Goal: Information Seeking & Learning: Learn about a topic

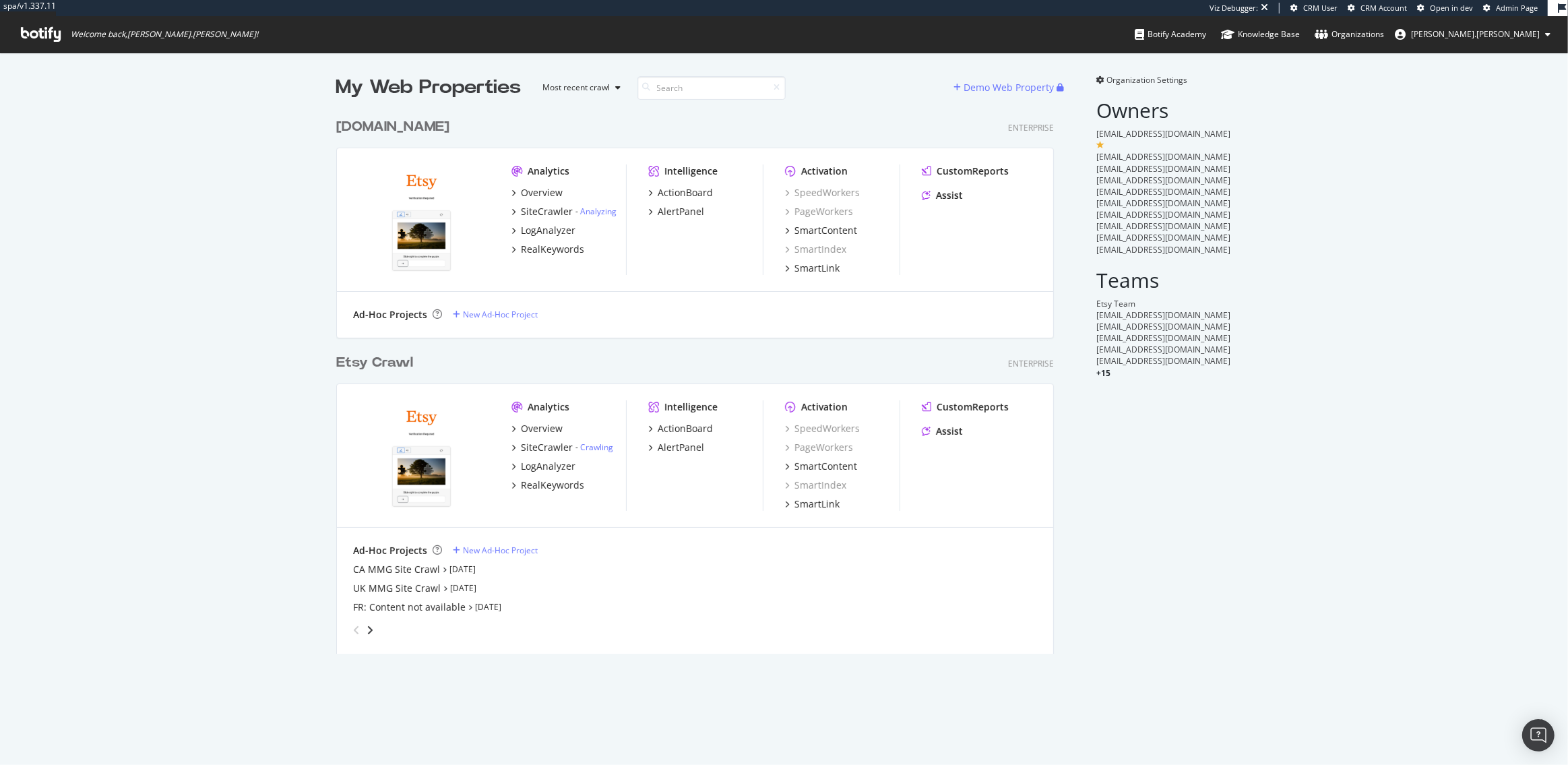
scroll to position [553, 728]
click at [539, 232] on div "LogAnalyzer" at bounding box center [548, 231] width 55 height 14
click at [533, 465] on div "LogAnalyzer" at bounding box center [548, 467] width 55 height 14
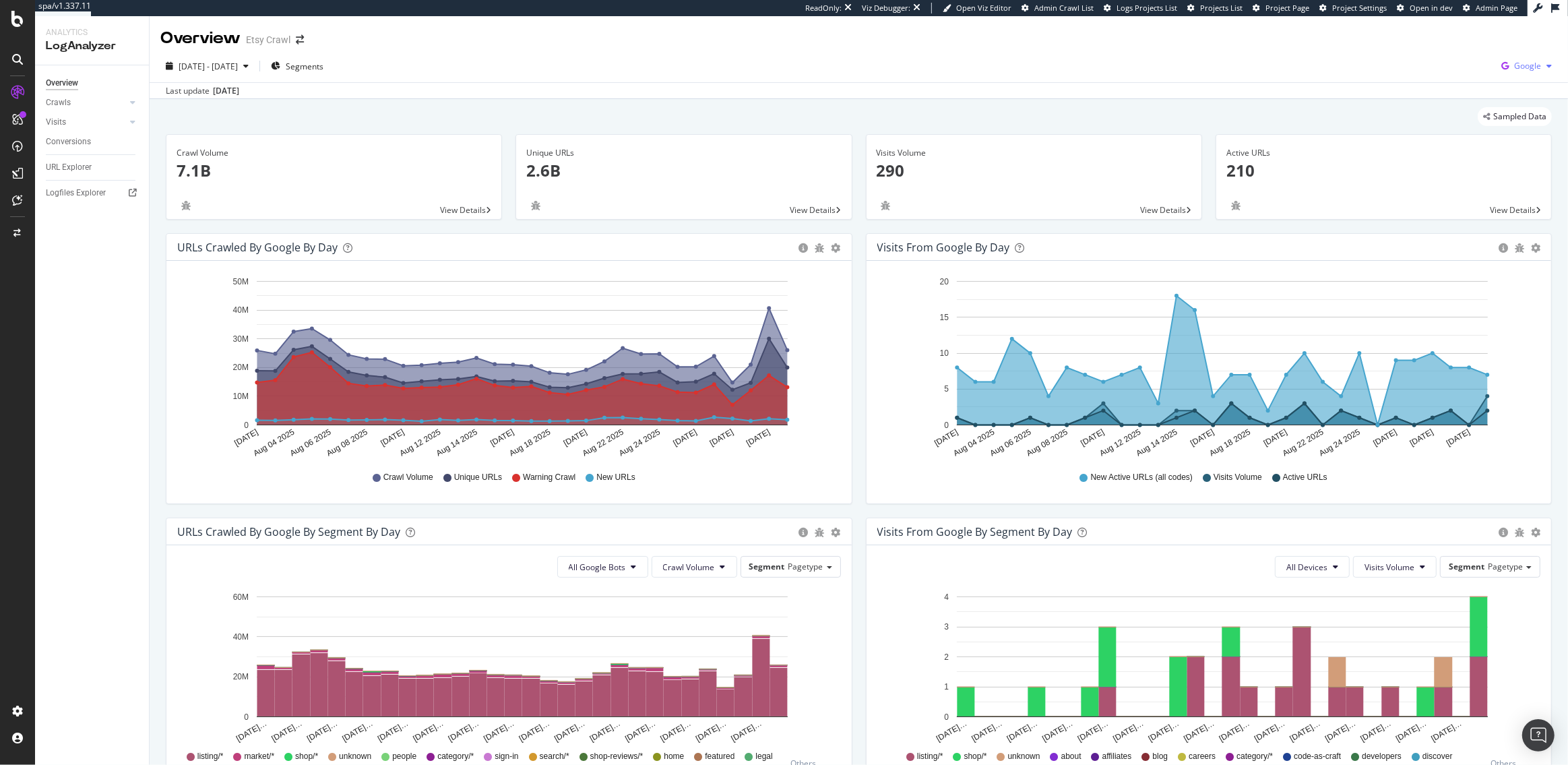
click at [1531, 69] on span "Google" at bounding box center [1527, 66] width 27 height 12
click at [1459, 82] on span "OpenAI" at bounding box center [1460, 79] width 50 height 12
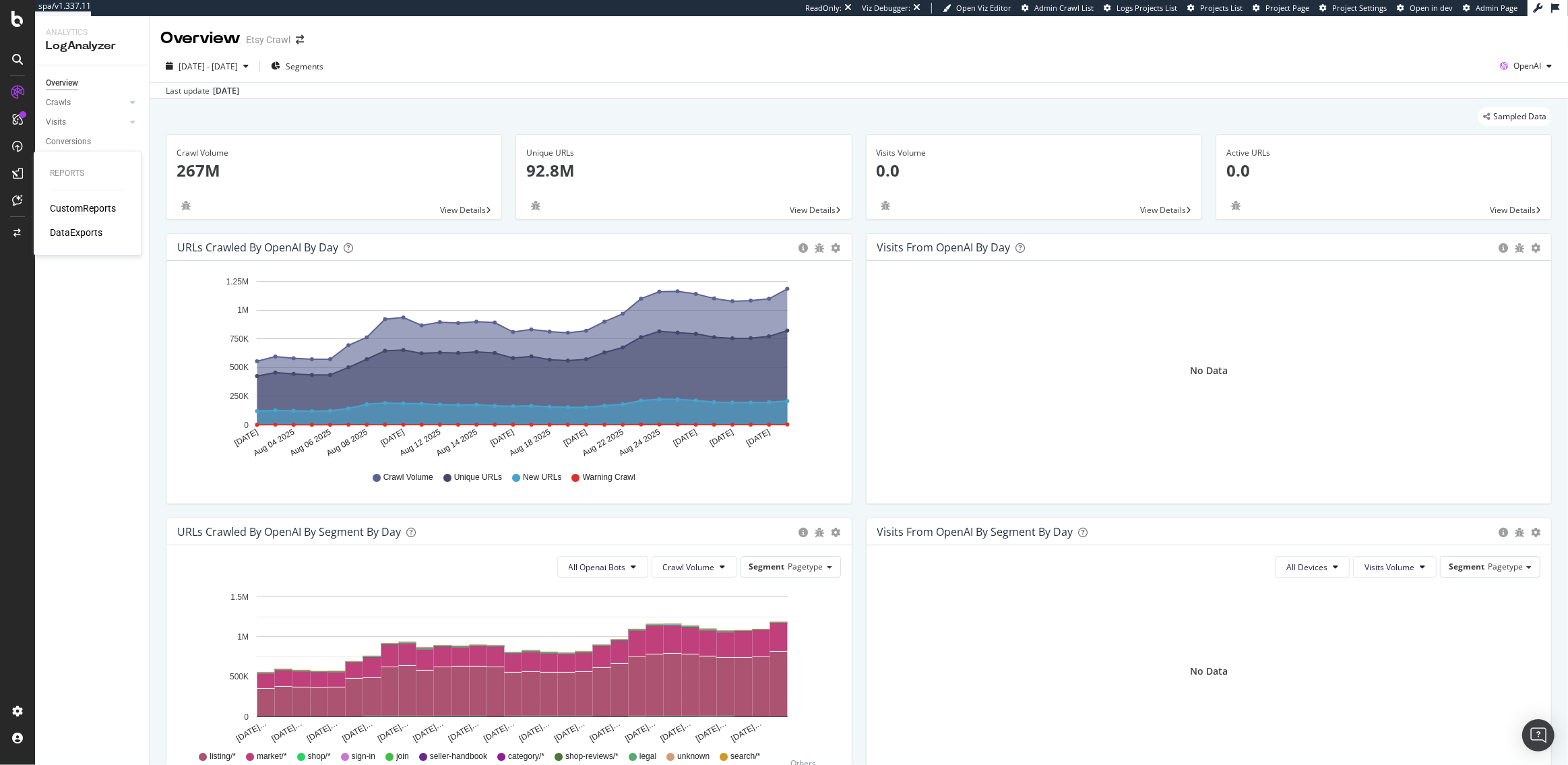
click at [77, 207] on div "CustomReports" at bounding box center [83, 209] width 66 height 14
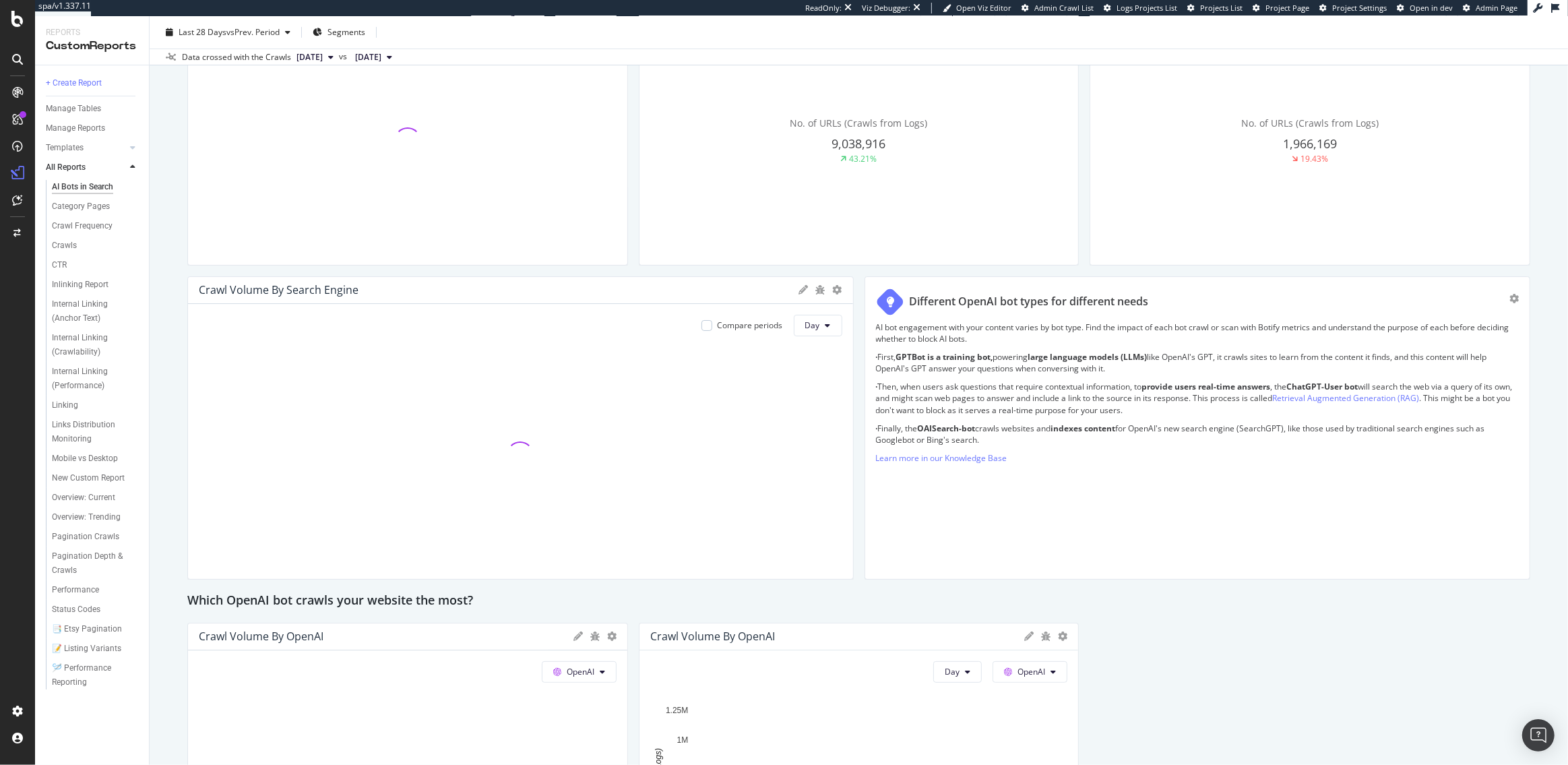
scroll to position [678, 0]
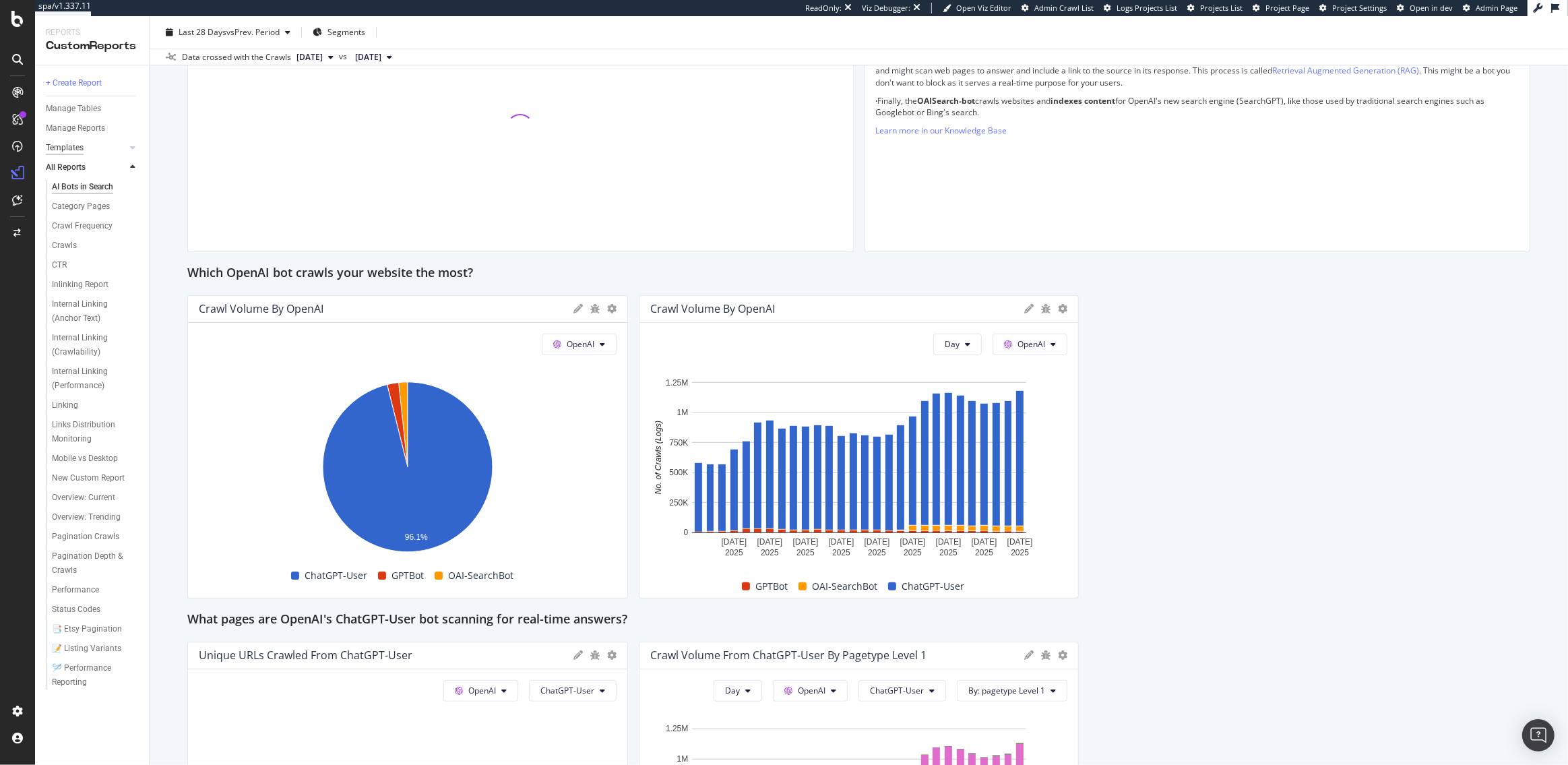
click at [77, 150] on div "Templates" at bounding box center [64, 148] width 38 height 14
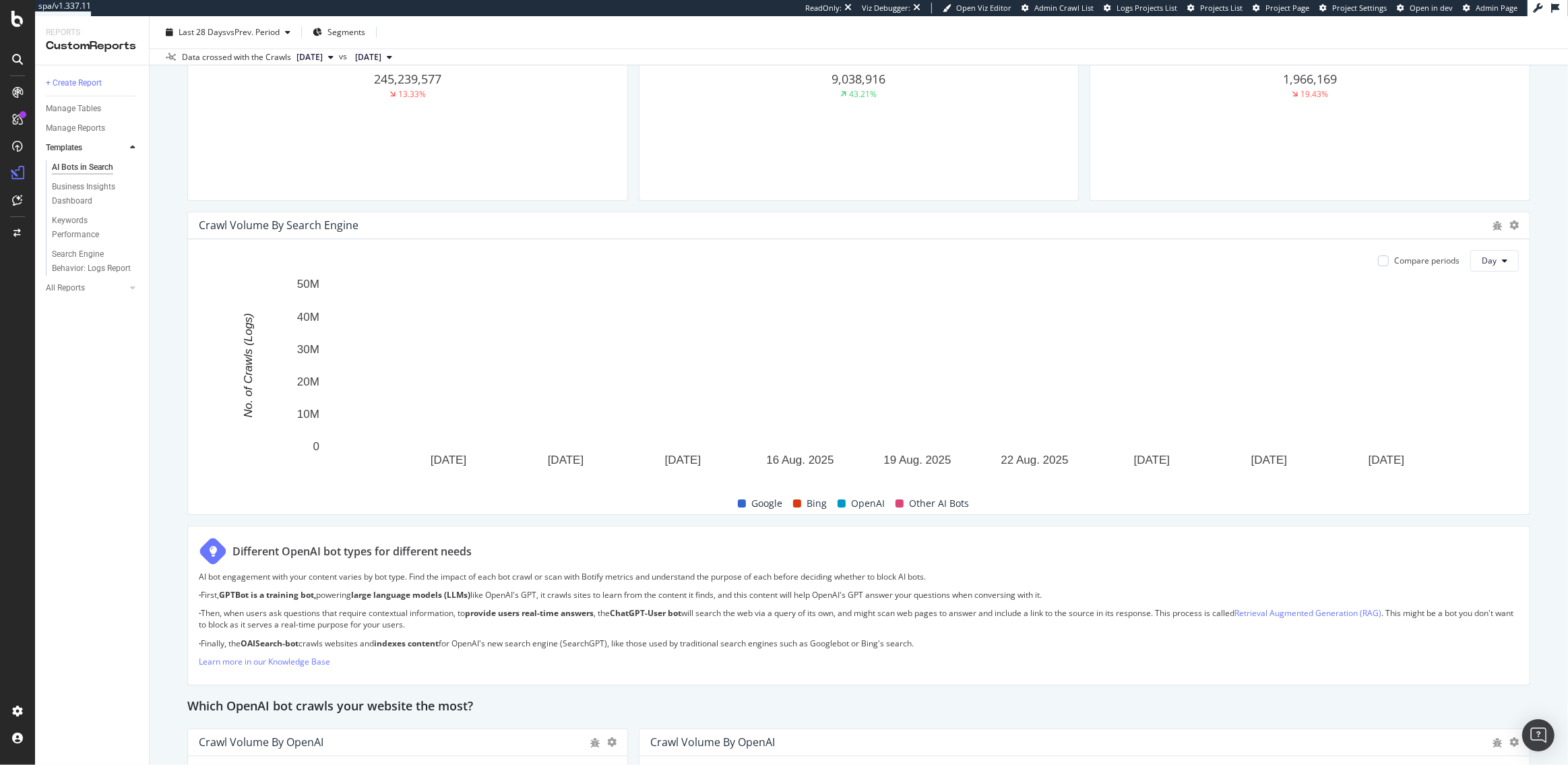
scroll to position [675, 0]
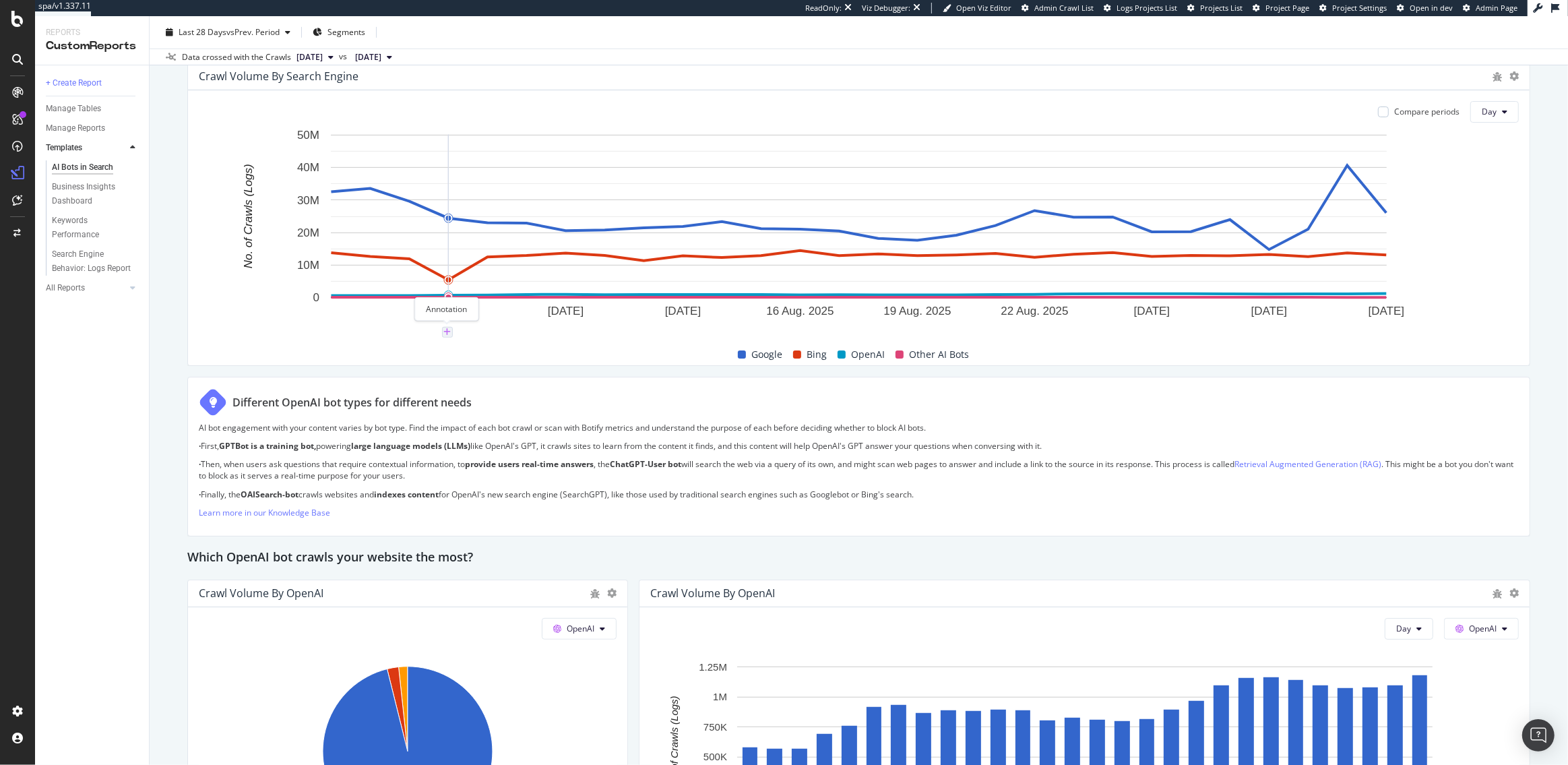
click at [446, 331] on icon "plus" at bounding box center [447, 333] width 8 height 8
click at [441, 244] on textarea at bounding box center [447, 251] width 120 height 42
type textarea "C"
type textarea "GPT 5 released"
click at [501, 298] on div "Save" at bounding box center [498, 294] width 18 height 12
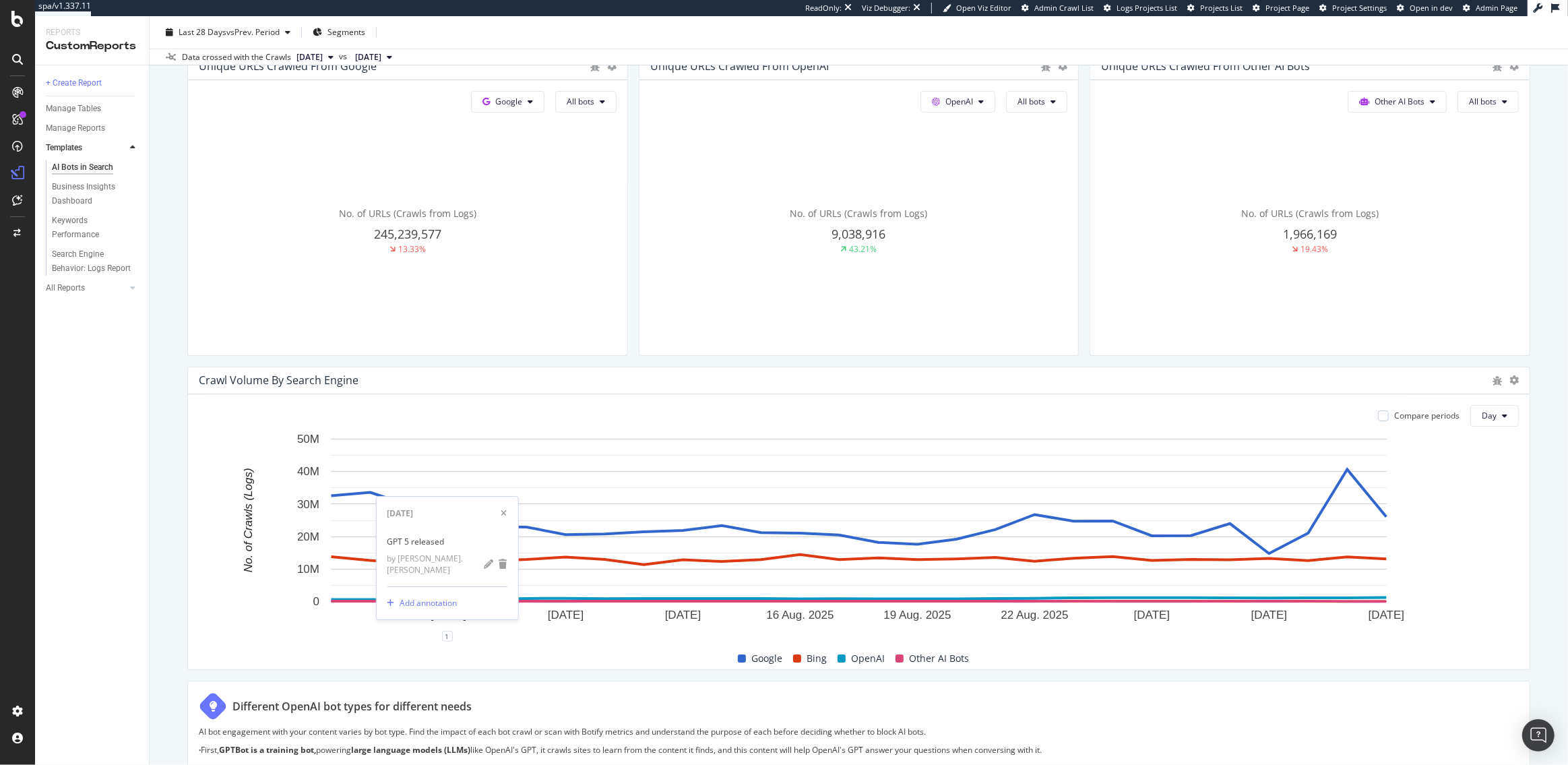
scroll to position [0, 0]
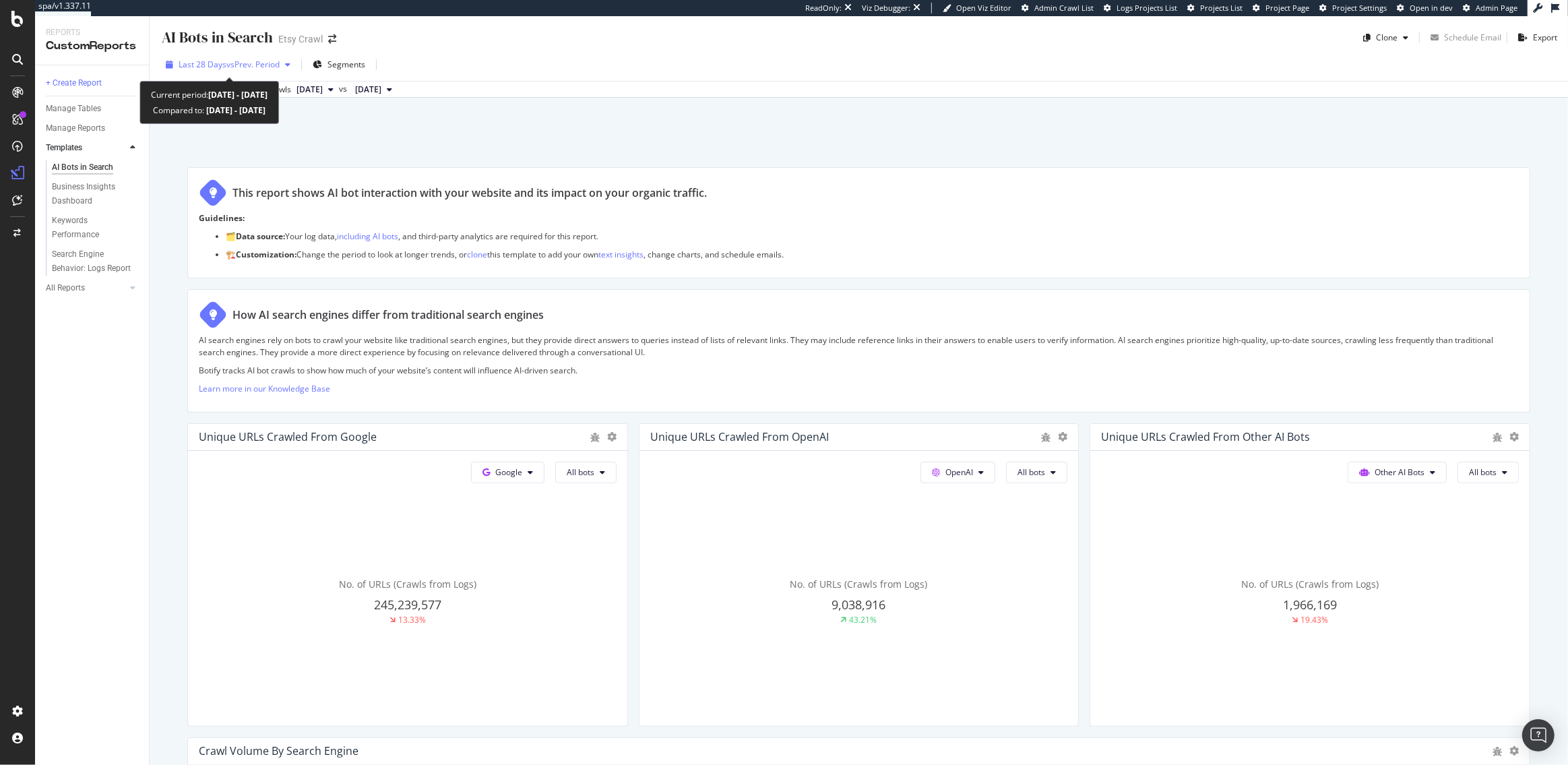
click at [231, 64] on span "vs Prev. Period" at bounding box center [253, 64] width 53 height 12
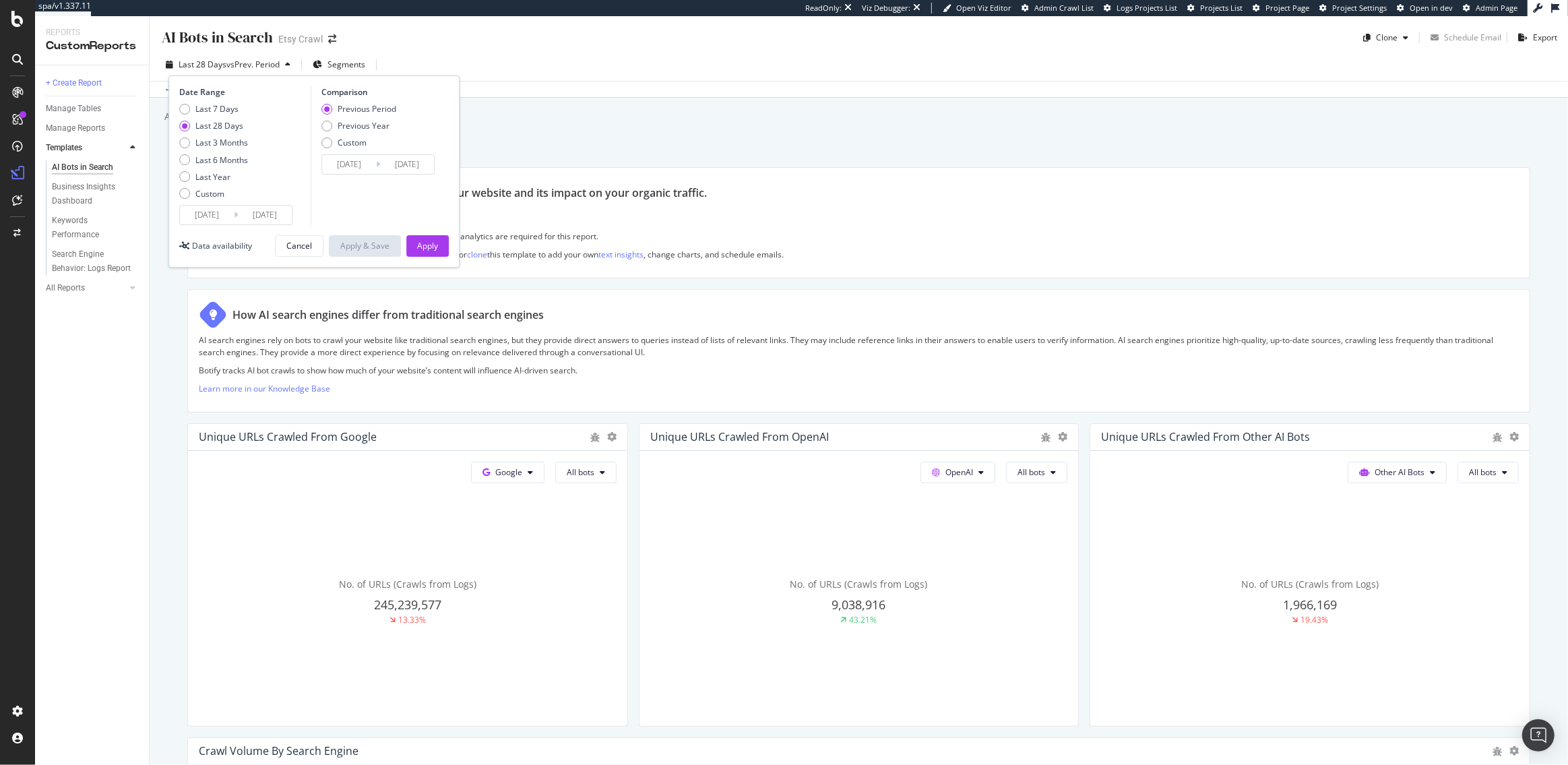
click at [215, 210] on input "2025/08/04" at bounding box center [207, 215] width 54 height 19
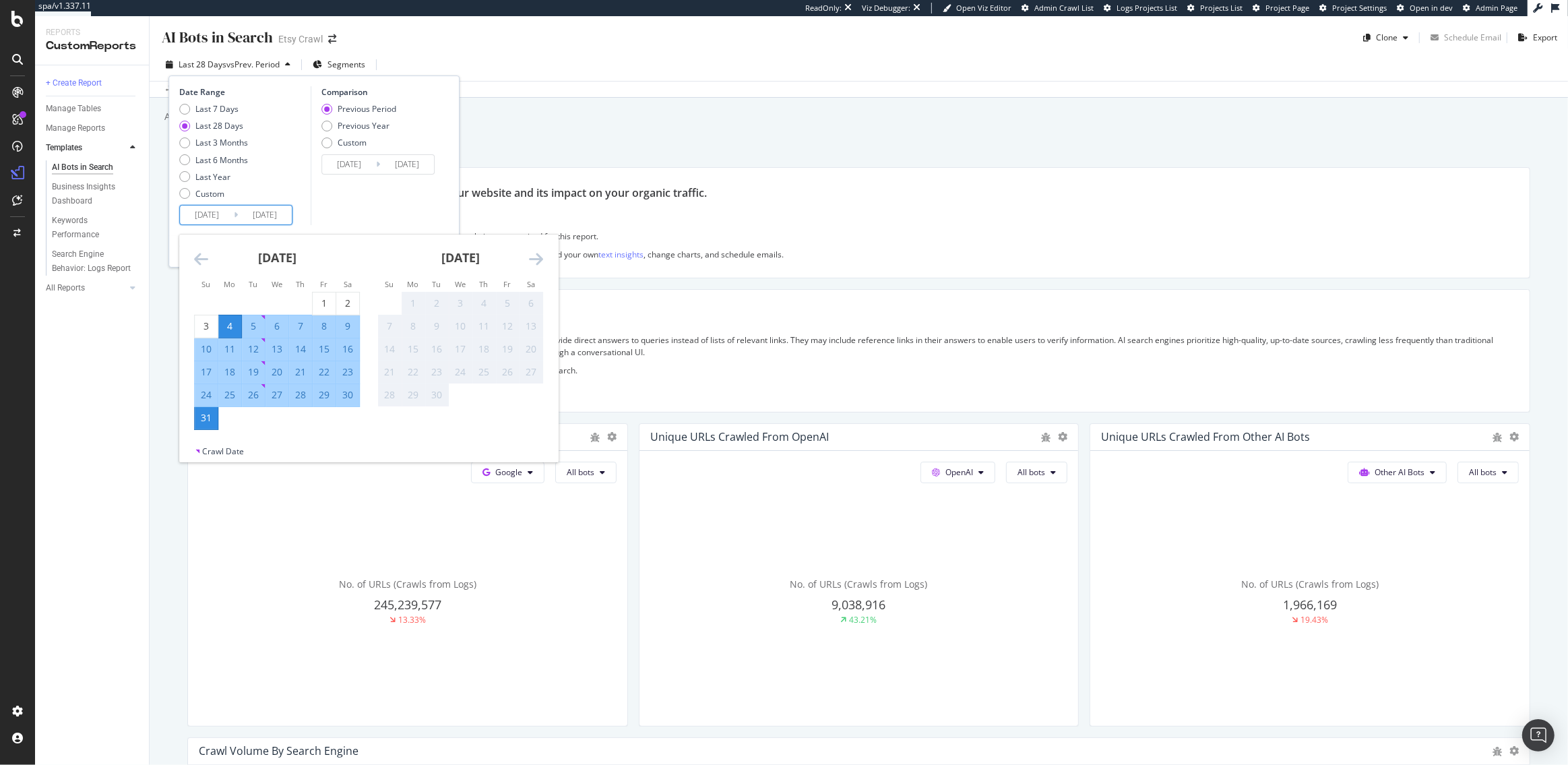
click at [295, 326] on div "7" at bounding box center [300, 327] width 23 height 14
type input "2025/08/07"
type input "2025/07/13"
type input "2025/08/06"
click at [304, 209] on div "Date Range Last 7 Days Last 28 Days Last 3 Months Last 6 Months Last Year Custo…" at bounding box center [244, 155] width 128 height 139
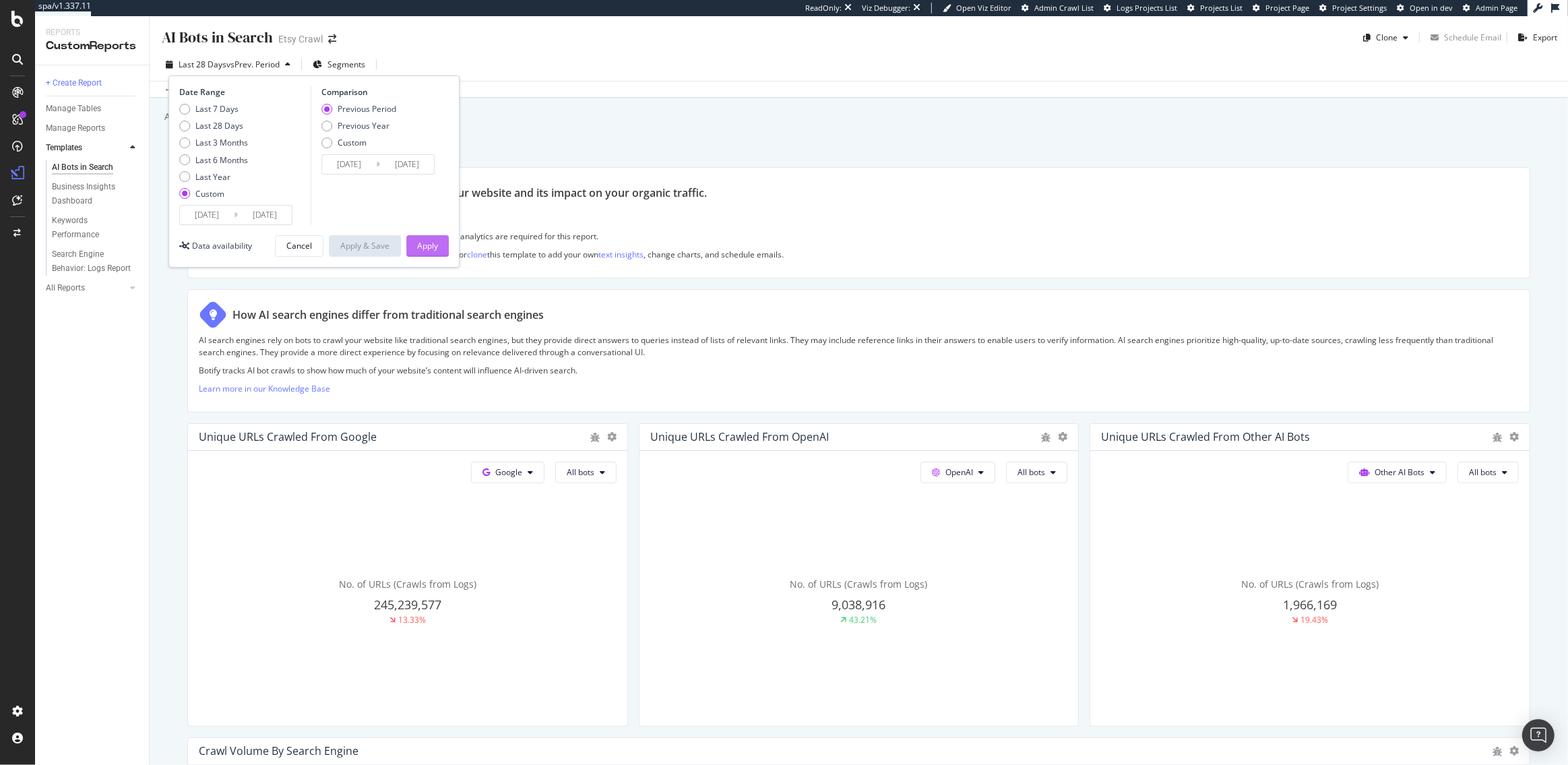
click at [430, 251] on div "Apply" at bounding box center [427, 246] width 21 height 12
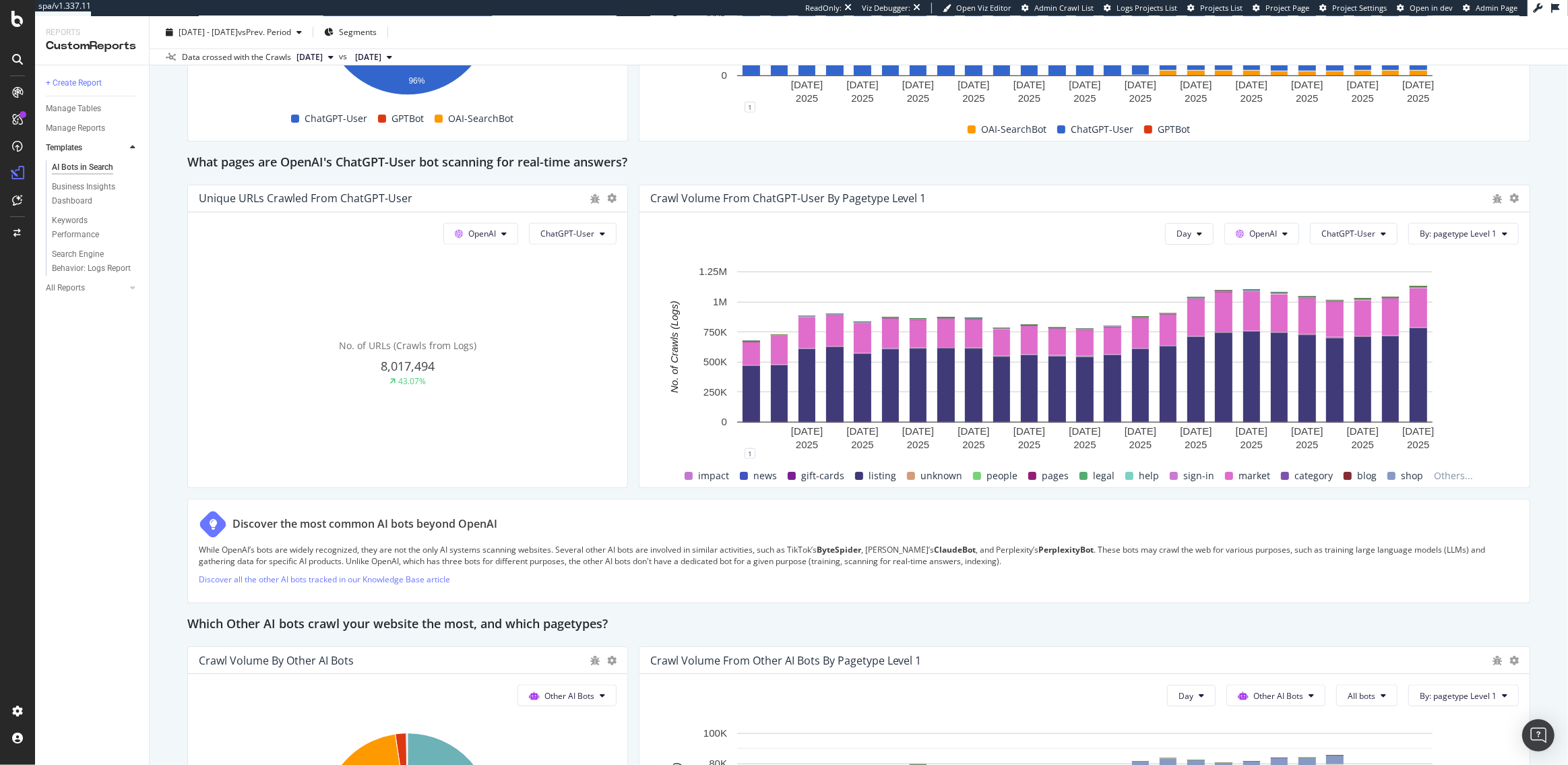
scroll to position [1417, 0]
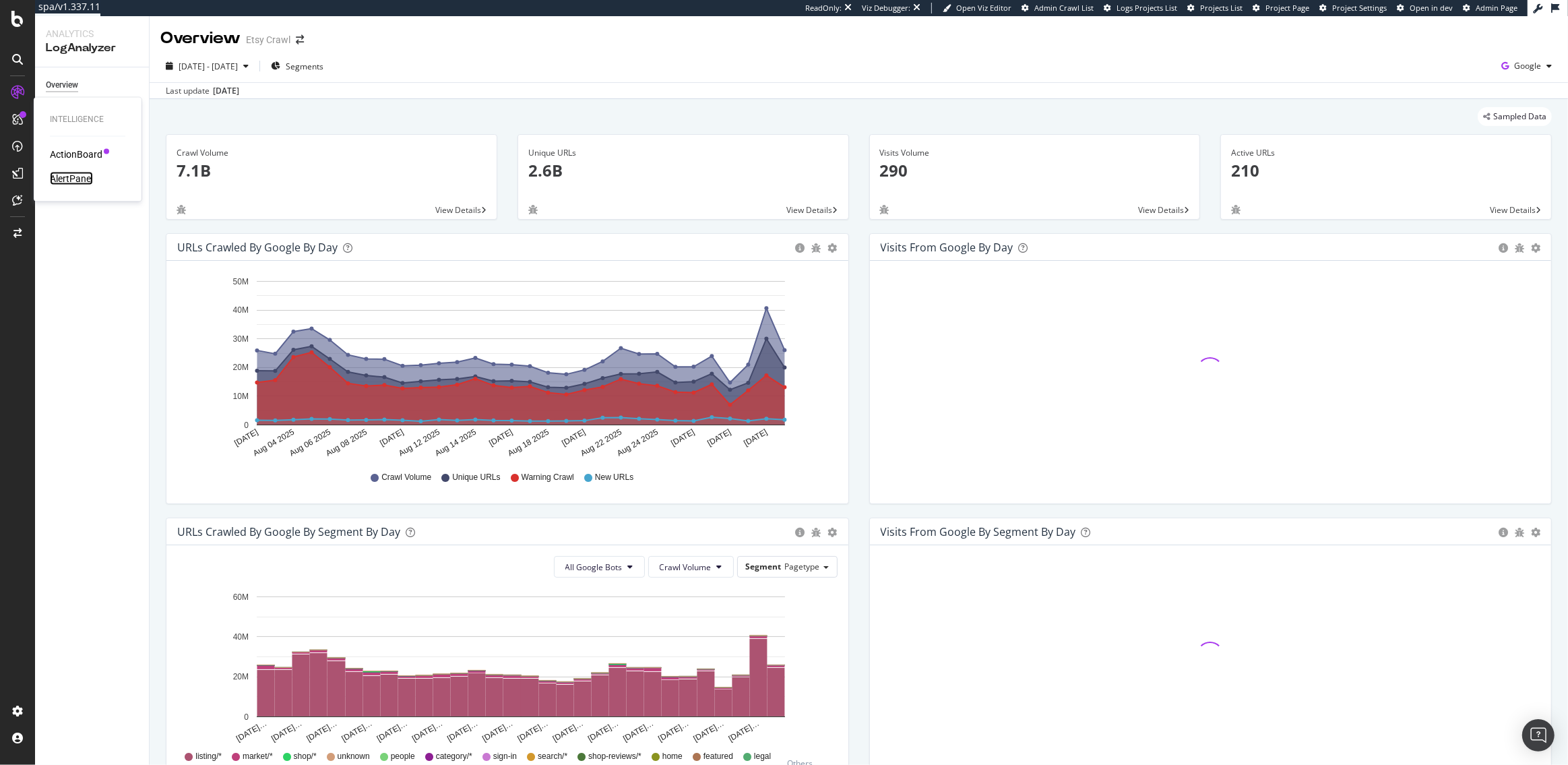
click at [72, 180] on div "AlertPanel" at bounding box center [71, 179] width 43 height 14
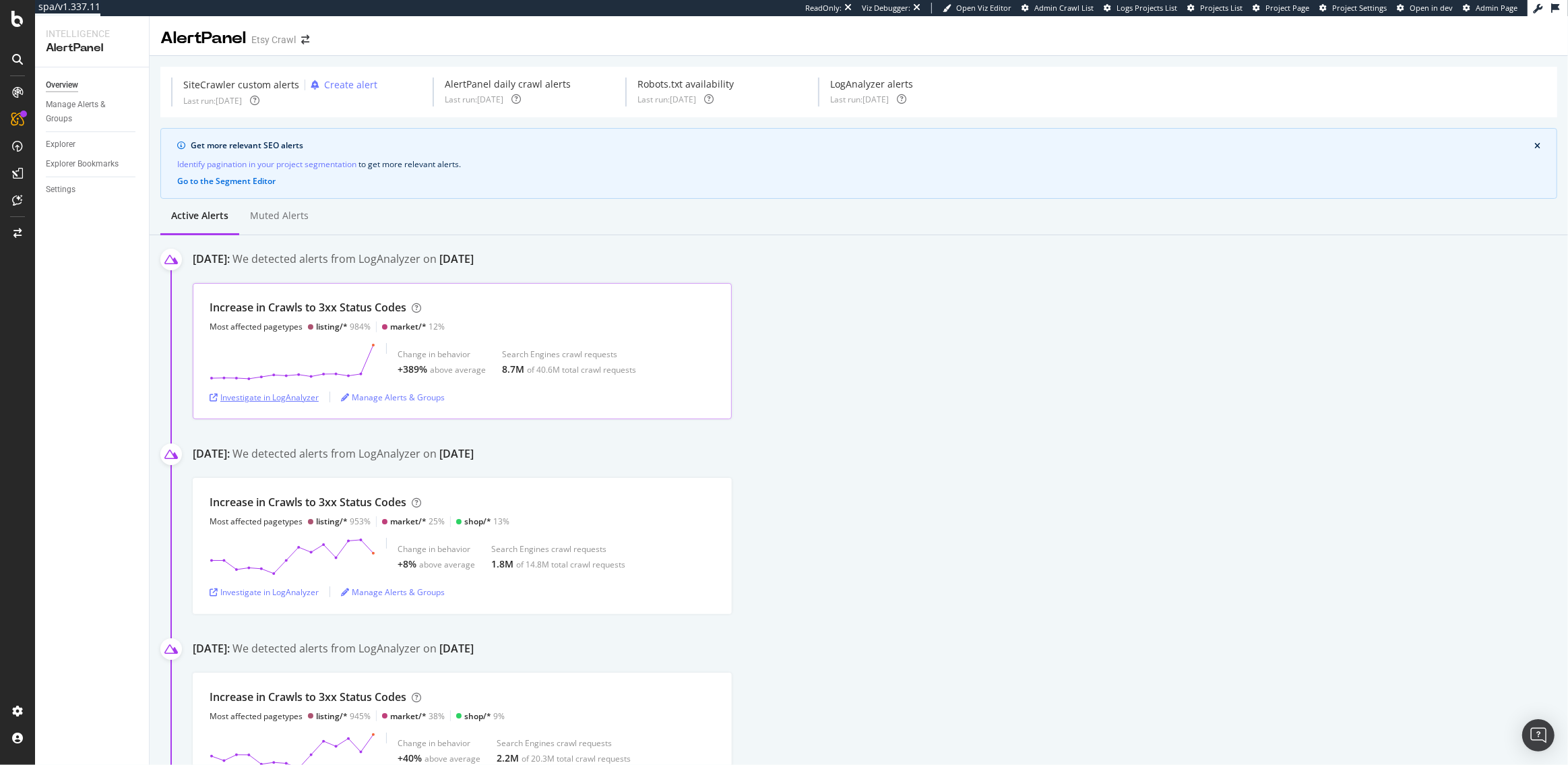
click at [293, 395] on div "Investigate in LogAnalyzer" at bounding box center [264, 397] width 109 height 12
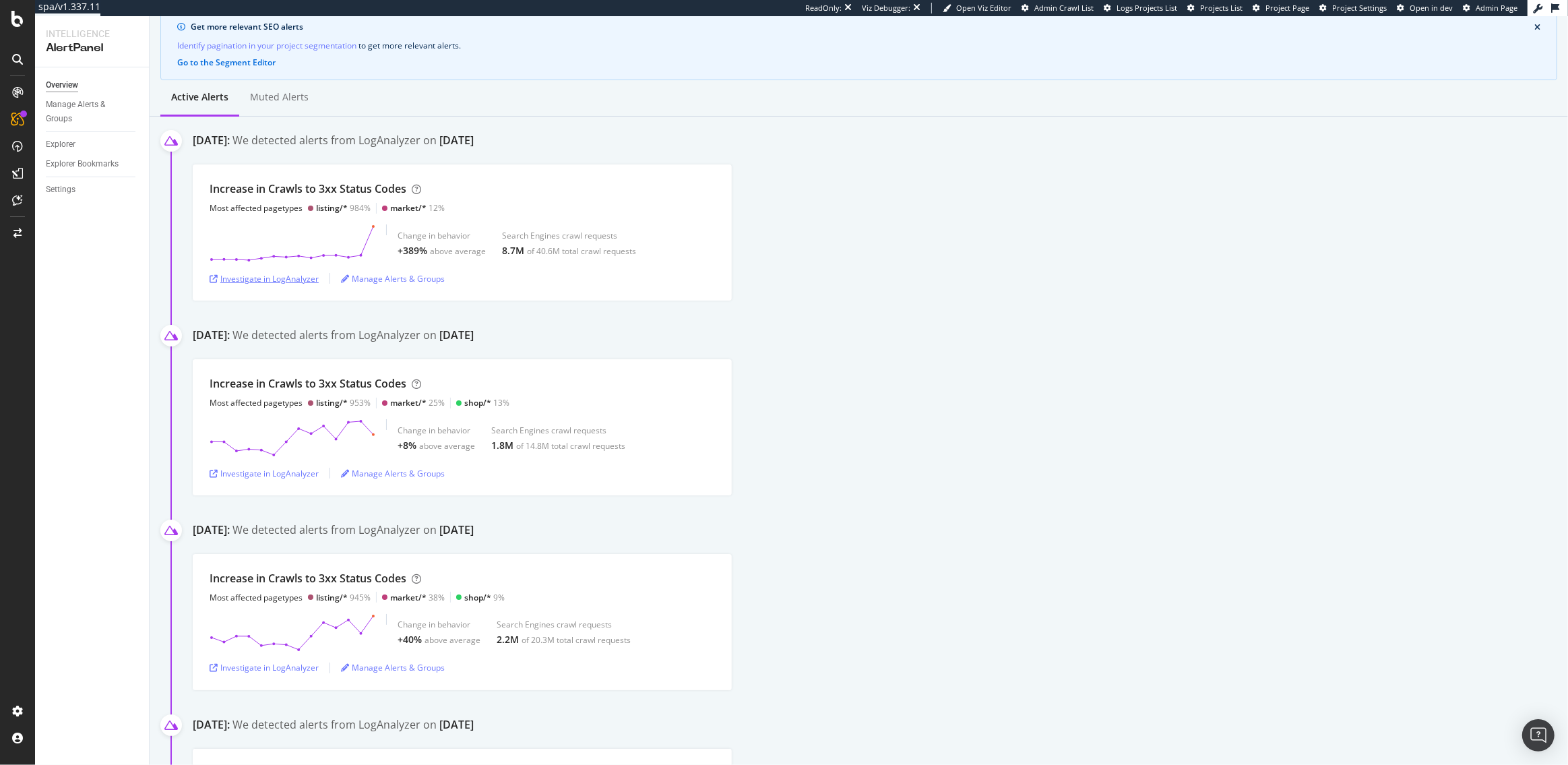
scroll to position [119, 0]
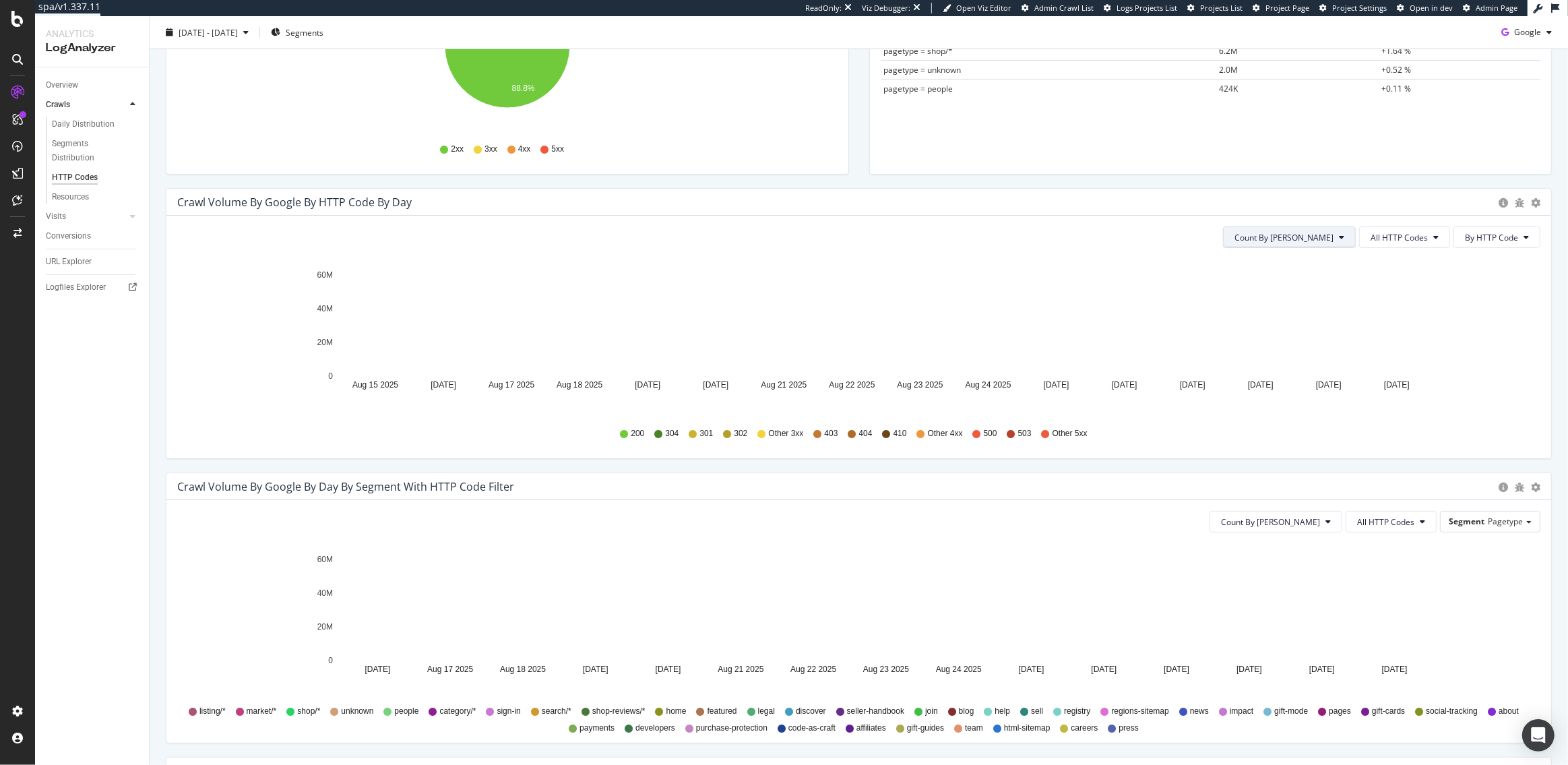
scroll to position [403, 0]
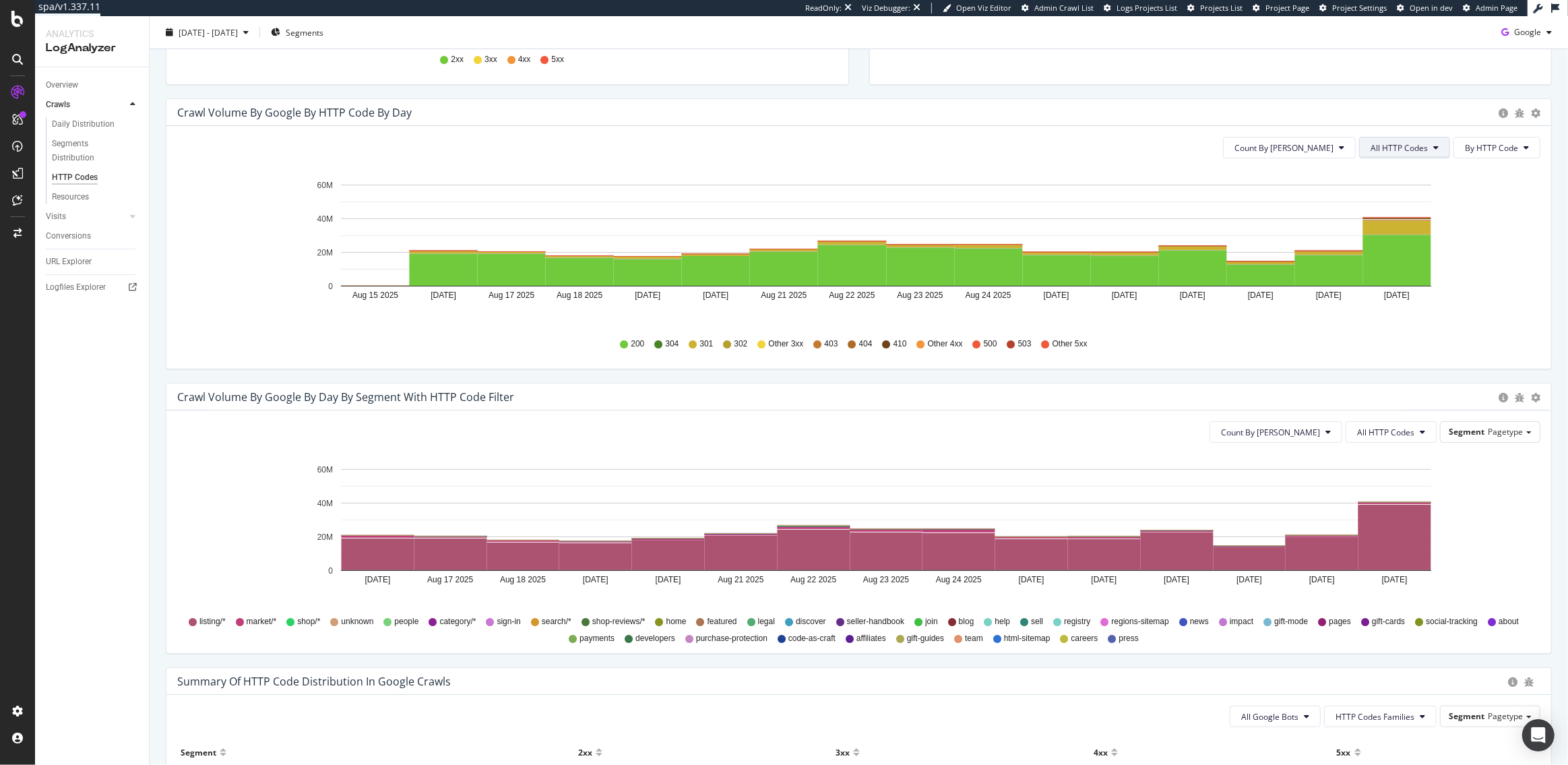
click at [1420, 154] on button "All HTTP Codes" at bounding box center [1405, 147] width 91 height 21
click at [1393, 251] on span "3xx family" at bounding box center [1407, 249] width 68 height 12
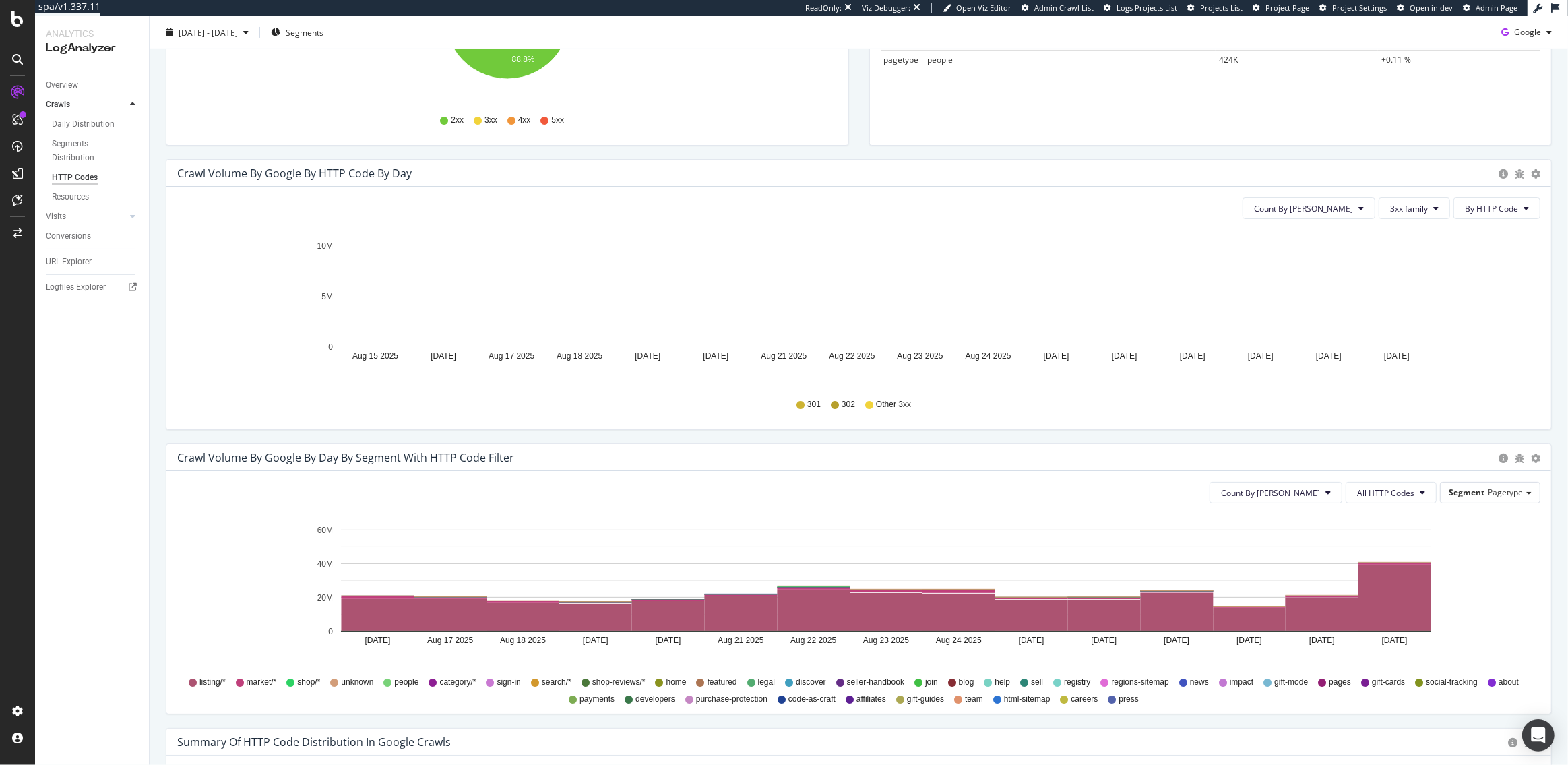
scroll to position [276, 0]
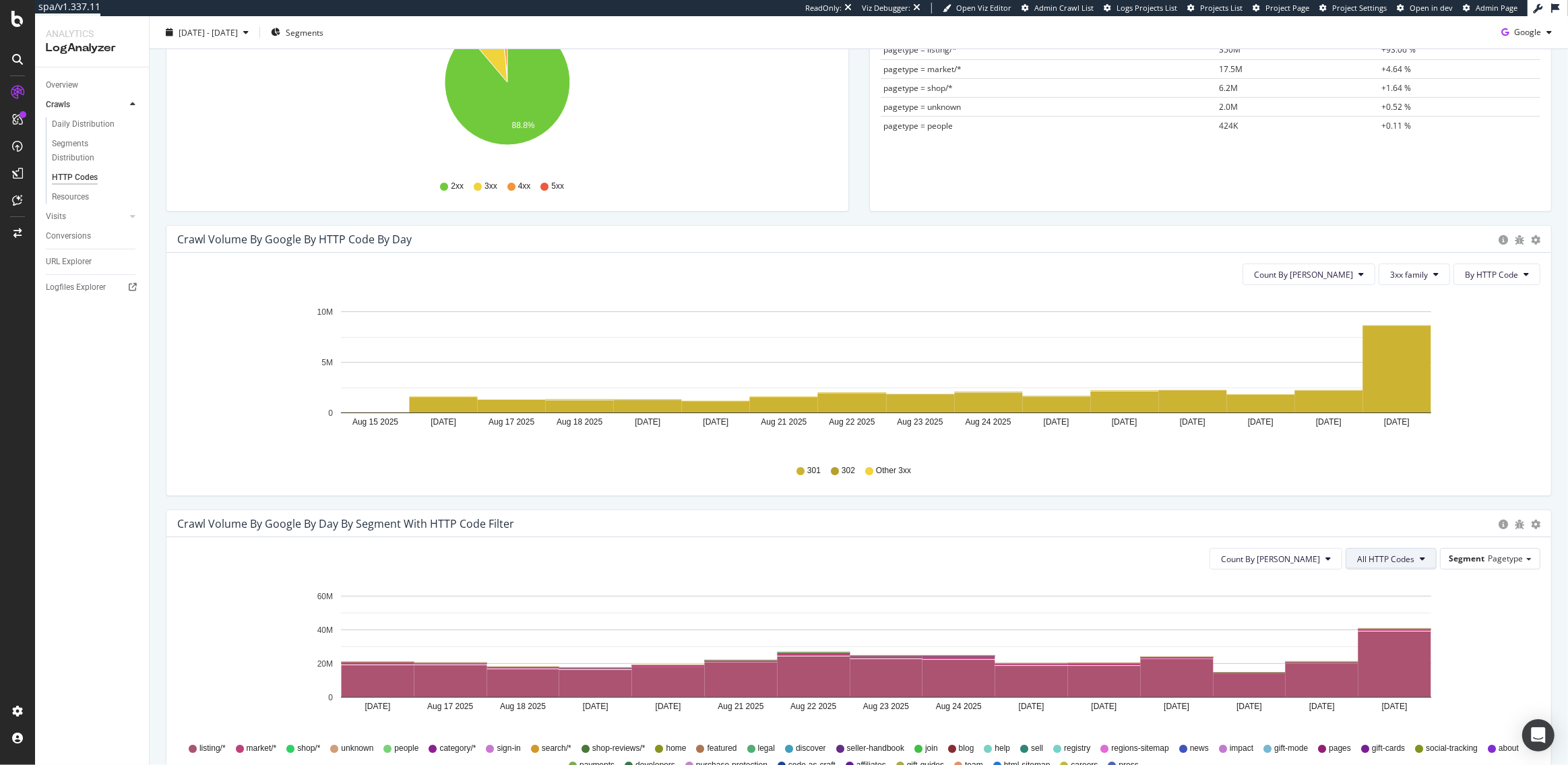
click at [1413, 563] on span "All HTTP Codes" at bounding box center [1386, 559] width 57 height 12
click at [1376, 576] on span "3xx family" at bounding box center [1394, 580] width 68 height 12
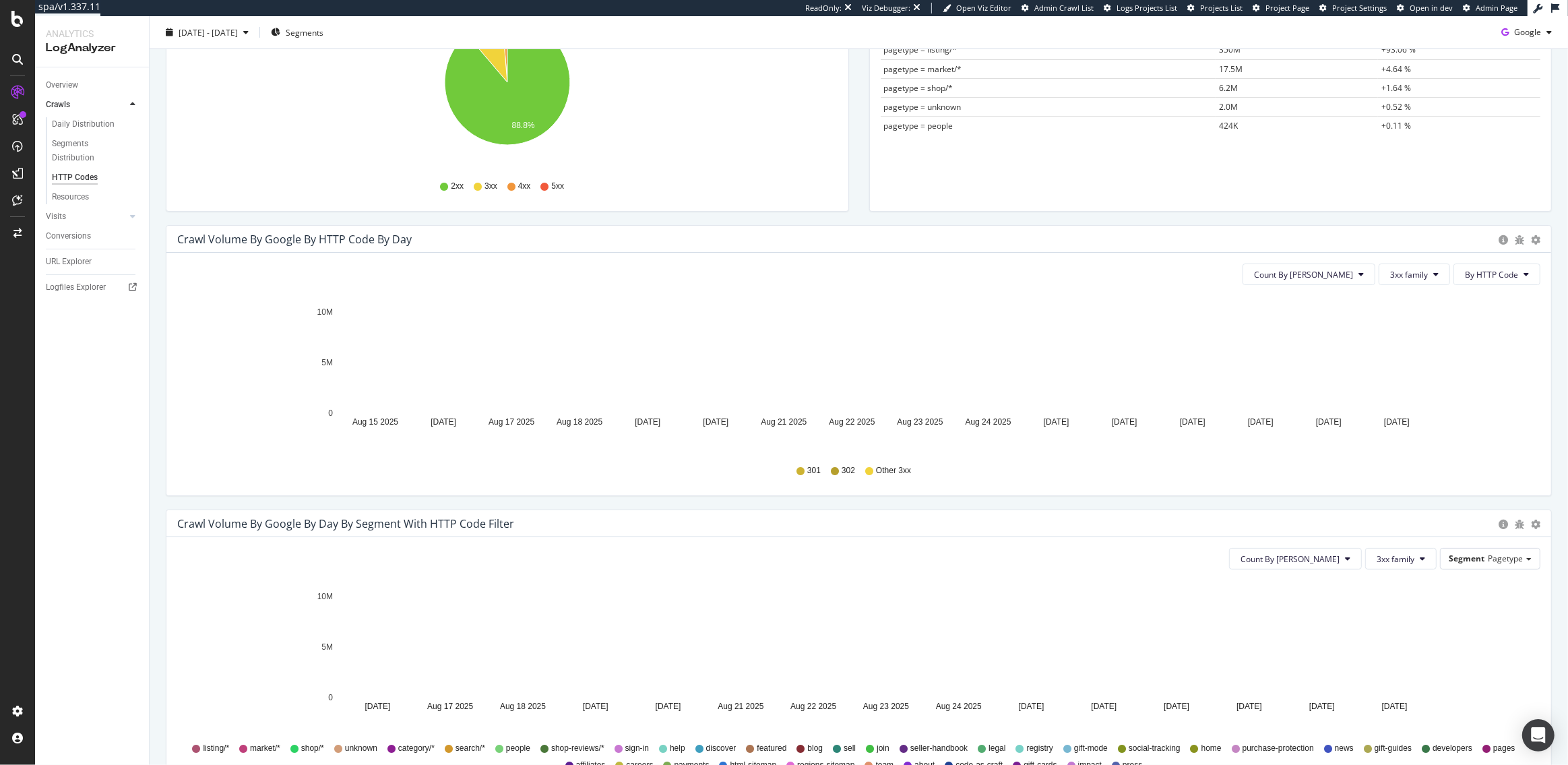
scroll to position [276, 0]
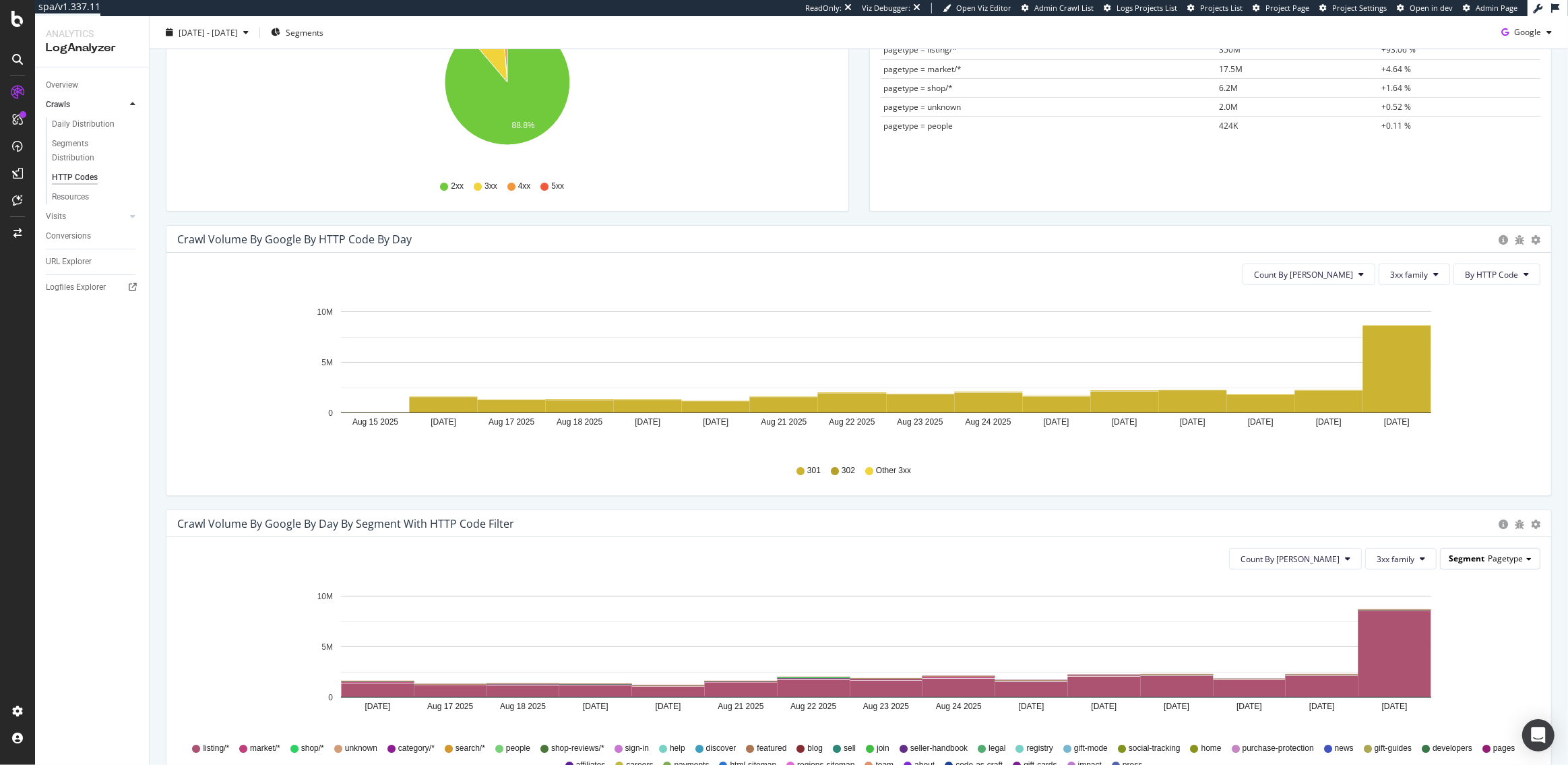
click at [1504, 559] on span "Pagetype" at bounding box center [1505, 559] width 35 height 12
click at [1476, 690] on div "Wasted_crawl_budget" at bounding box center [1480, 688] width 108 height 18
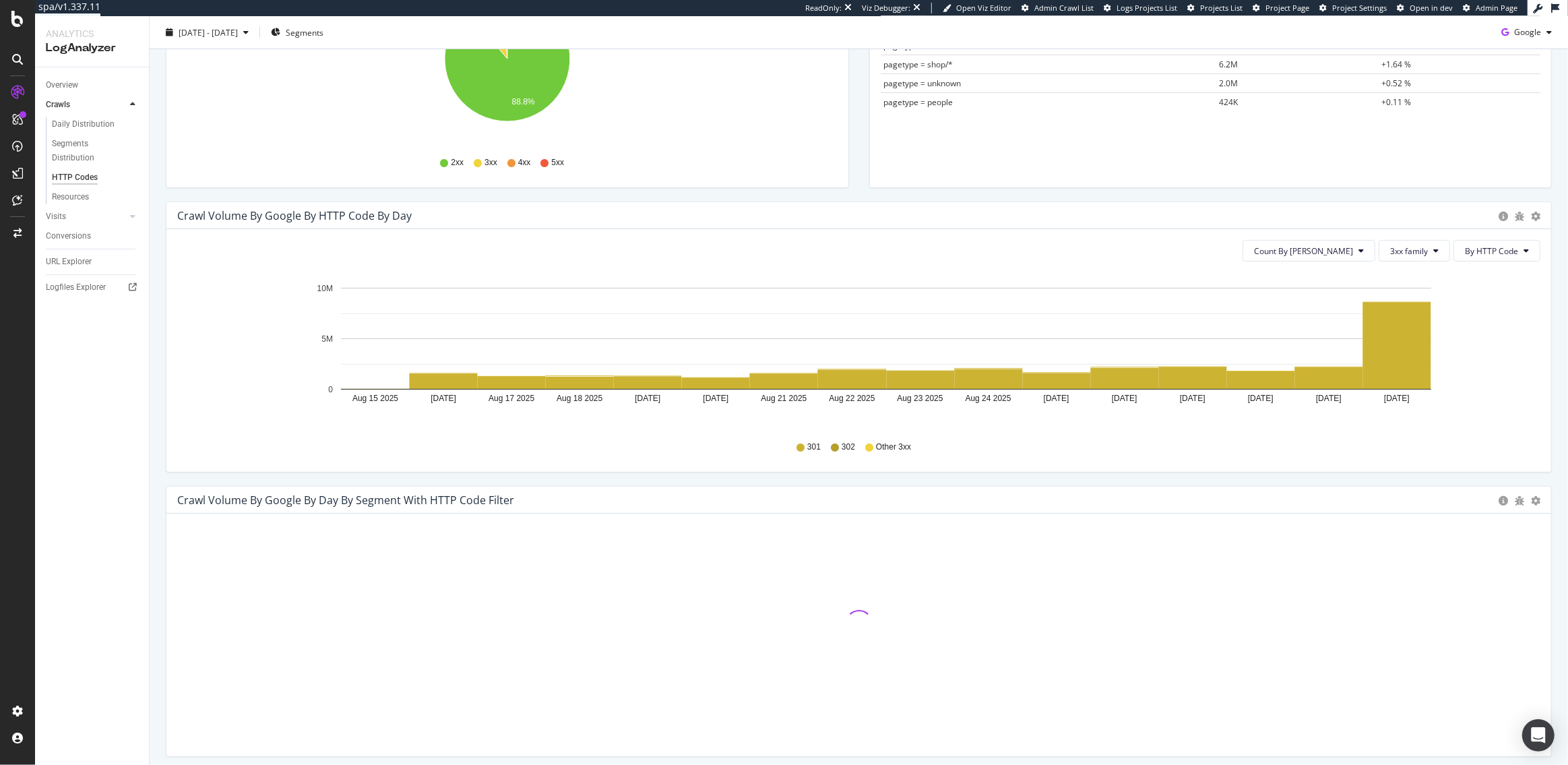
scroll to position [302, 0]
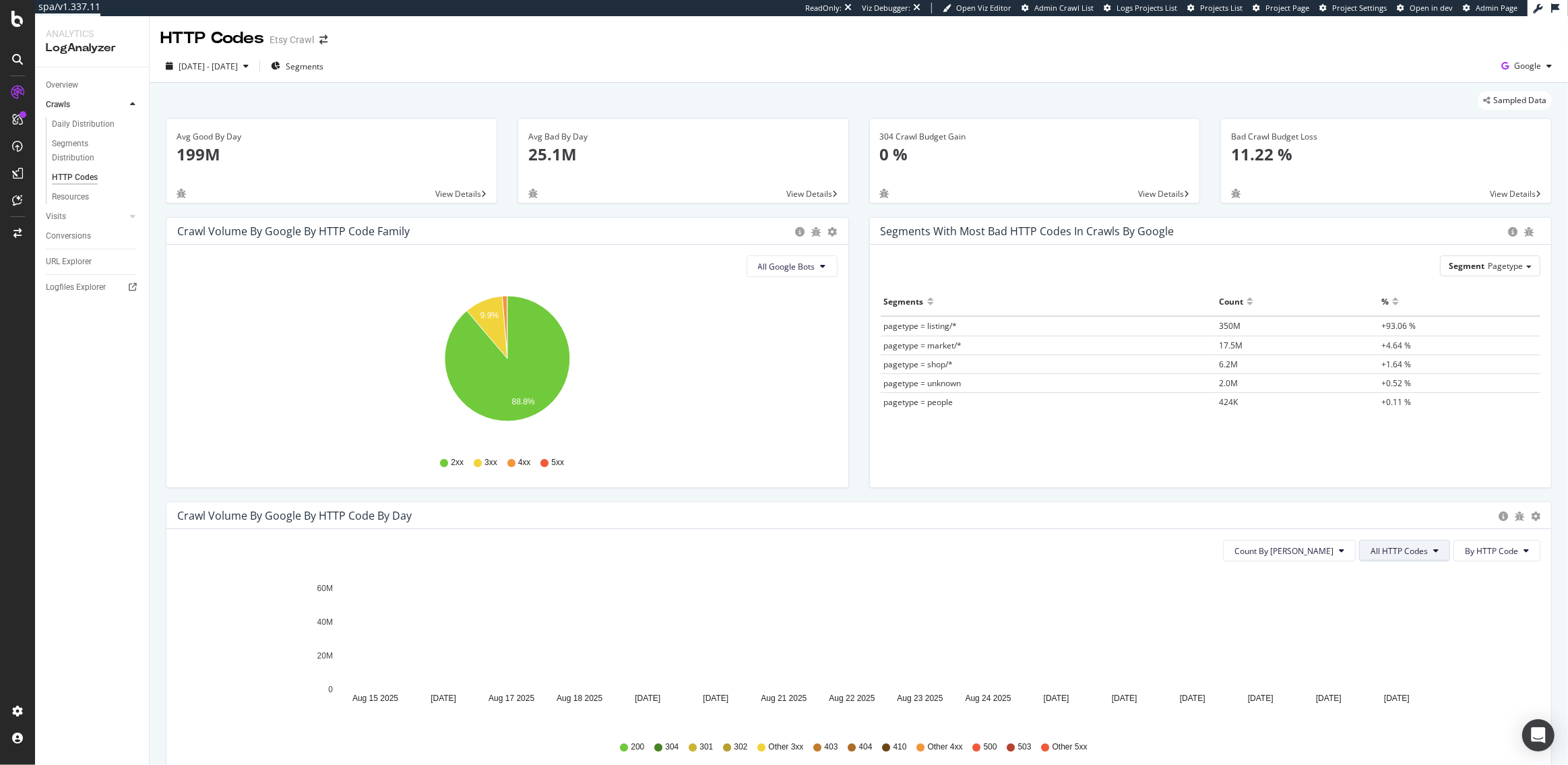
scroll to position [336, 0]
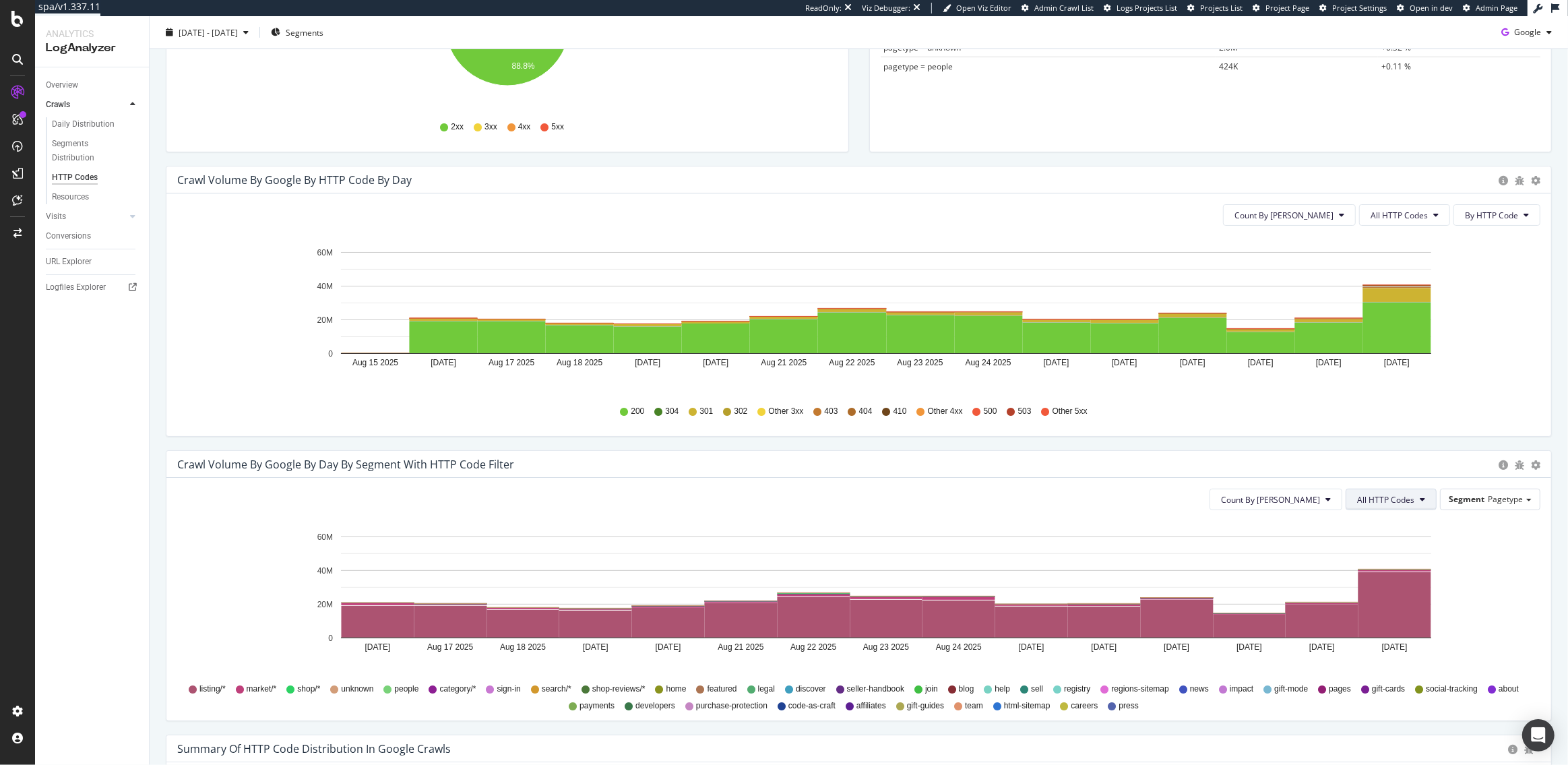
click at [1417, 494] on button "All HTTP Codes" at bounding box center [1391, 499] width 91 height 21
click at [1398, 648] on span "3xx family" at bounding box center [1394, 651] width 68 height 12
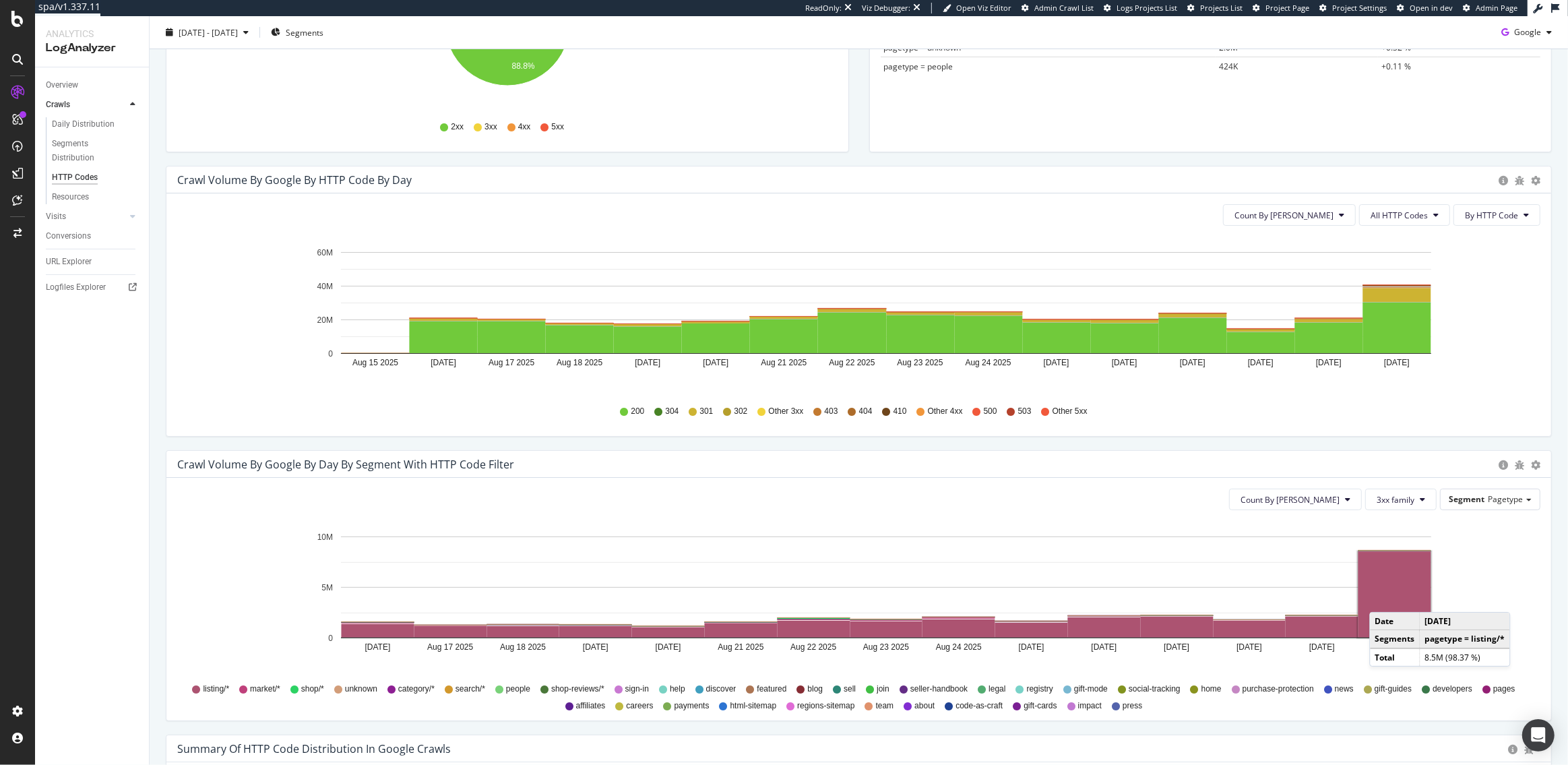
click at [1383, 597] on rect "A chart." at bounding box center [1395, 595] width 72 height 86
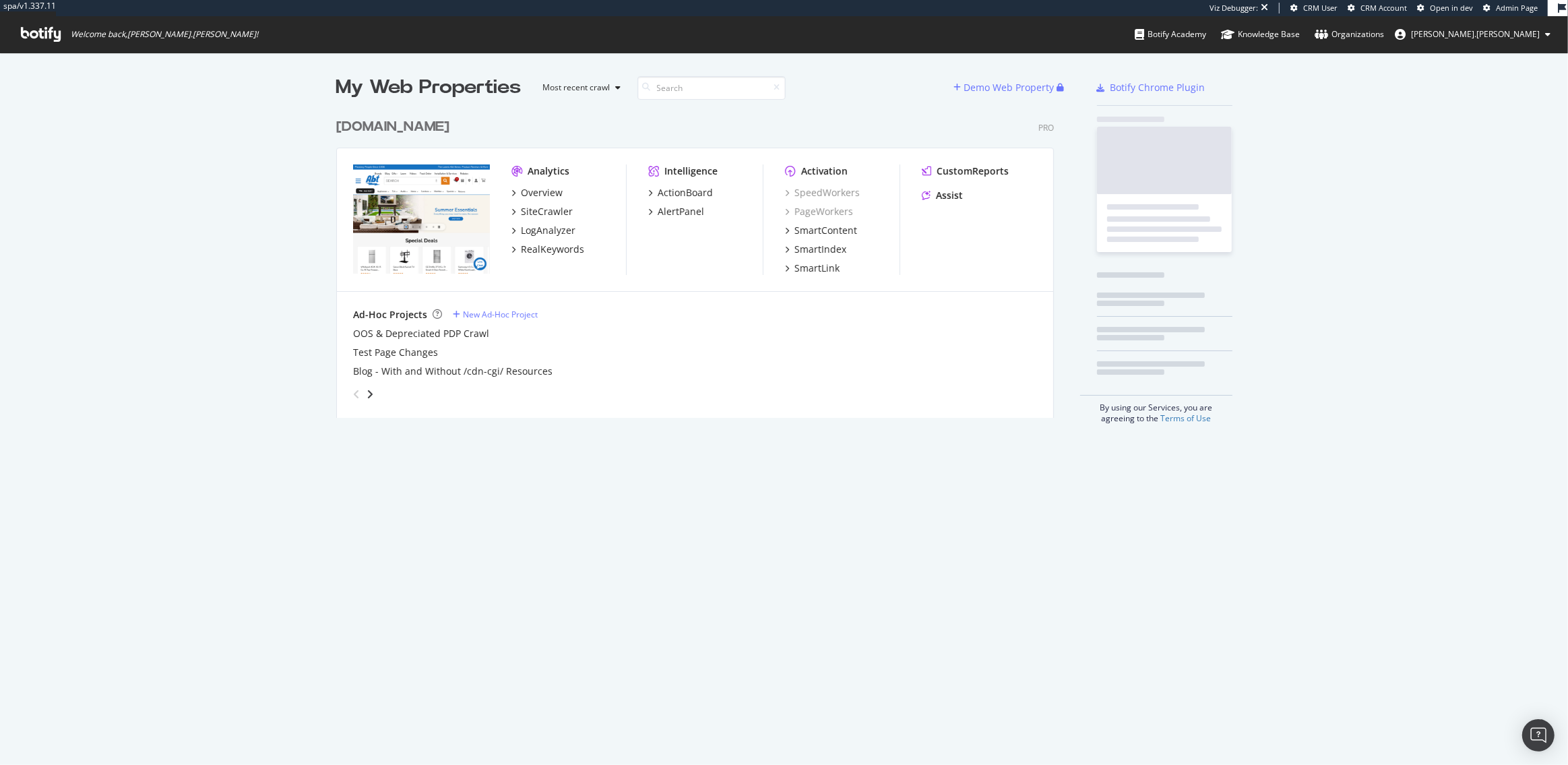
scroll to position [317, 728]
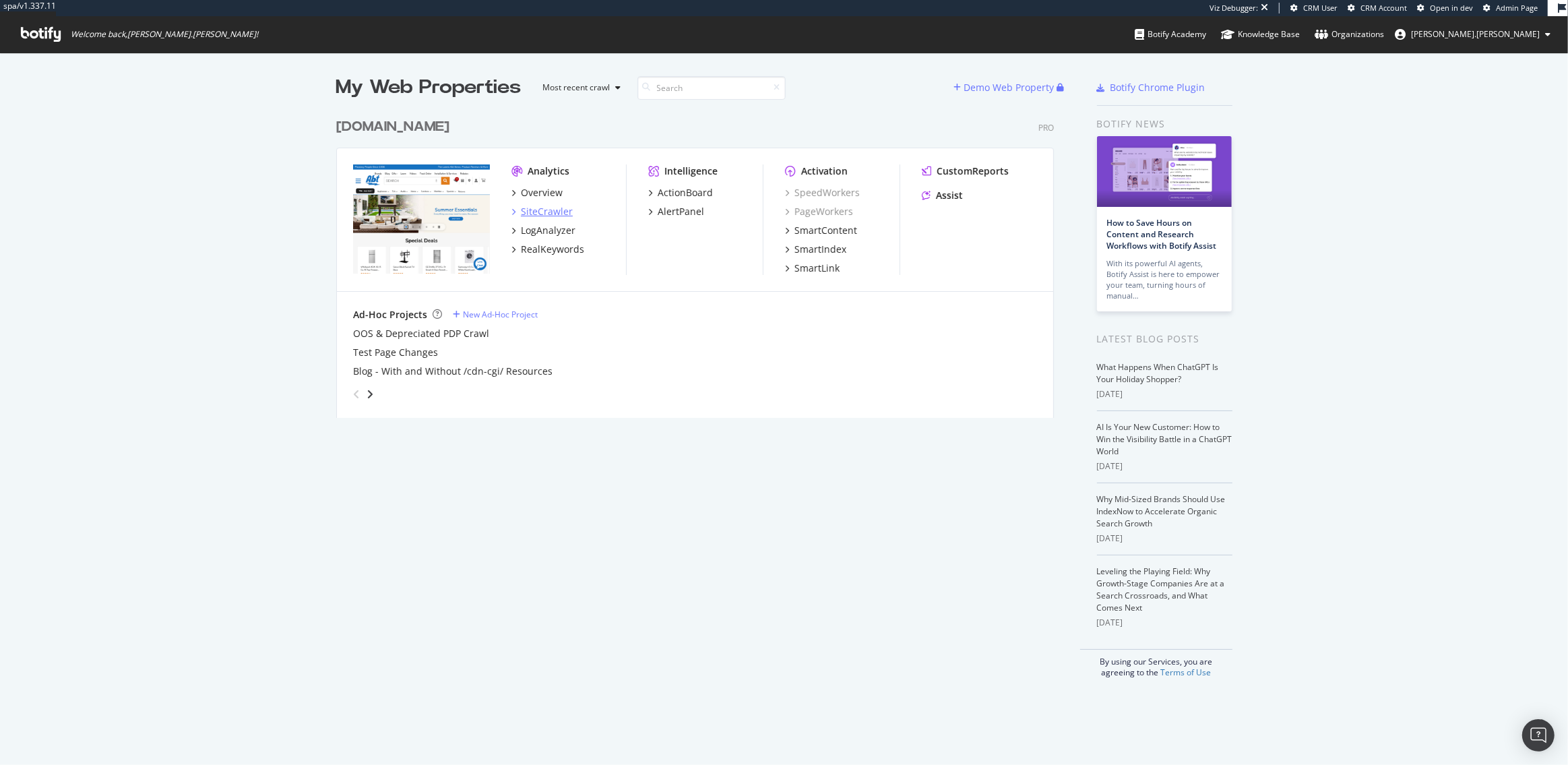
click at [553, 209] on div "SiteCrawler" at bounding box center [547, 212] width 52 height 14
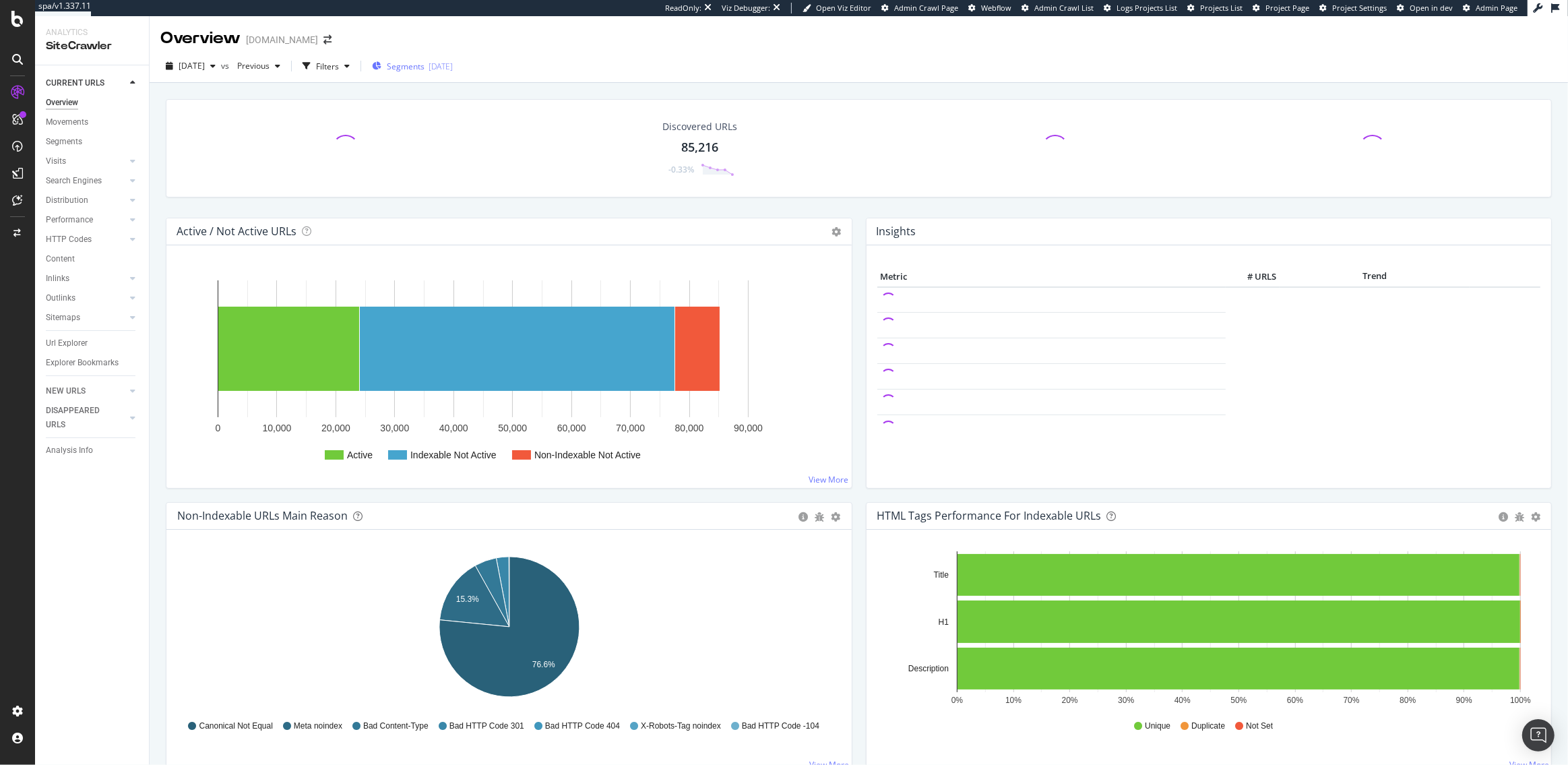
click at [424, 70] on span "Segments" at bounding box center [406, 66] width 38 height 12
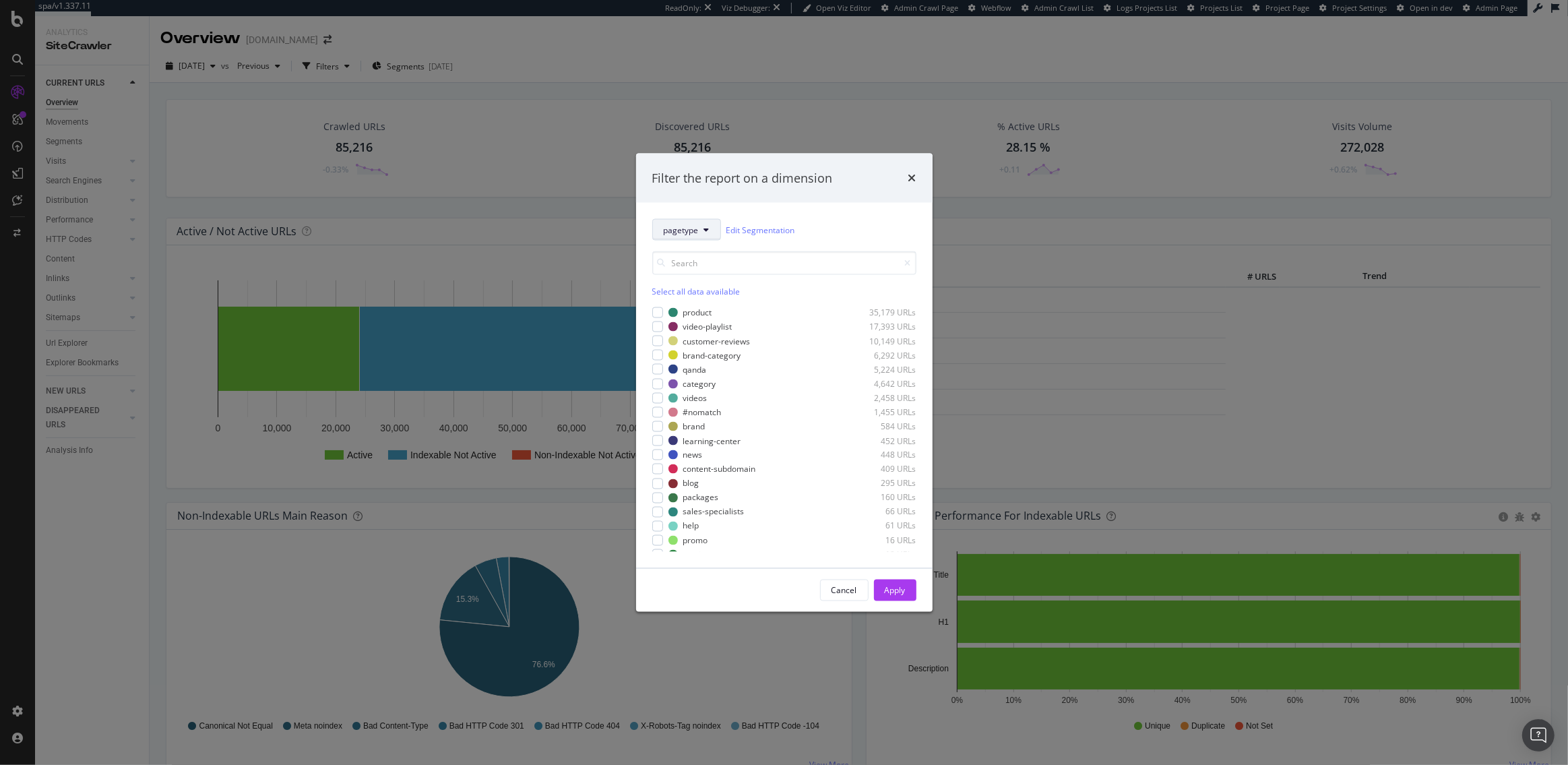
click at [698, 224] on span "pagetype" at bounding box center [681, 229] width 35 height 12
click at [694, 304] on span "seasonal" at bounding box center [710, 304] width 94 height 12
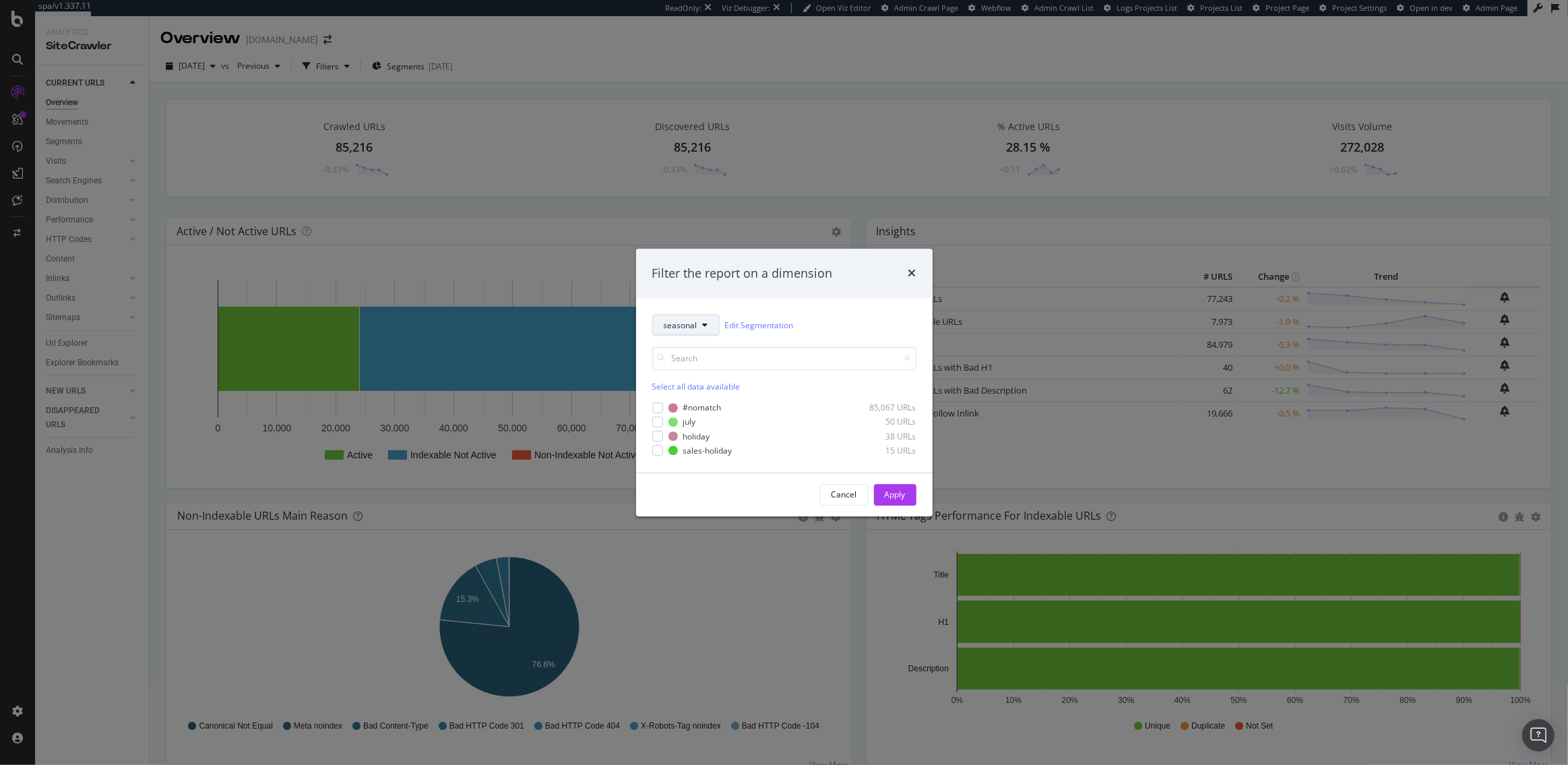
click at [710, 321] on button "seasonal" at bounding box center [686, 325] width 68 height 21
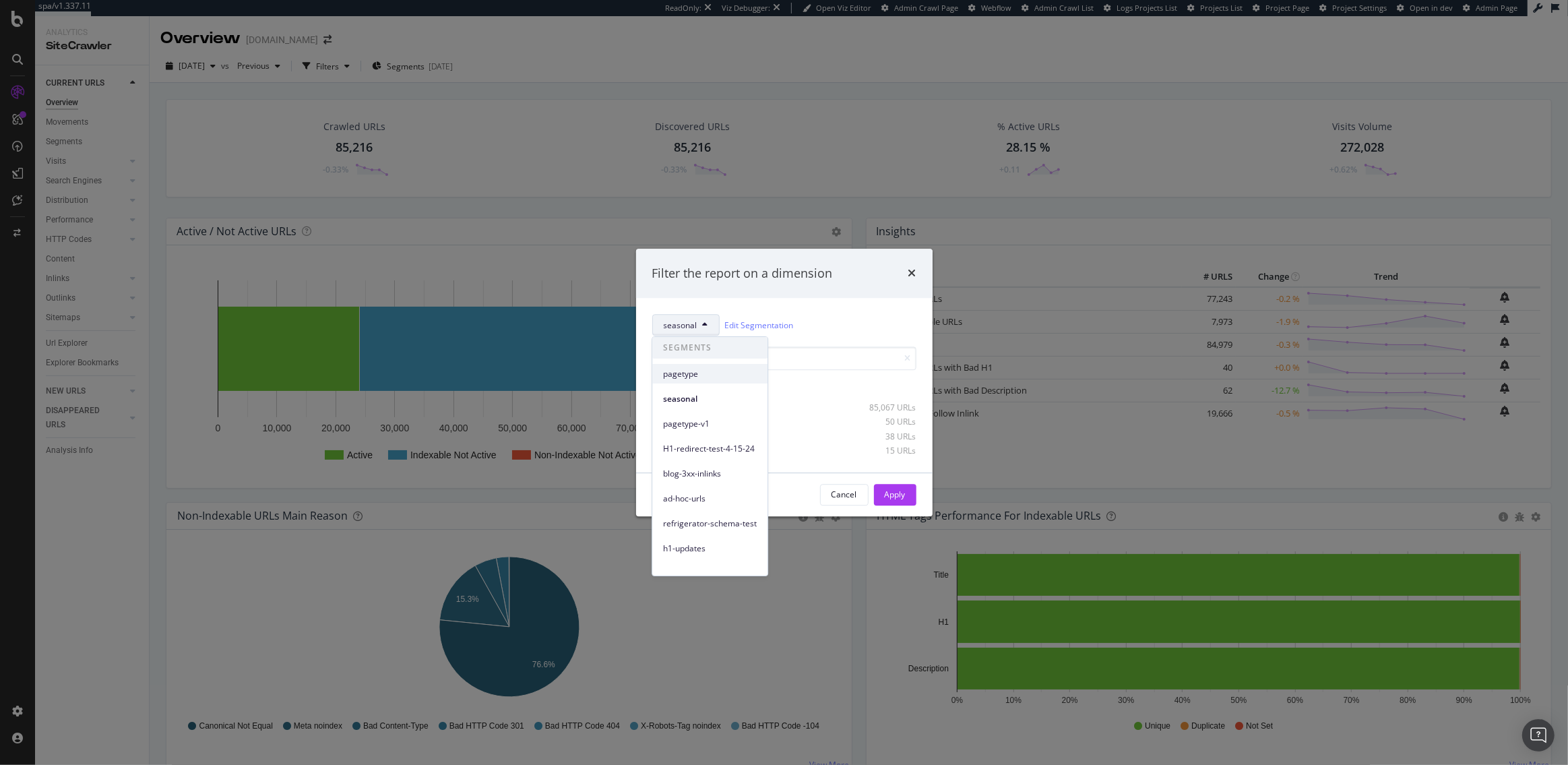
click at [708, 381] on div "pagetype" at bounding box center [709, 374] width 115 height 19
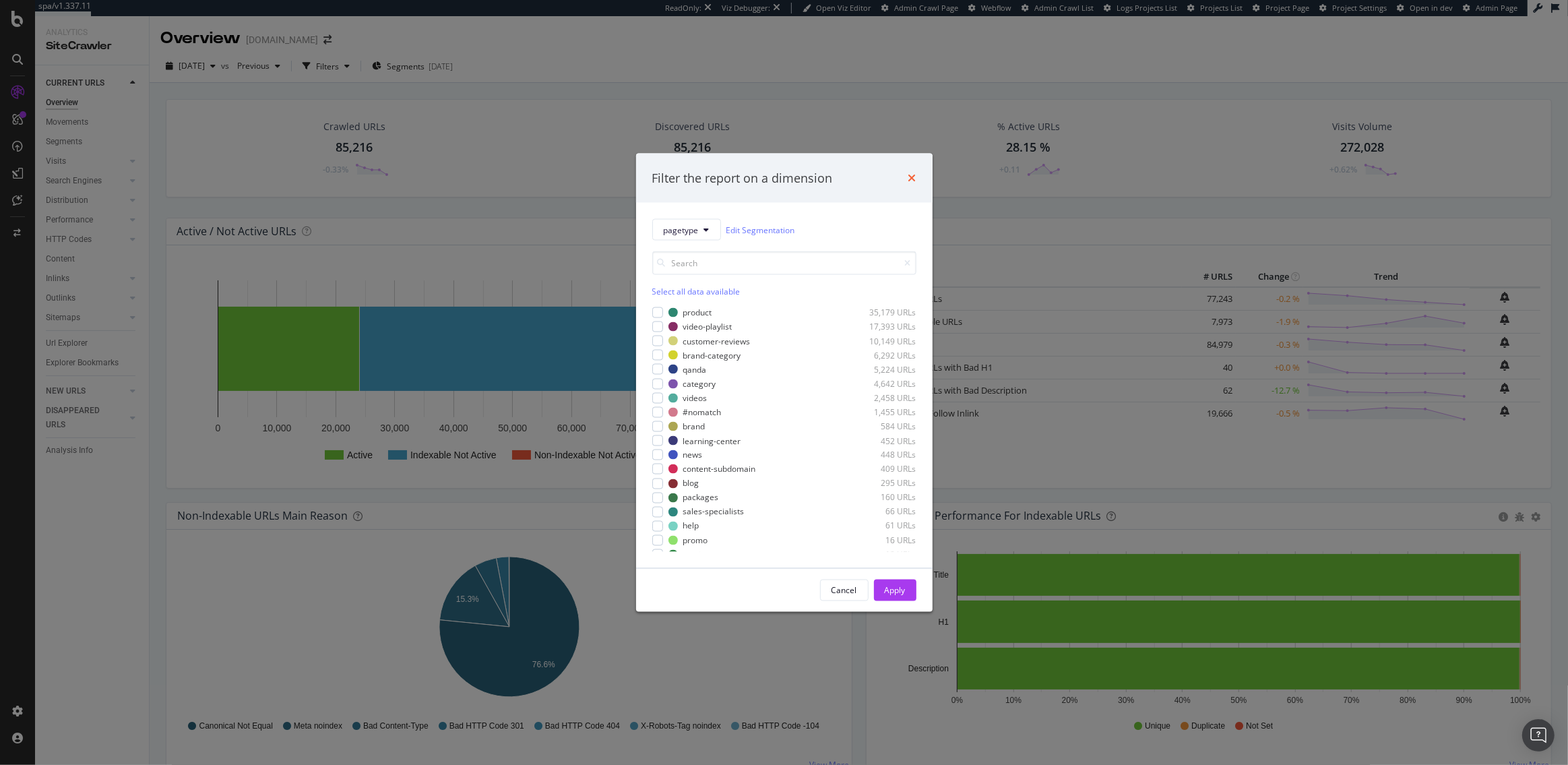
click at [914, 176] on icon "times" at bounding box center [912, 178] width 8 height 11
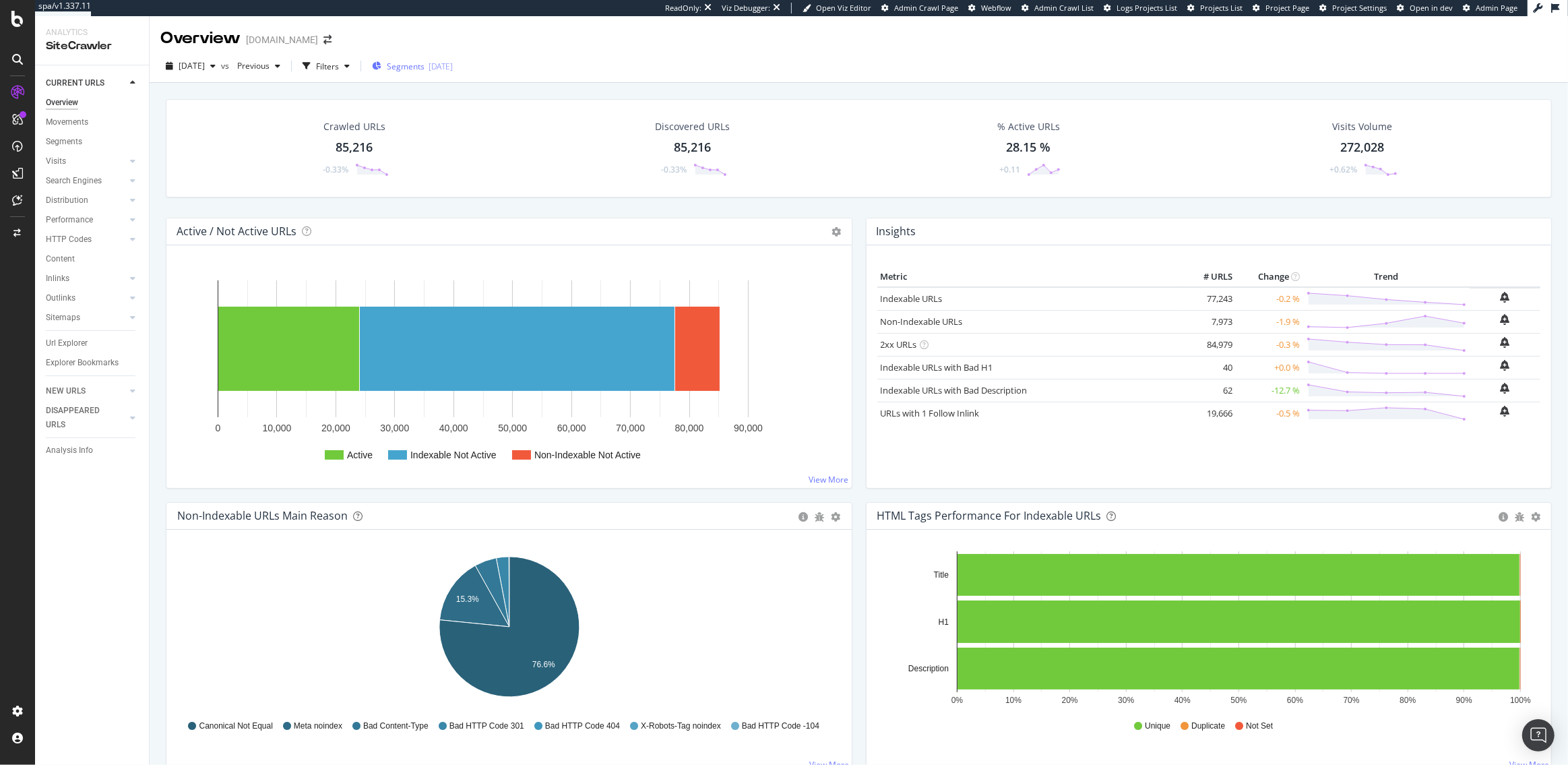
click at [424, 65] on span "Segments" at bounding box center [406, 66] width 38 height 12
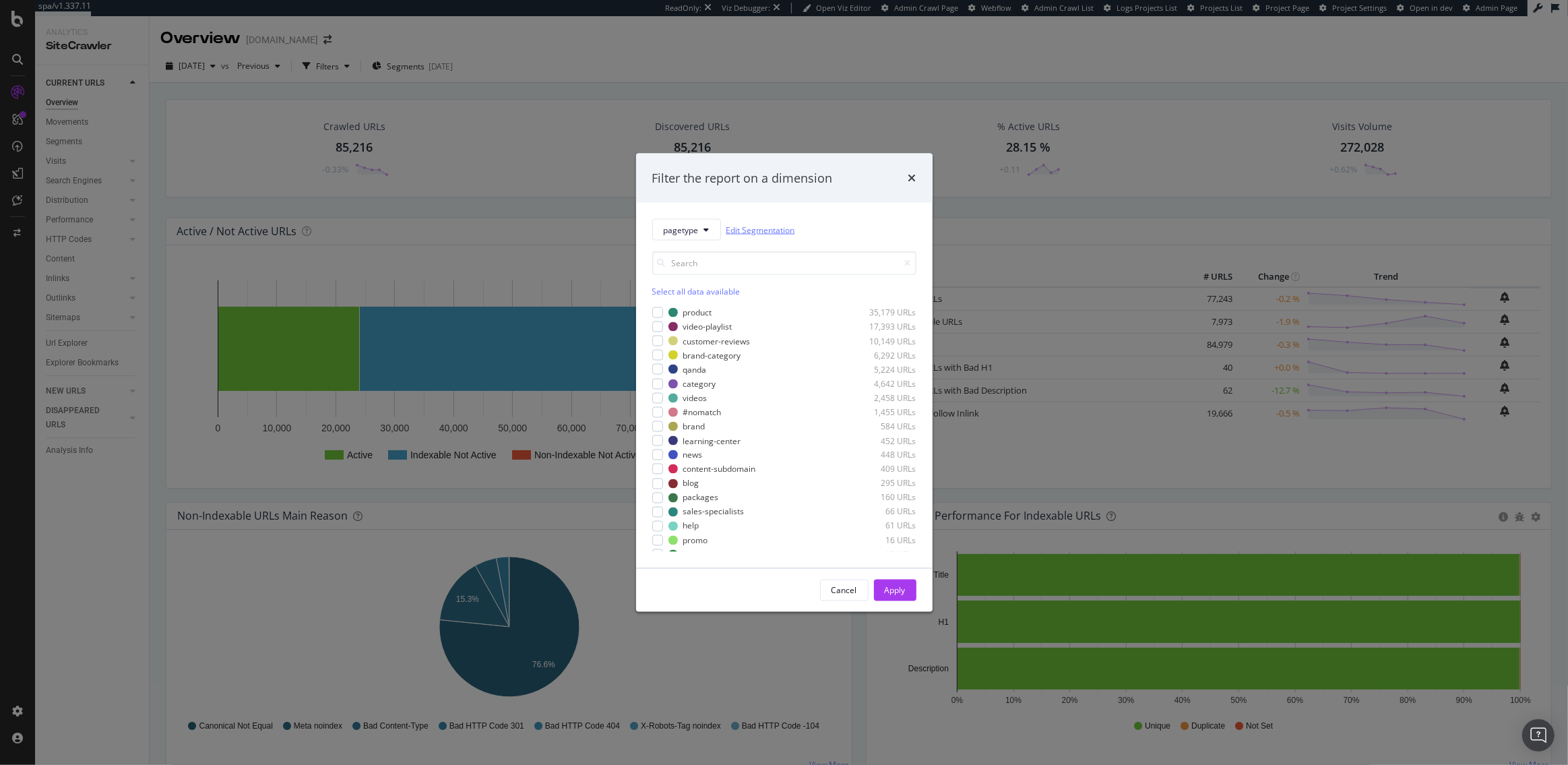
click at [772, 229] on link "Edit Segmentation" at bounding box center [761, 229] width 69 height 14
click at [689, 227] on span "pagetype" at bounding box center [681, 229] width 35 height 12
click at [676, 429] on span "quick-wins" at bounding box center [710, 426] width 94 height 12
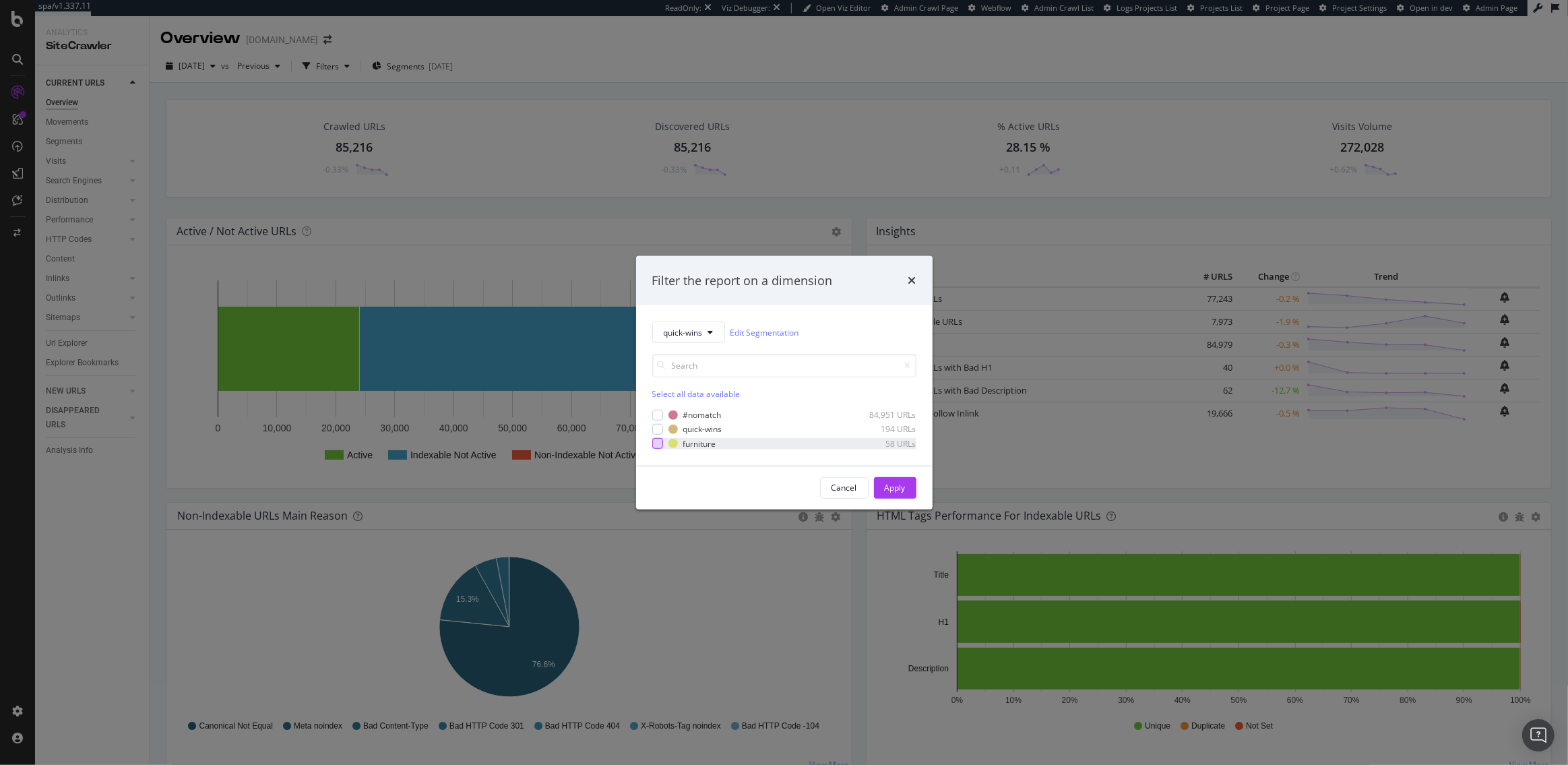
click at [659, 446] on div "modal" at bounding box center [658, 444] width 11 height 11
click at [899, 479] on div "Apply" at bounding box center [895, 487] width 21 height 20
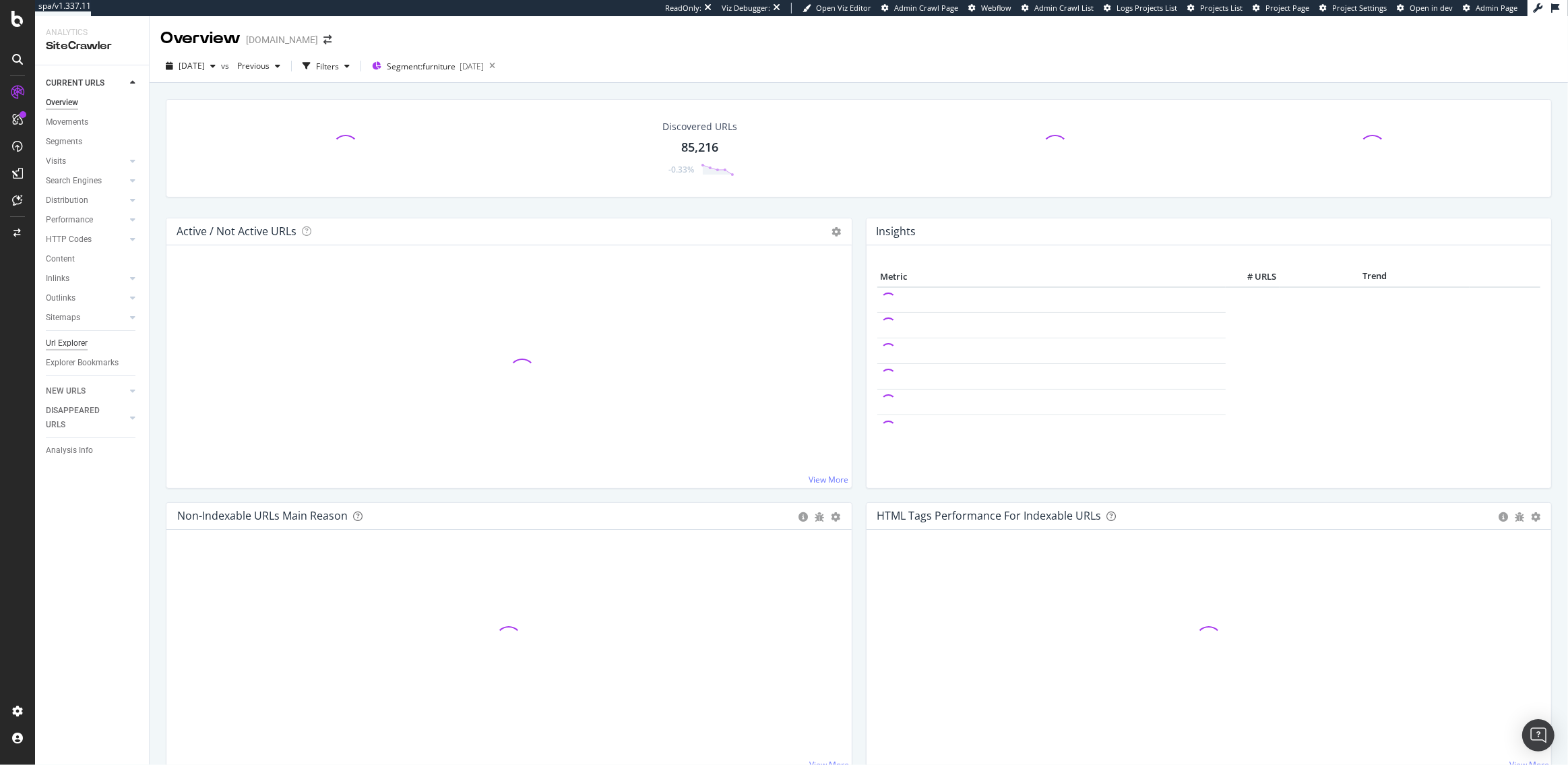
click at [66, 342] on div "Url Explorer" at bounding box center [66, 343] width 42 height 14
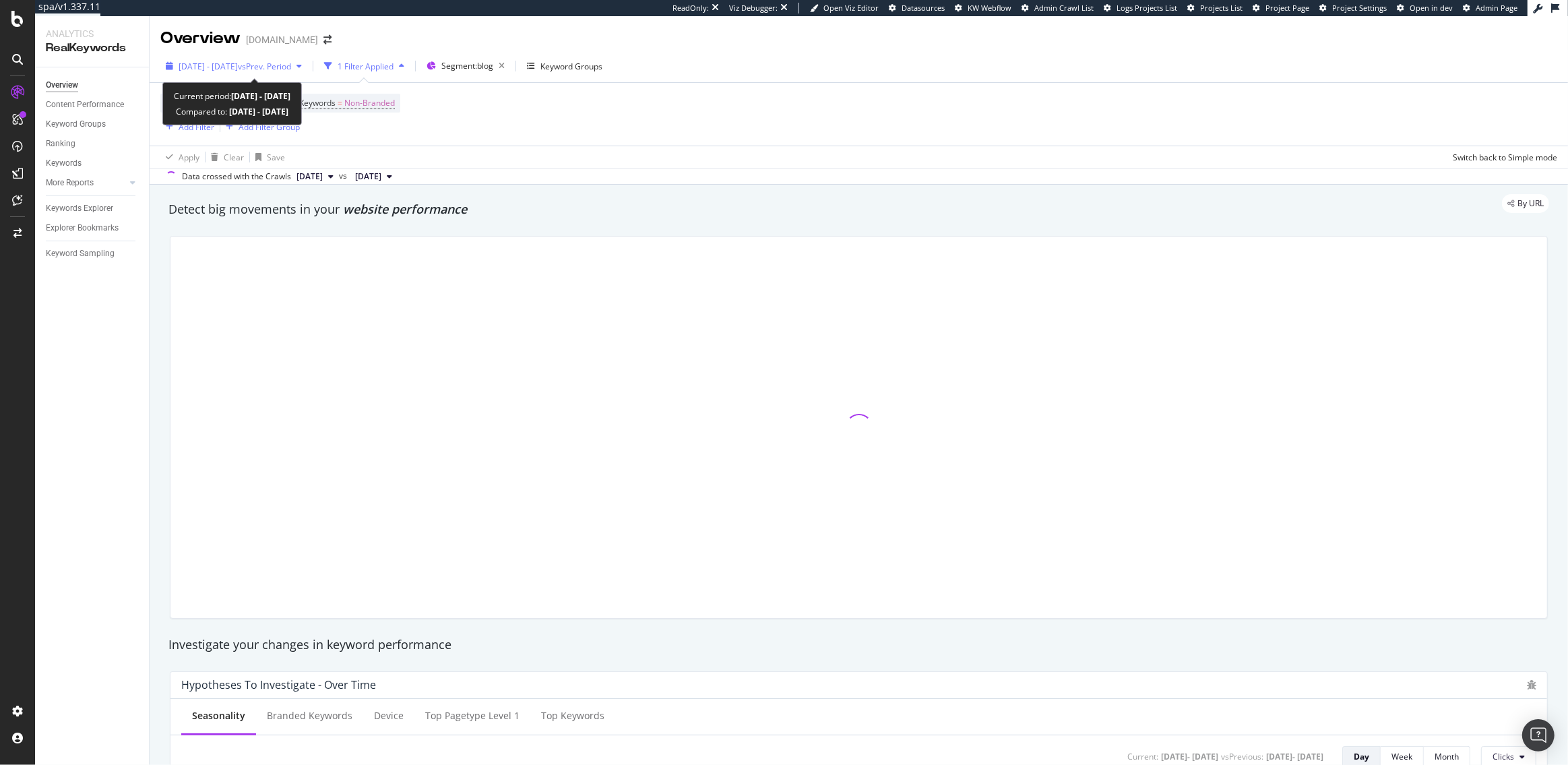
click at [238, 62] on span "[DATE] - [DATE]" at bounding box center [208, 66] width 59 height 12
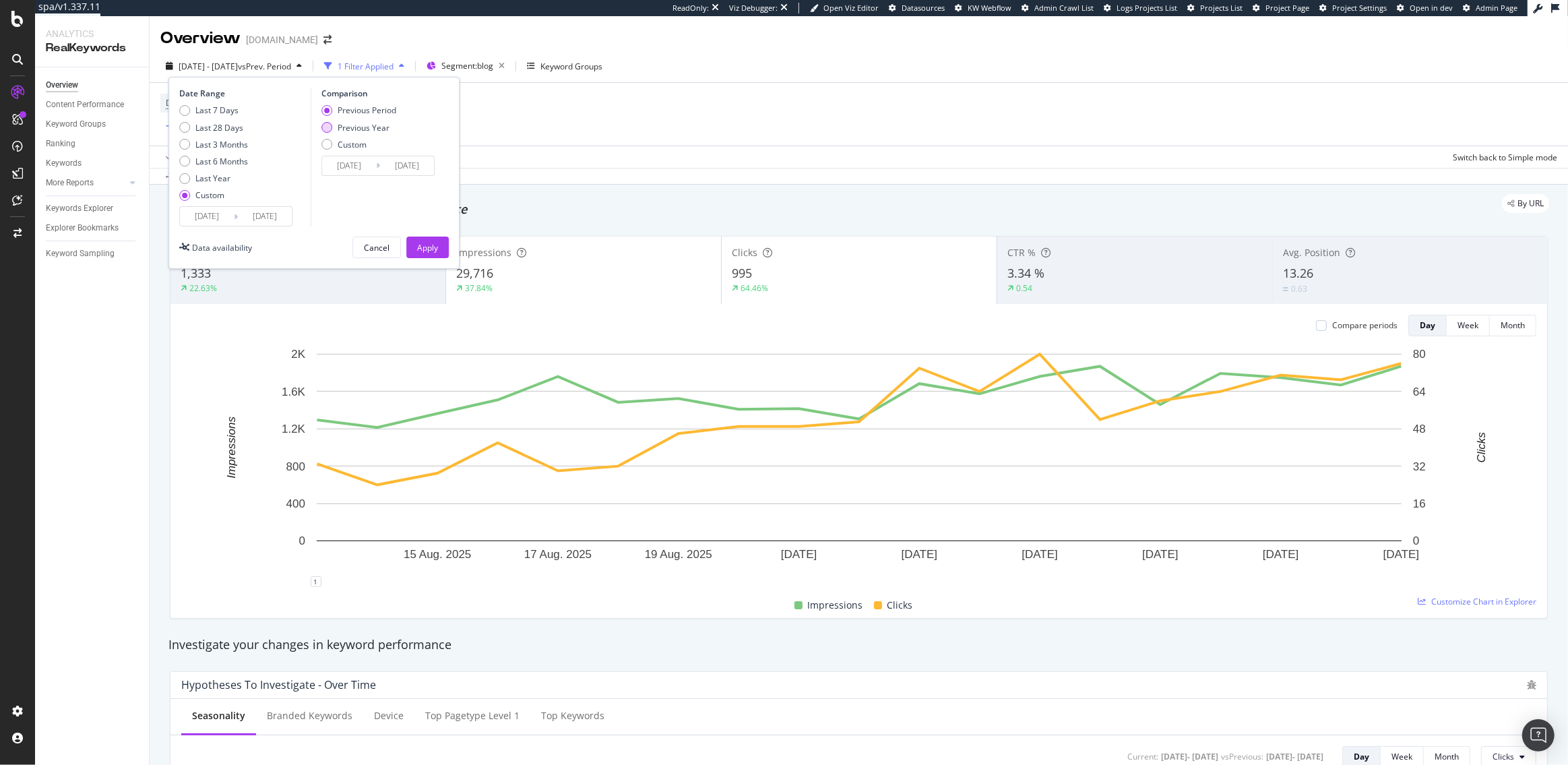
click at [346, 128] on div "Previous Year" at bounding box center [363, 128] width 52 height 12
type input "[DATE]"
click at [438, 249] on div "Apply" at bounding box center [427, 248] width 21 height 12
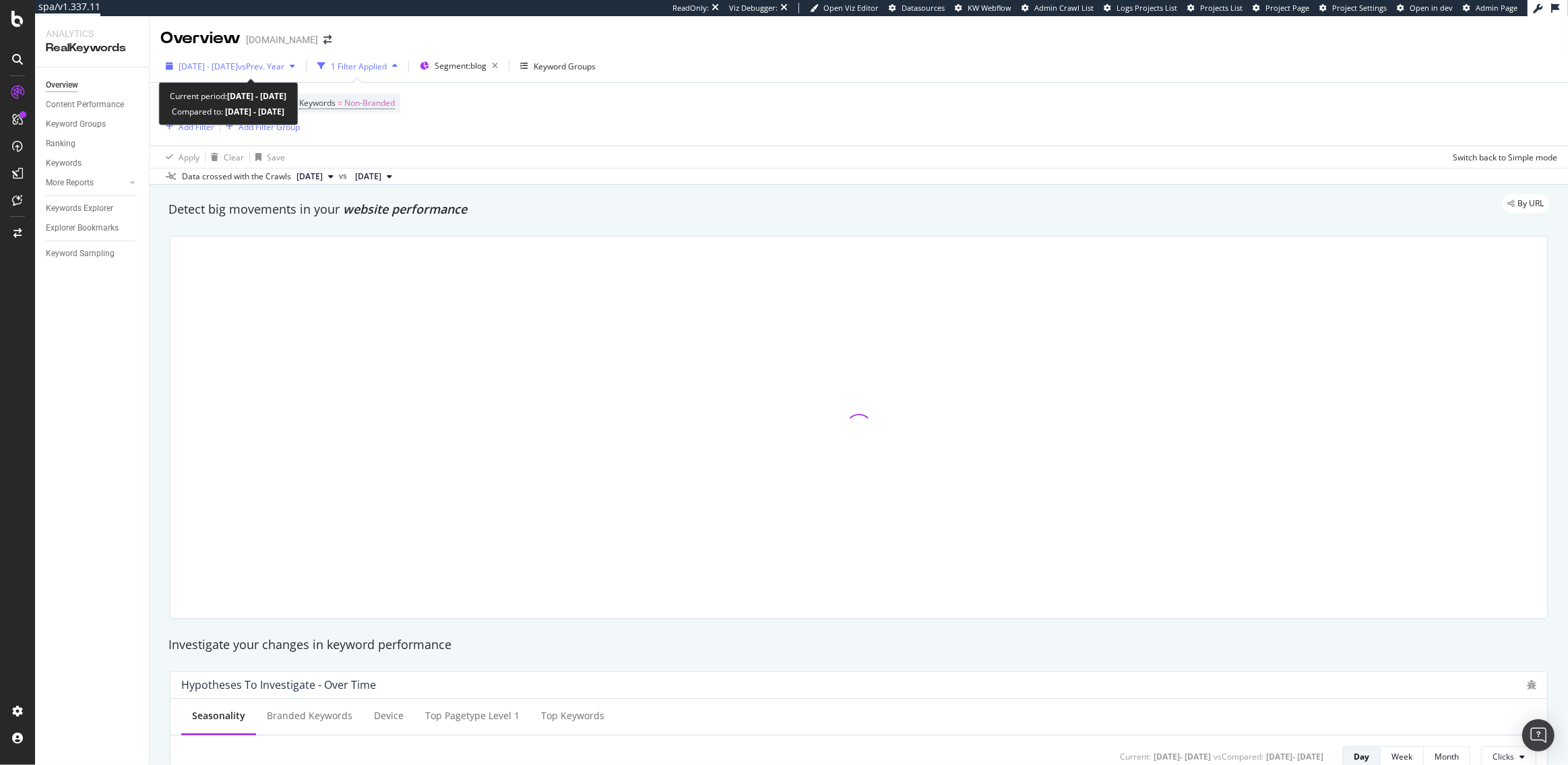
click at [238, 66] on span "[DATE] - [DATE]" at bounding box center [208, 66] width 59 height 12
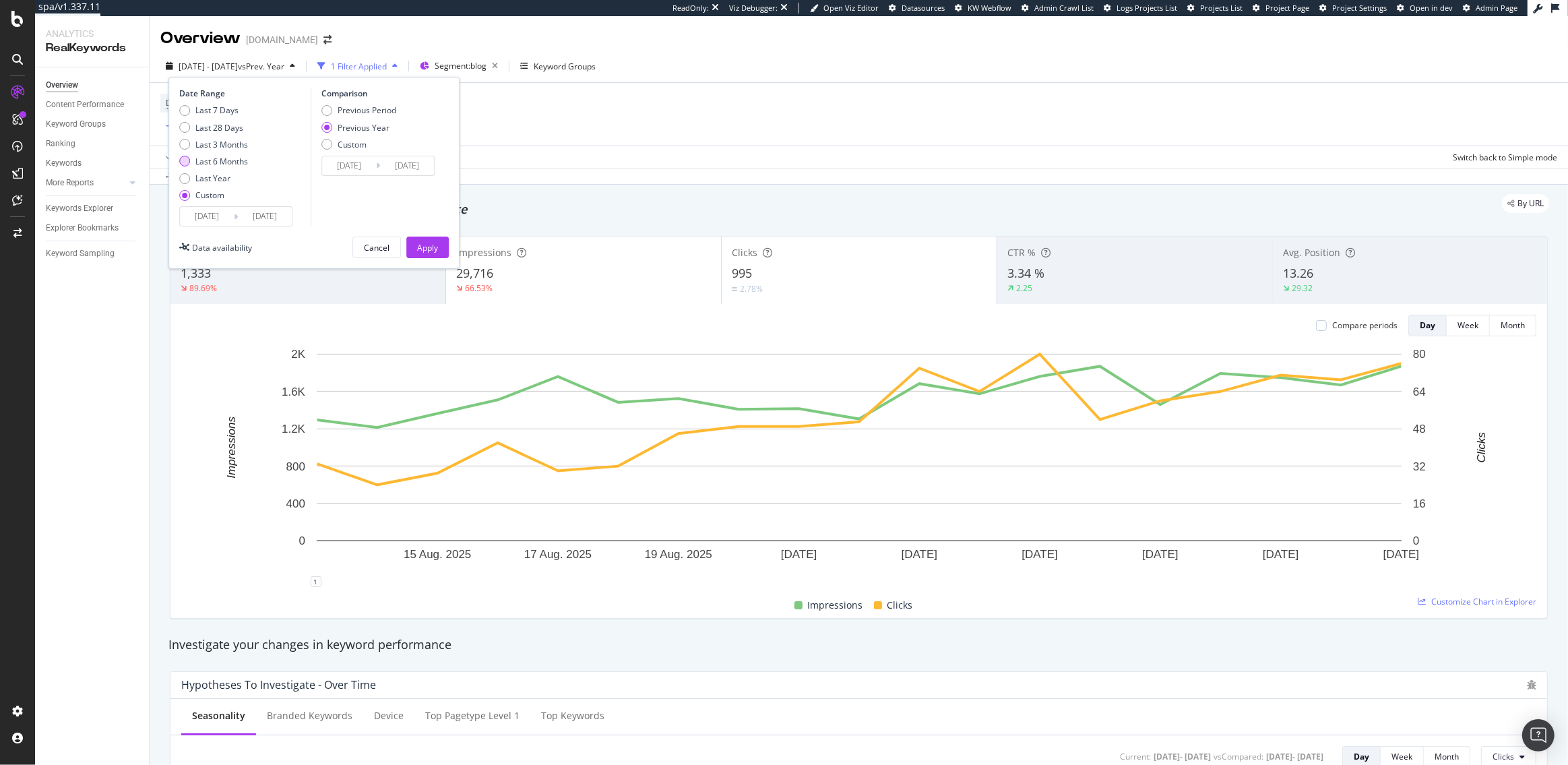
click at [217, 157] on div "Last 6 Months" at bounding box center [222, 162] width 52 height 12
type input "[DATE]"
click at [433, 246] on div "Apply" at bounding box center [427, 248] width 21 height 12
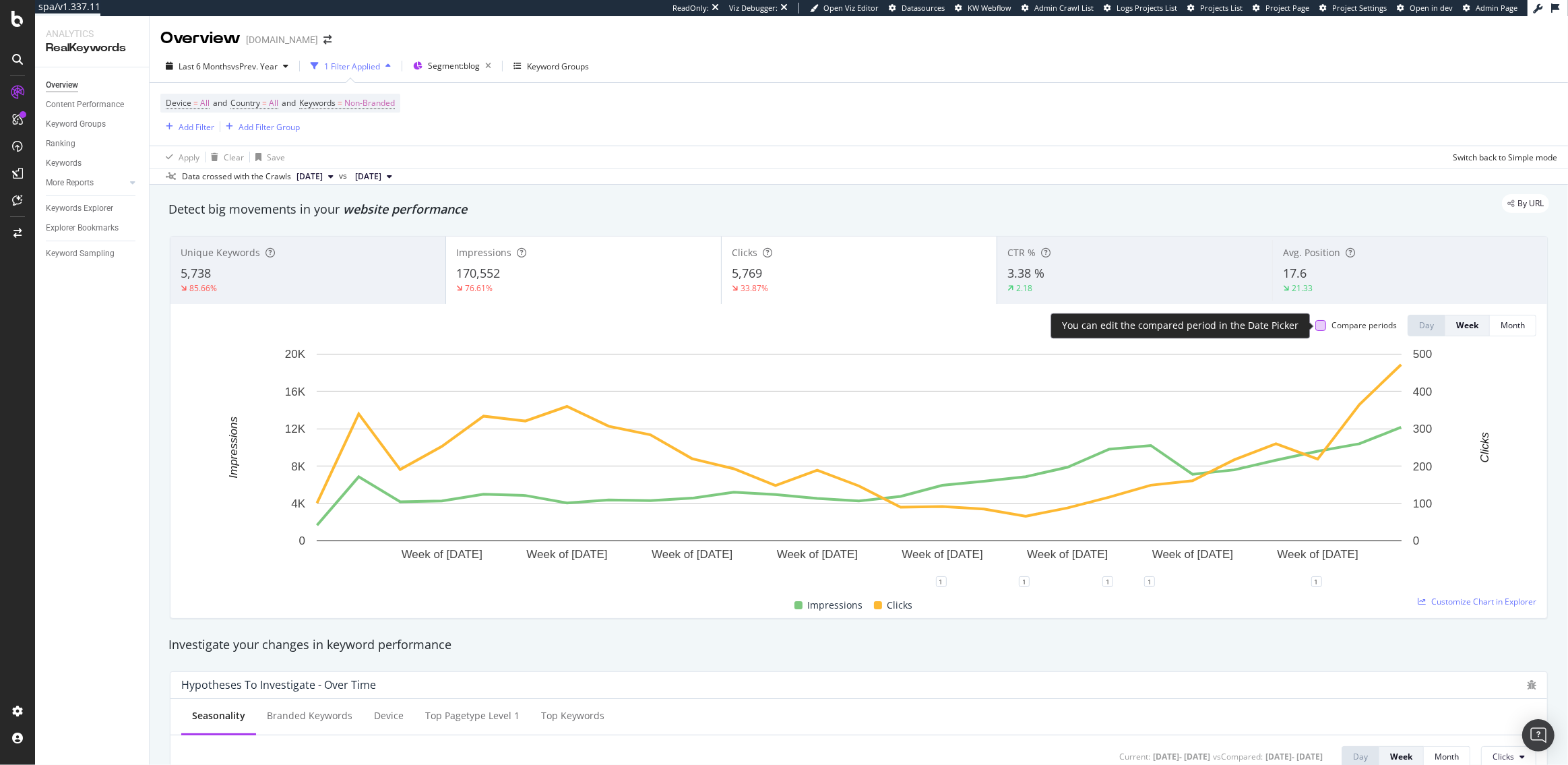
click at [1320, 325] on div at bounding box center [1321, 326] width 11 height 11
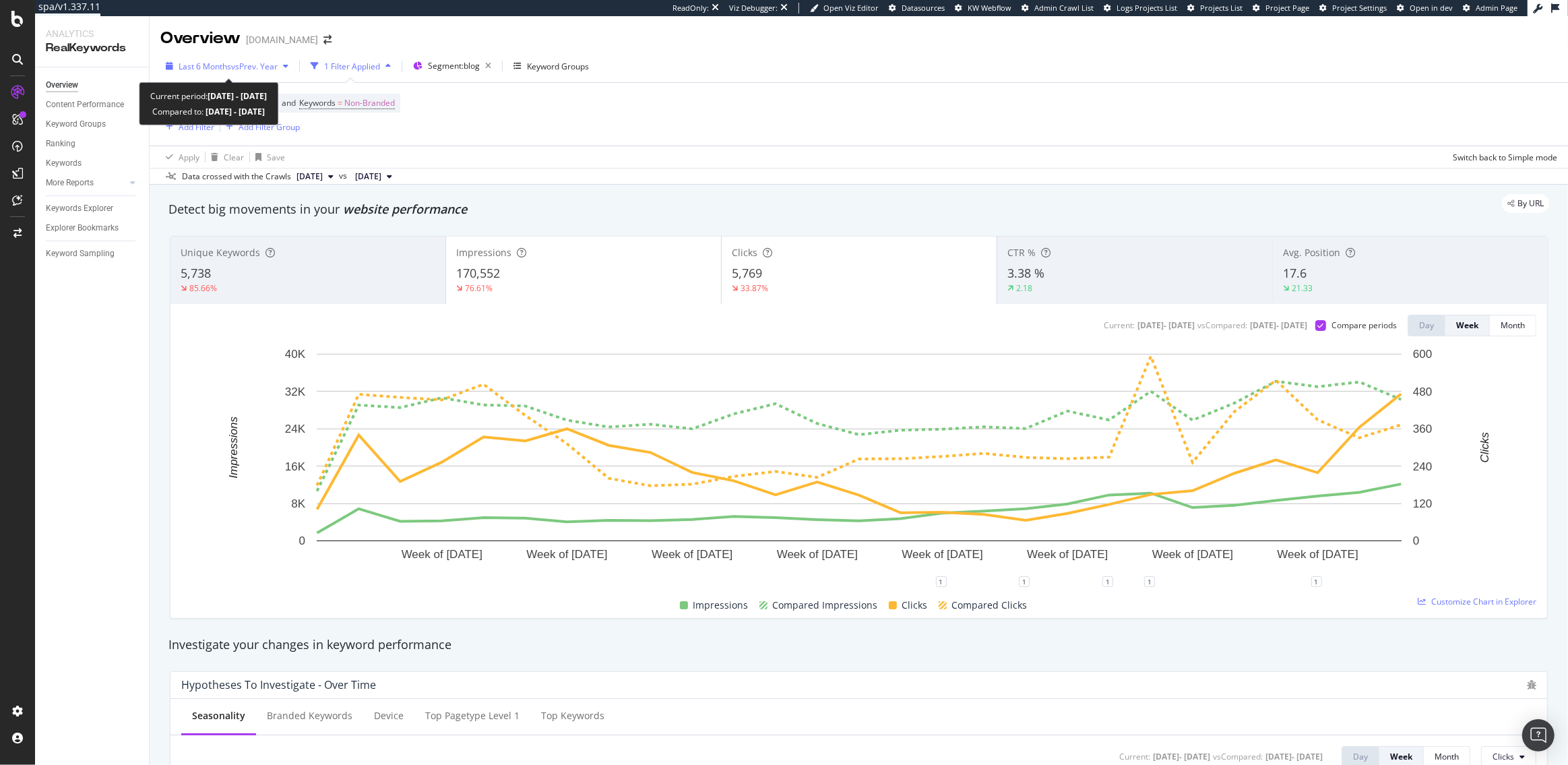
click at [233, 61] on span "vs Prev. Year" at bounding box center [254, 66] width 46 height 12
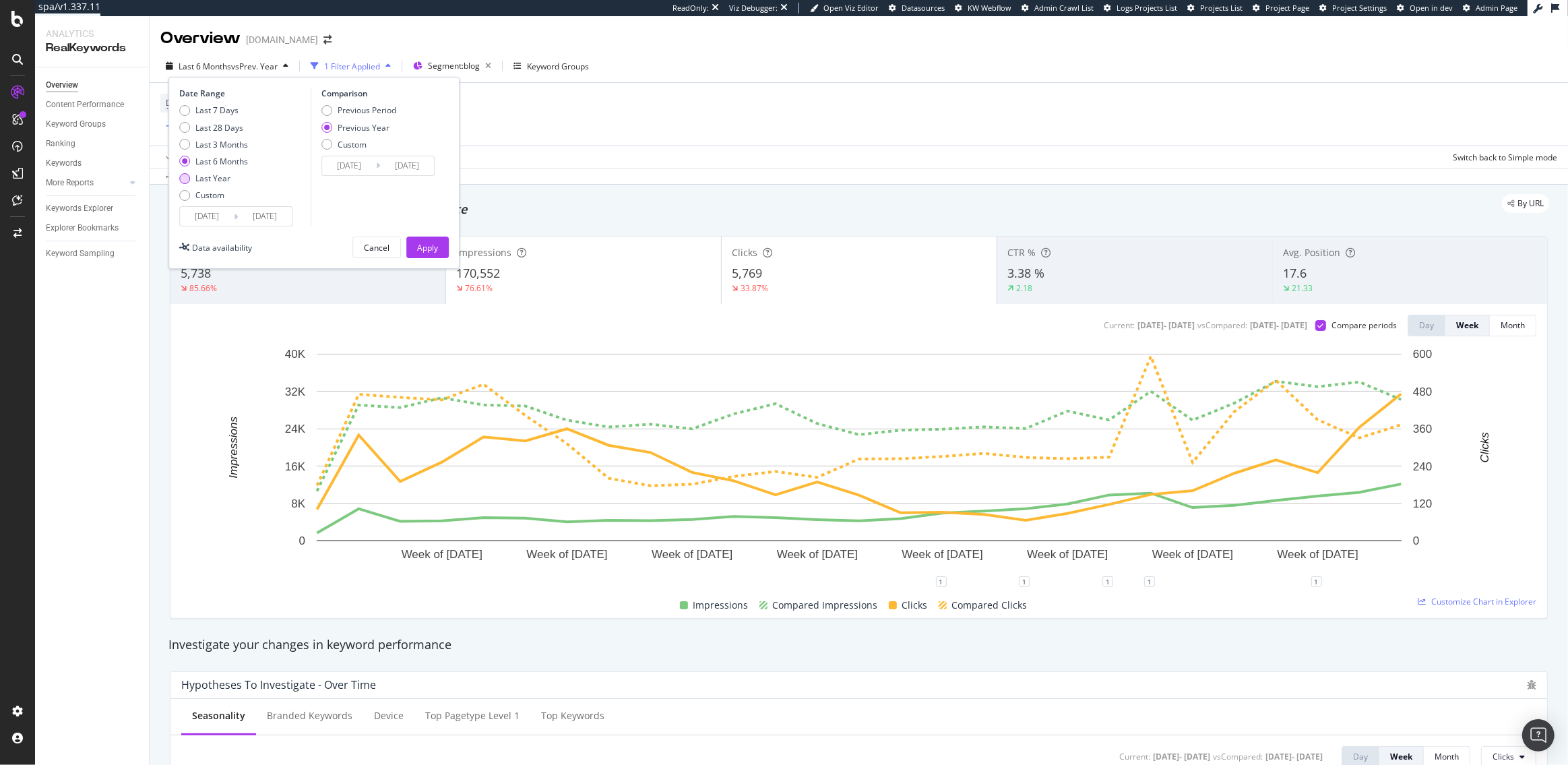
click at [217, 180] on div "Last Year" at bounding box center [213, 178] width 35 height 12
type input "2024/09/01"
type input "2023/09/03"
click at [429, 246] on div "Apply" at bounding box center [427, 248] width 21 height 12
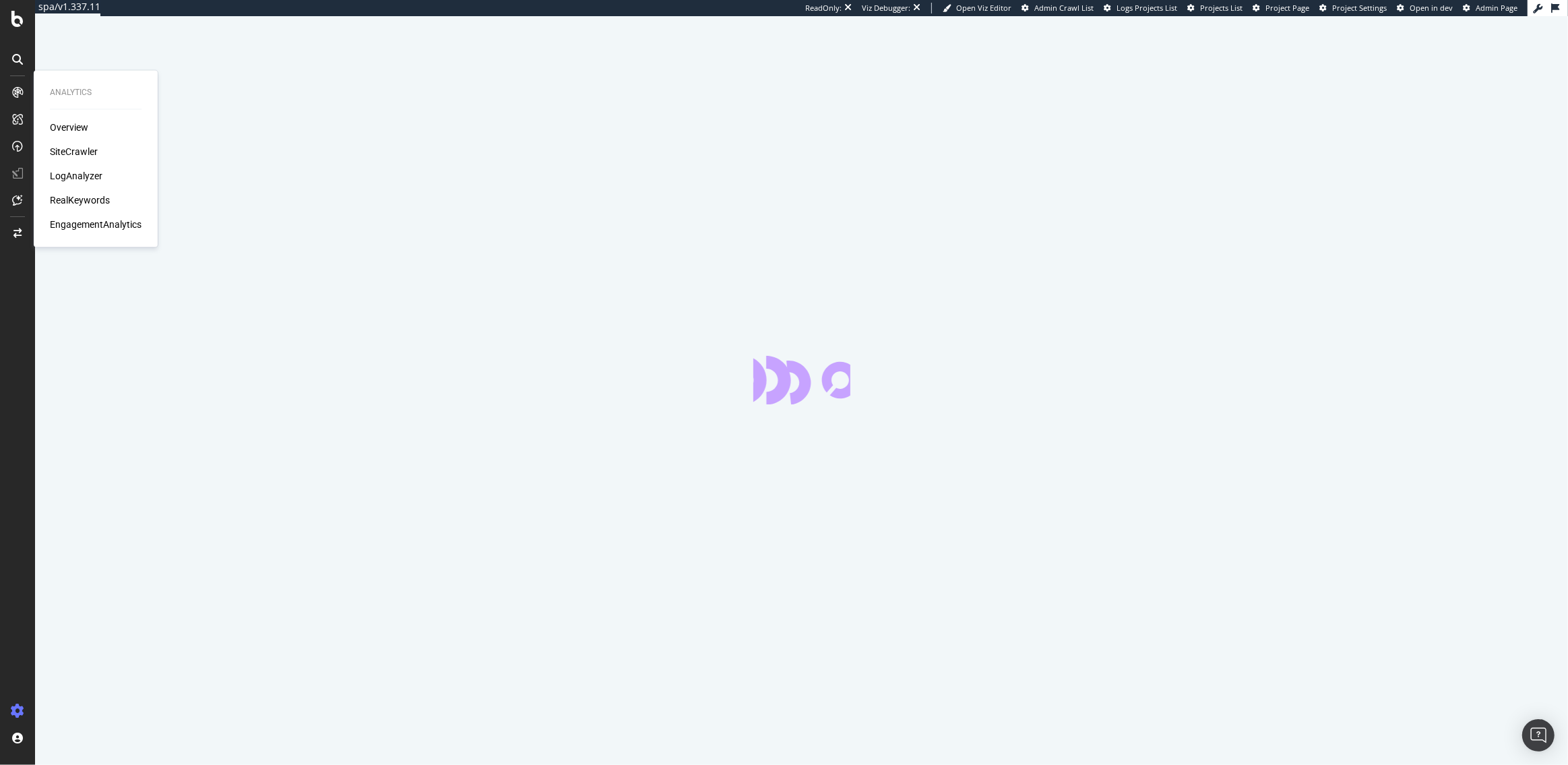
click at [61, 168] on div "Overview SiteCrawler LogAnalyzer RealKeywords EngagementAnalytics" at bounding box center [95, 176] width 92 height 110
click at [61, 173] on div "LogAnalyzer" at bounding box center [76, 176] width 52 height 14
click at [86, 172] on div "LogAnalyzer" at bounding box center [76, 176] width 52 height 14
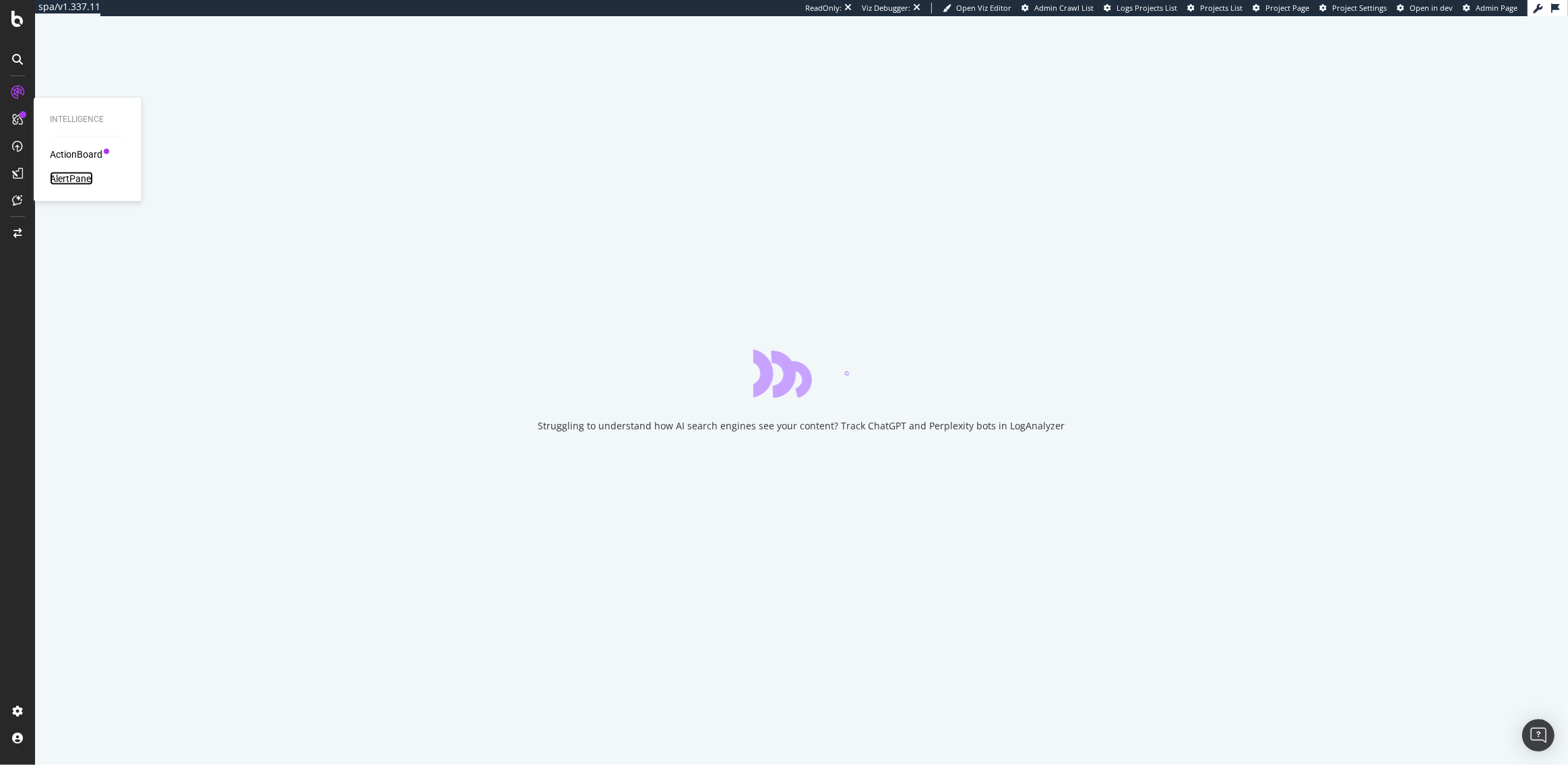
click at [71, 182] on div "AlertPanel" at bounding box center [71, 179] width 43 height 14
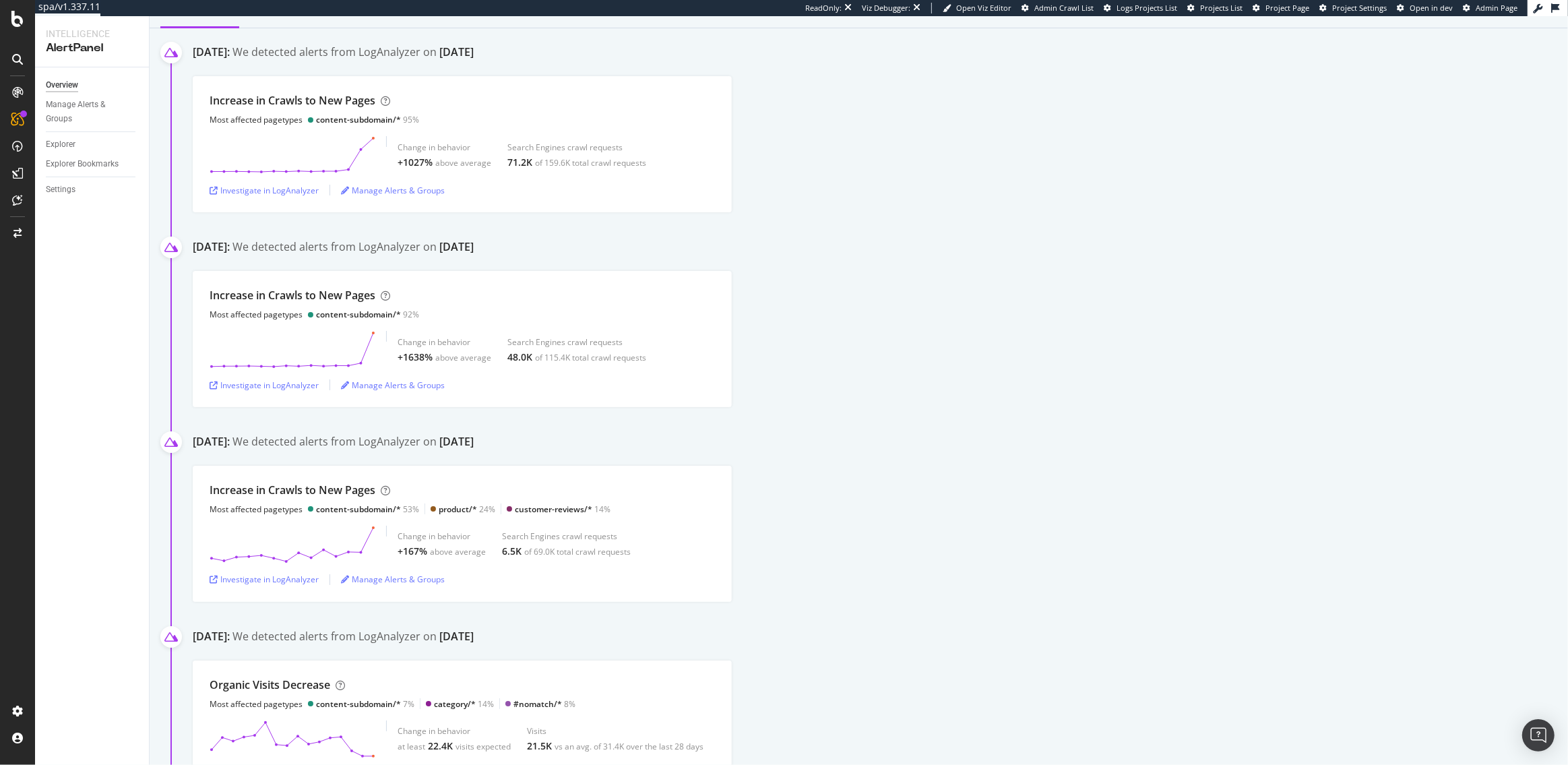
scroll to position [22, 0]
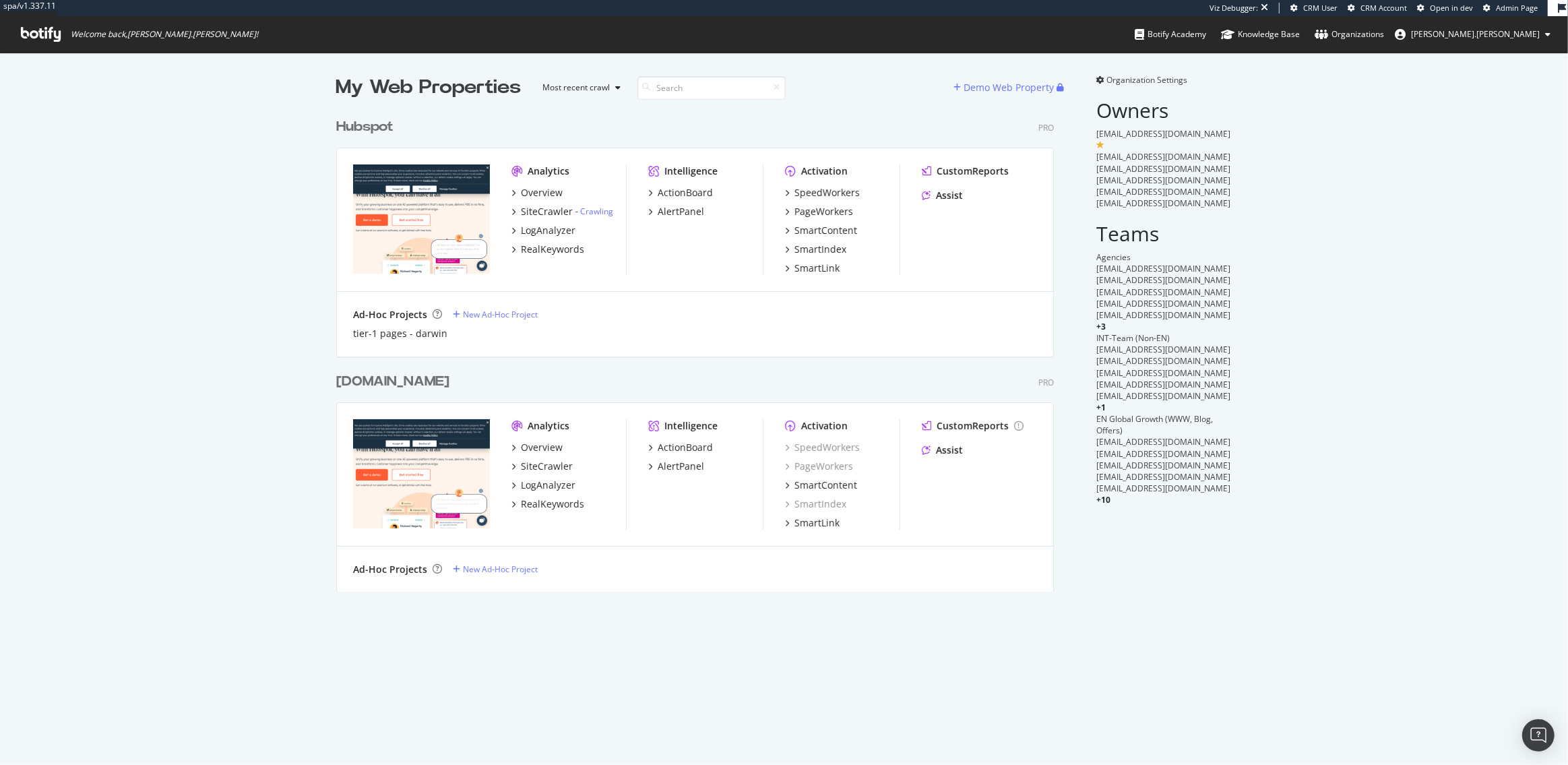
scroll to position [491, 728]
click at [821, 192] on div "SpeedWorkers" at bounding box center [827, 193] width 66 height 14
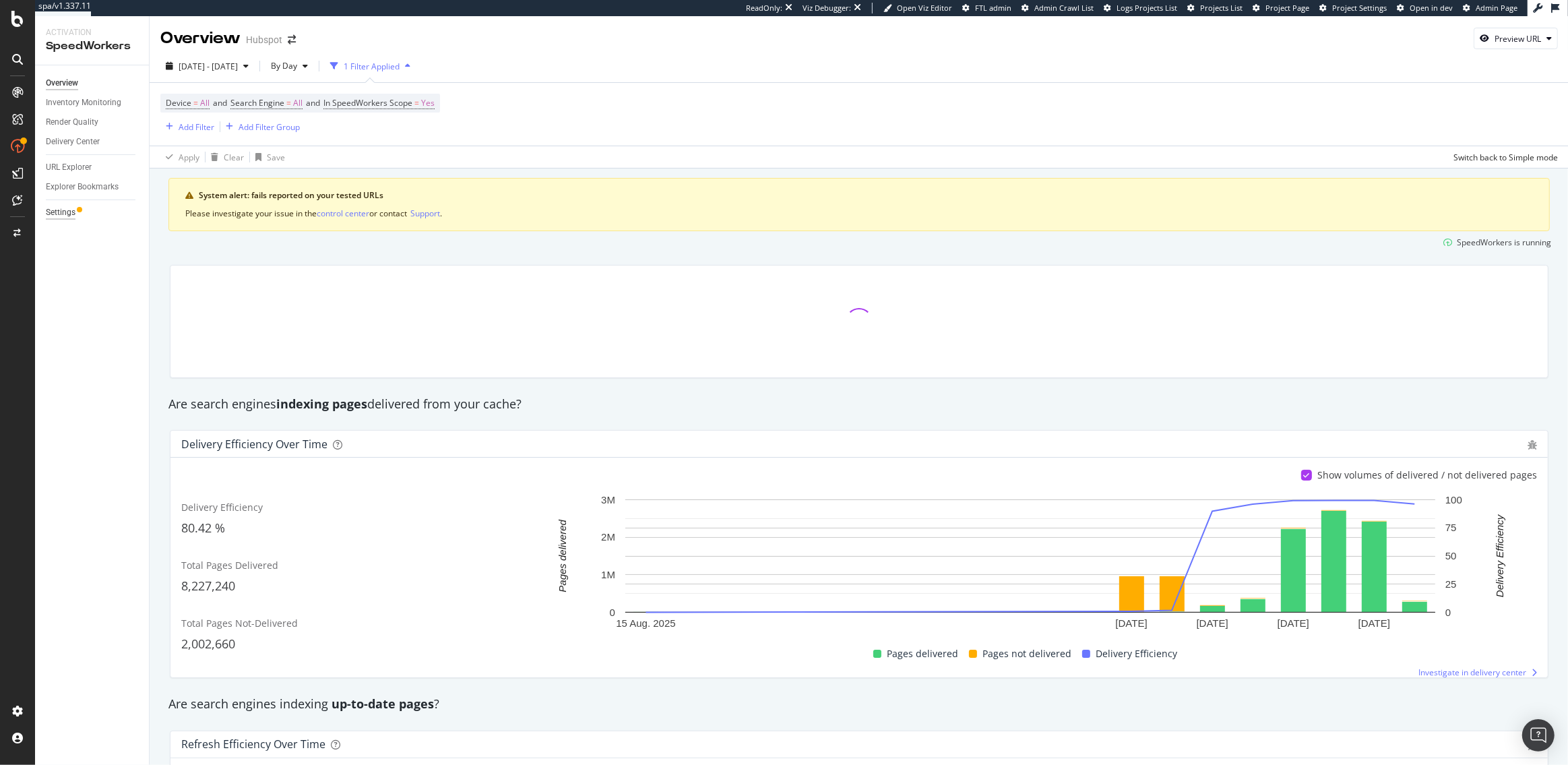
click at [60, 213] on div "Settings" at bounding box center [60, 213] width 30 height 14
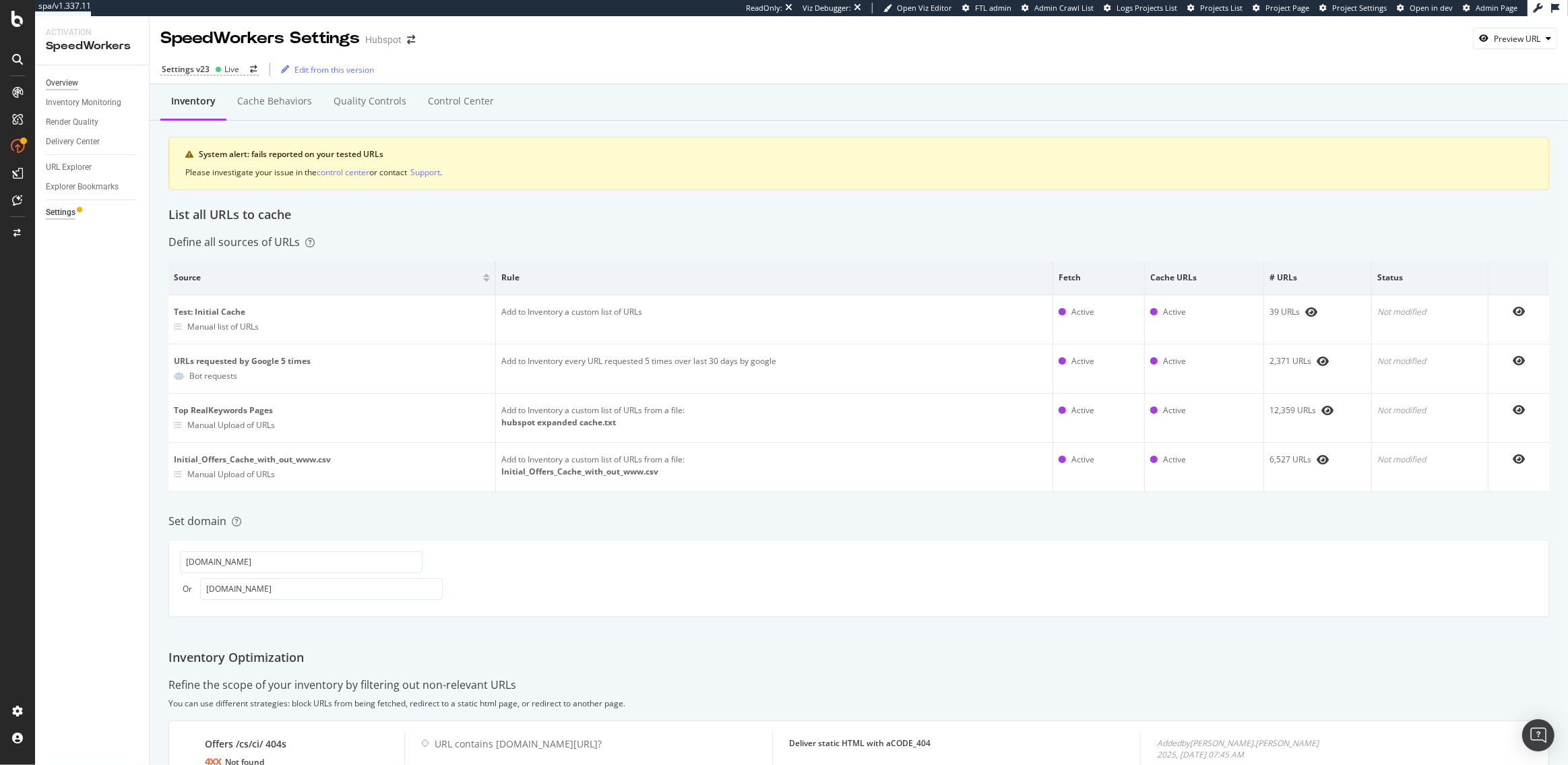
click at [66, 86] on div "Overview" at bounding box center [61, 83] width 32 height 14
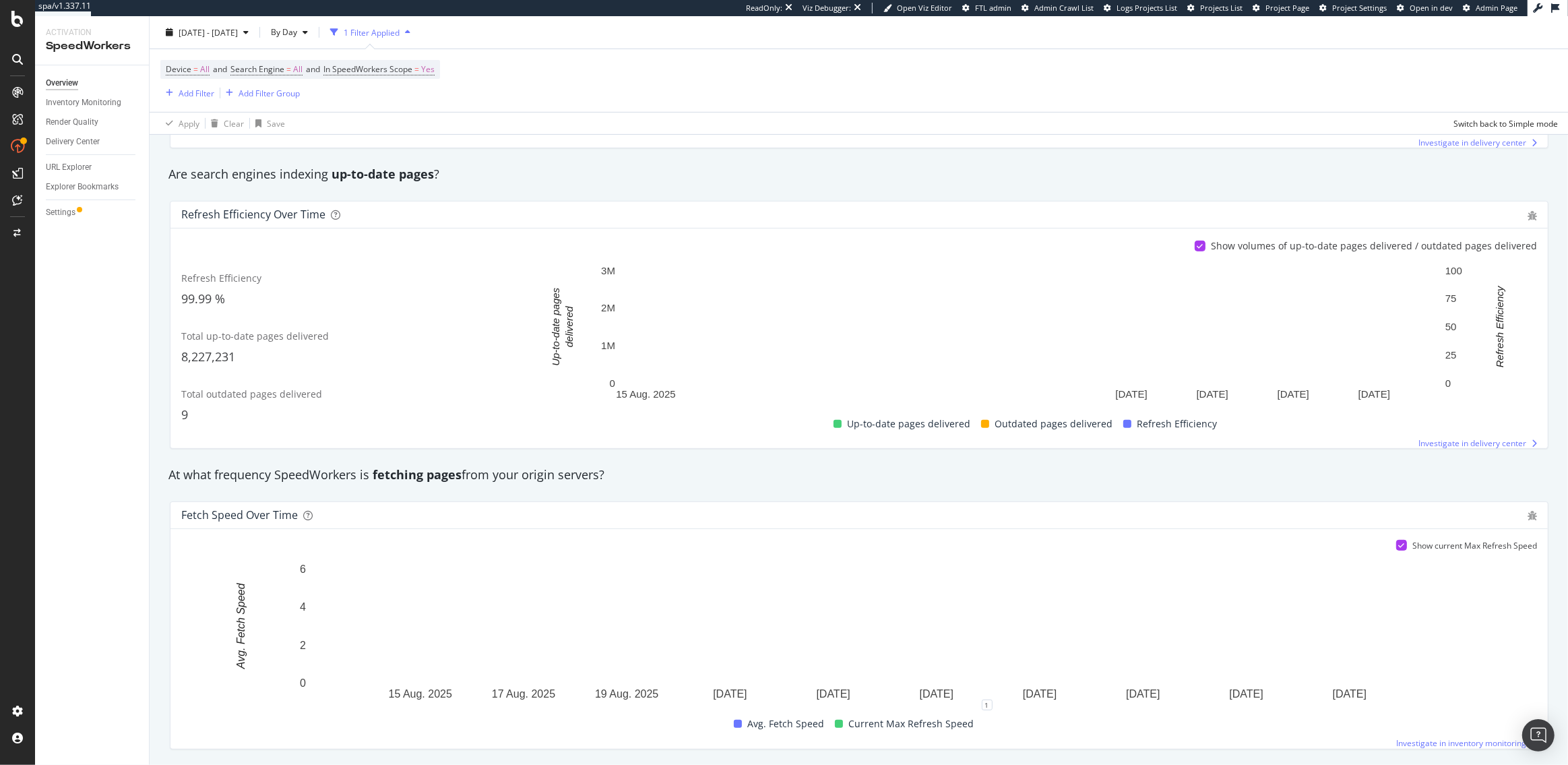
scroll to position [415, 0]
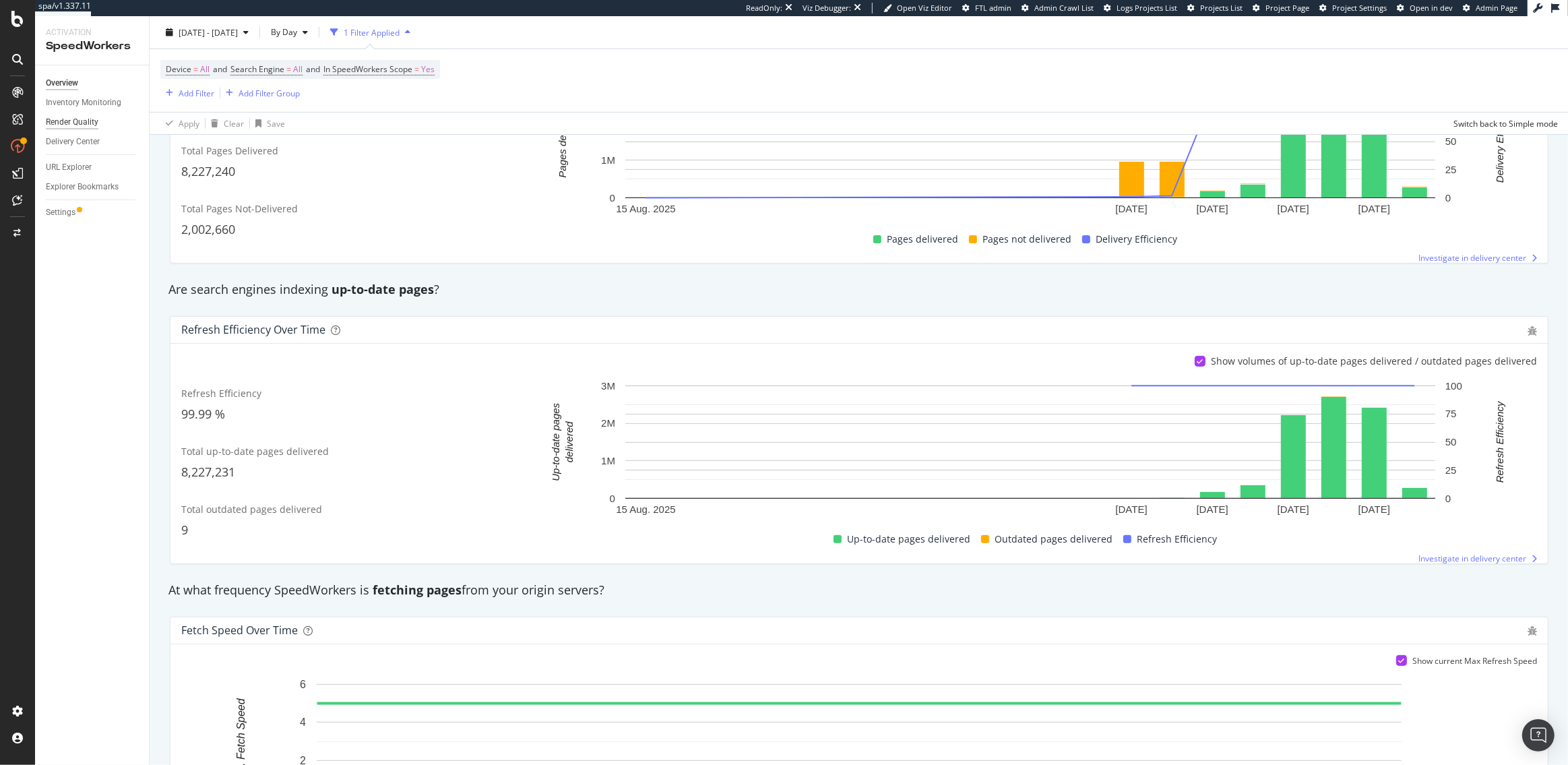
click at [68, 119] on div "Render Quality" at bounding box center [72, 122] width 52 height 14
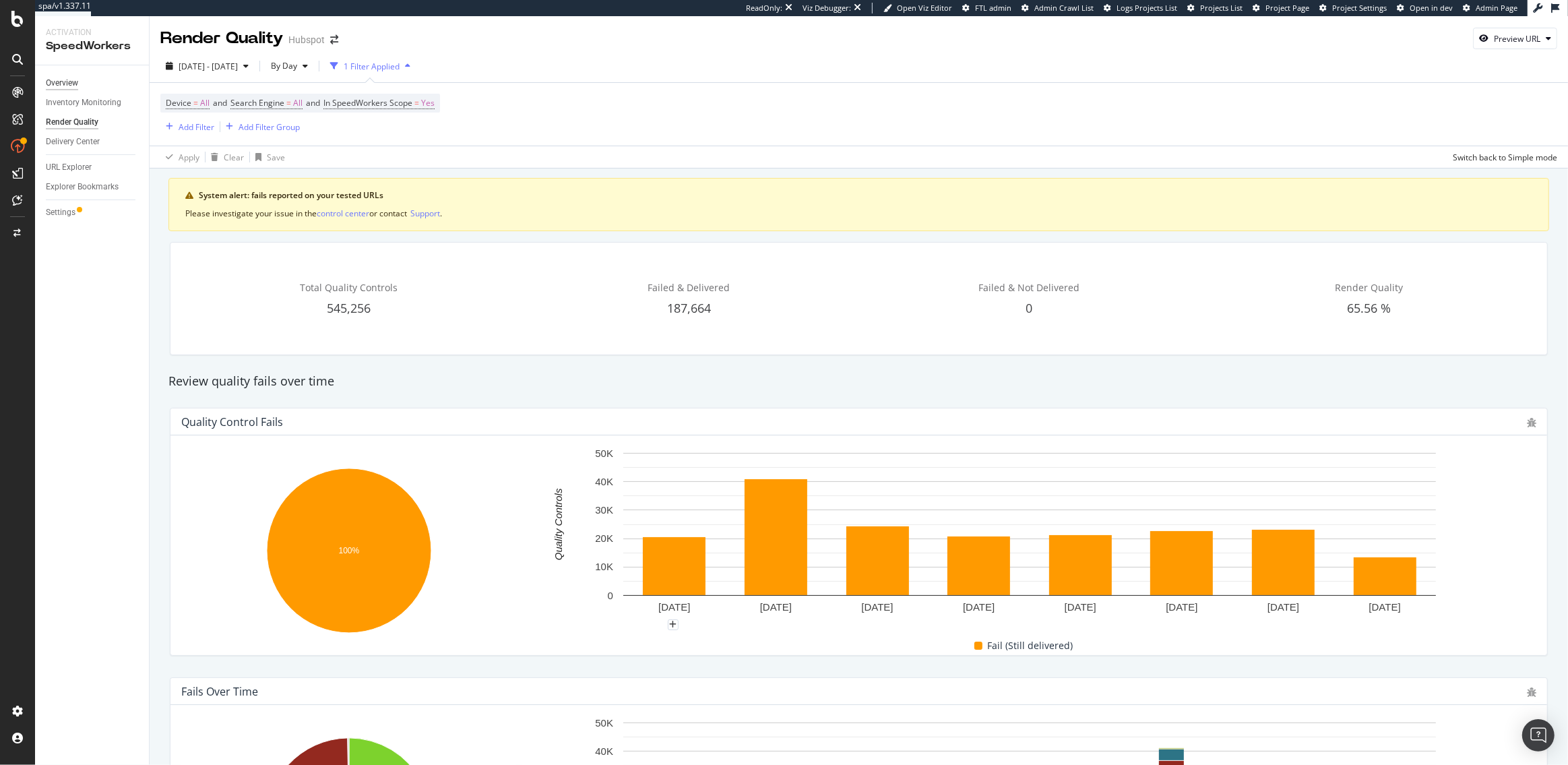
click at [50, 81] on div "Overview" at bounding box center [61, 83] width 32 height 14
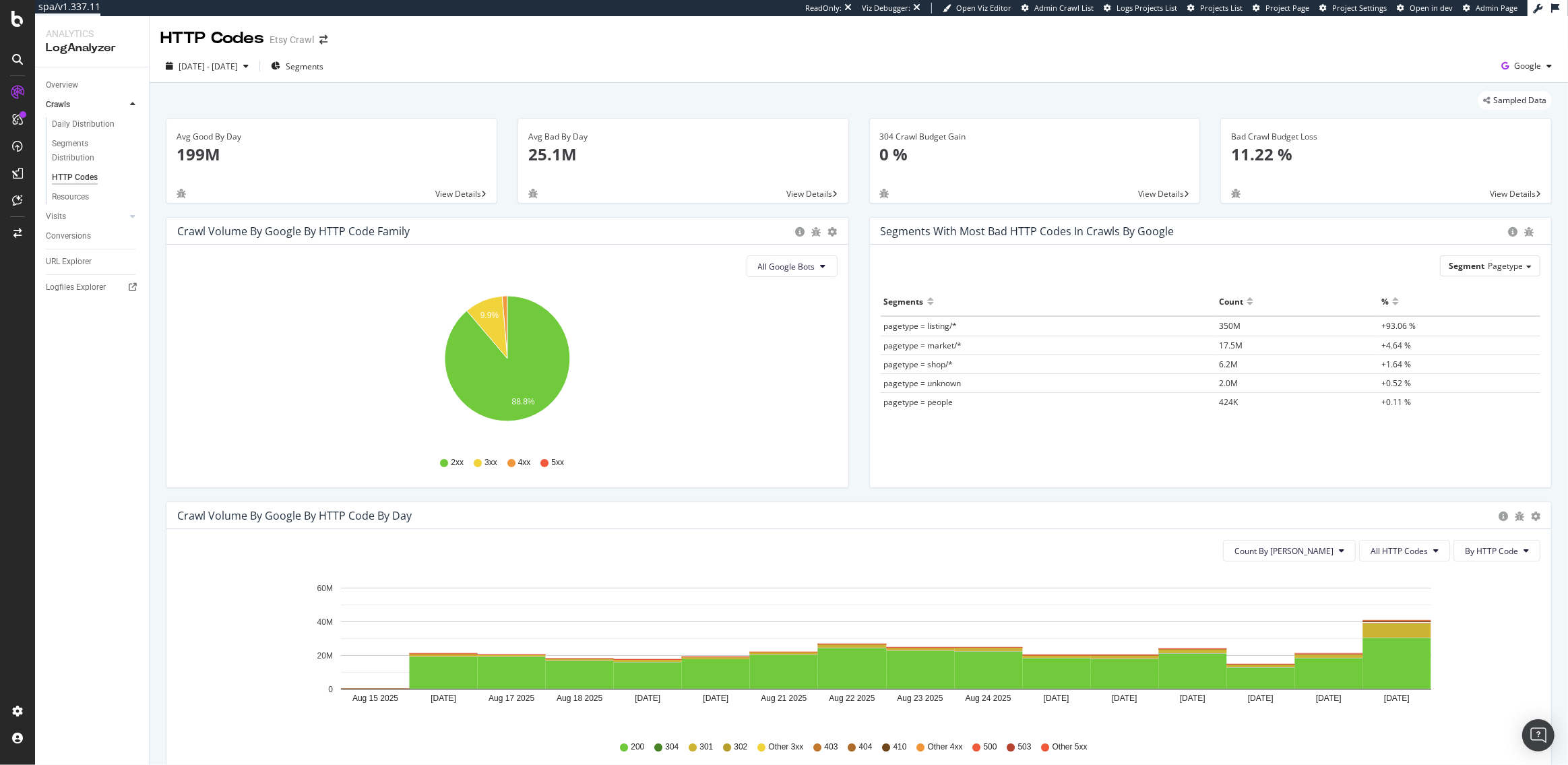
scroll to position [478, 0]
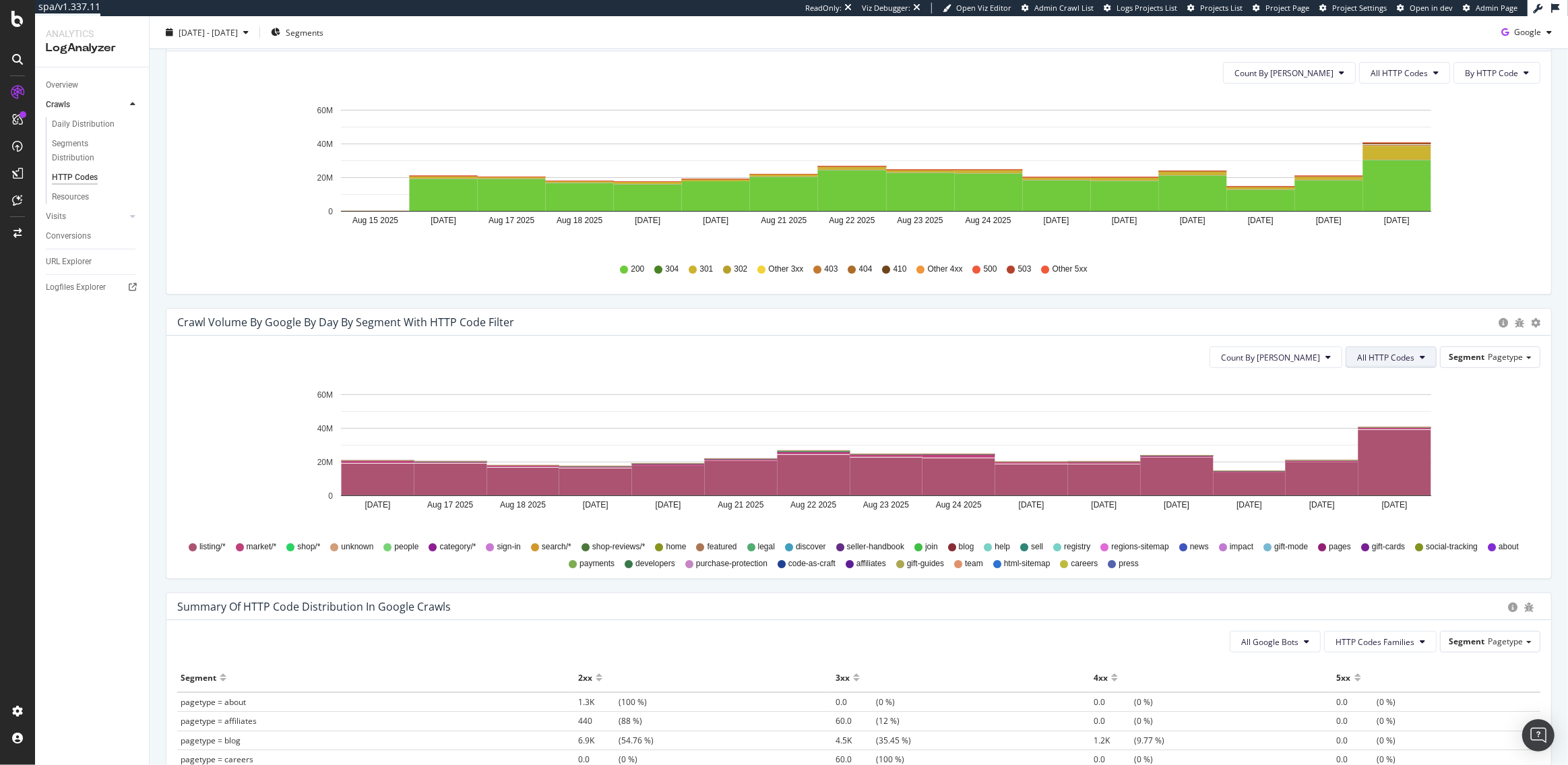
click at [1383, 353] on span "All HTTP Codes" at bounding box center [1386, 358] width 57 height 12
click at [1390, 512] on span "3xx family" at bounding box center [1394, 508] width 68 height 12
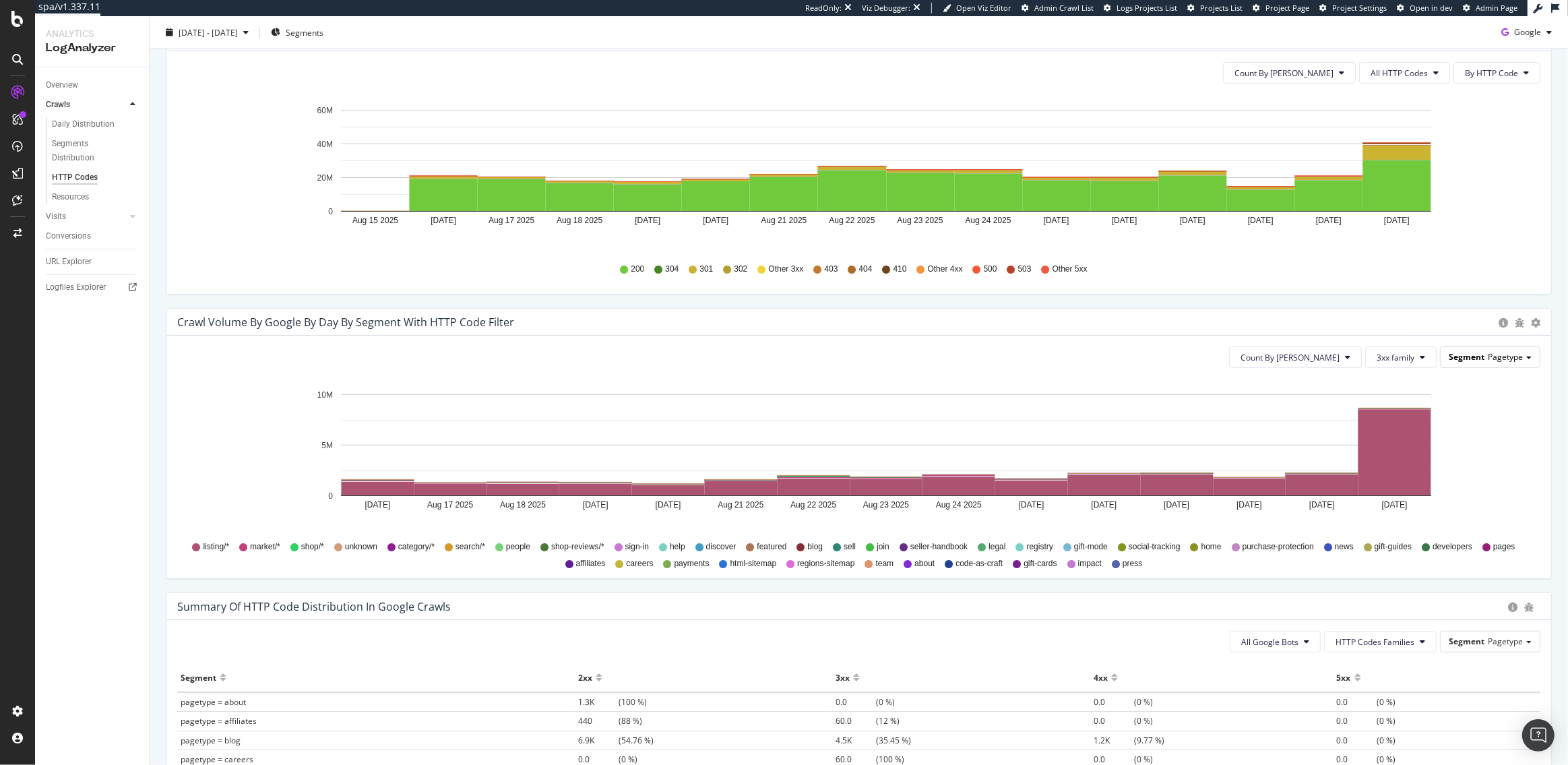
click at [1488, 363] on div "Segment Pagetype" at bounding box center [1491, 357] width 99 height 19
click at [1471, 481] on div "Wasted_crawl_budget" at bounding box center [1480, 486] width 108 height 18
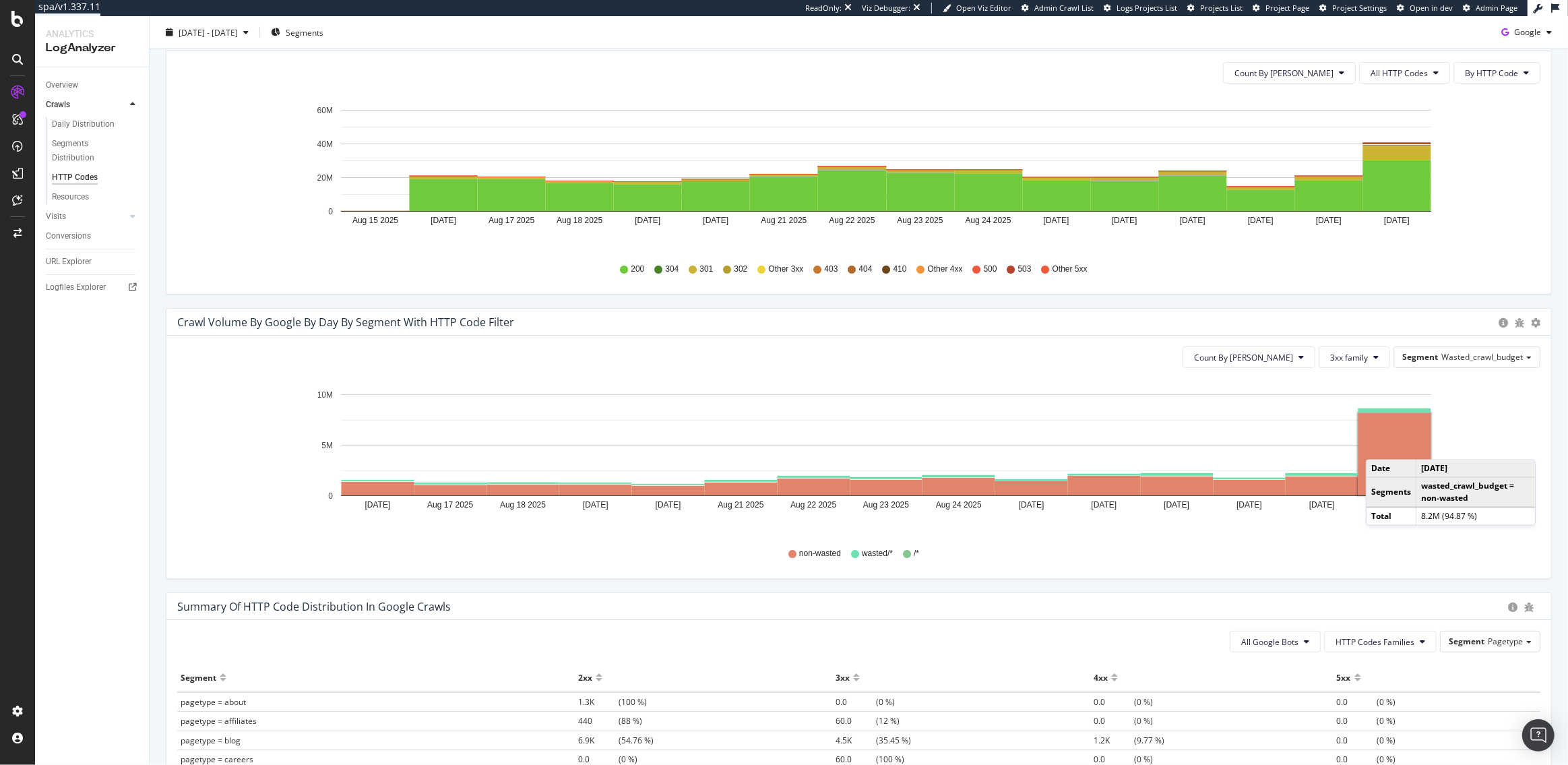
click at [1380, 445] on rect "A chart." at bounding box center [1395, 454] width 72 height 82
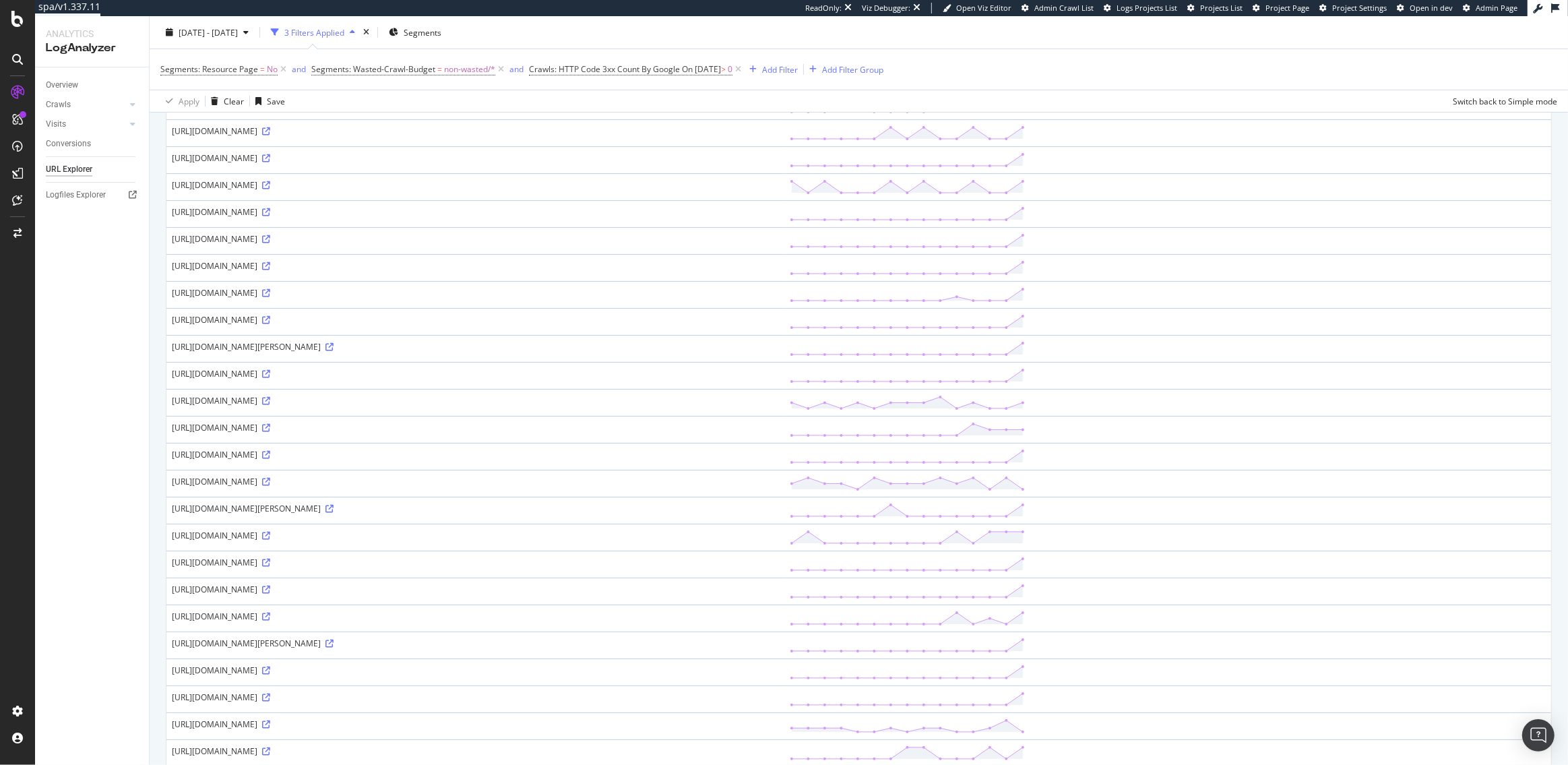
scroll to position [357, 0]
click at [291, 300] on div "[URL][DOMAIN_NAME]" at bounding box center [476, 299] width 607 height 12
drag, startPoint x: 342, startPoint y: 297, endPoint x: 240, endPoint y: 302, distance: 102.1
click at [240, 302] on div "https://www.etsy.com/at/listing/1000008448/scatter-sunshine-hymn-printable-wall…" at bounding box center [476, 299] width 607 height 12
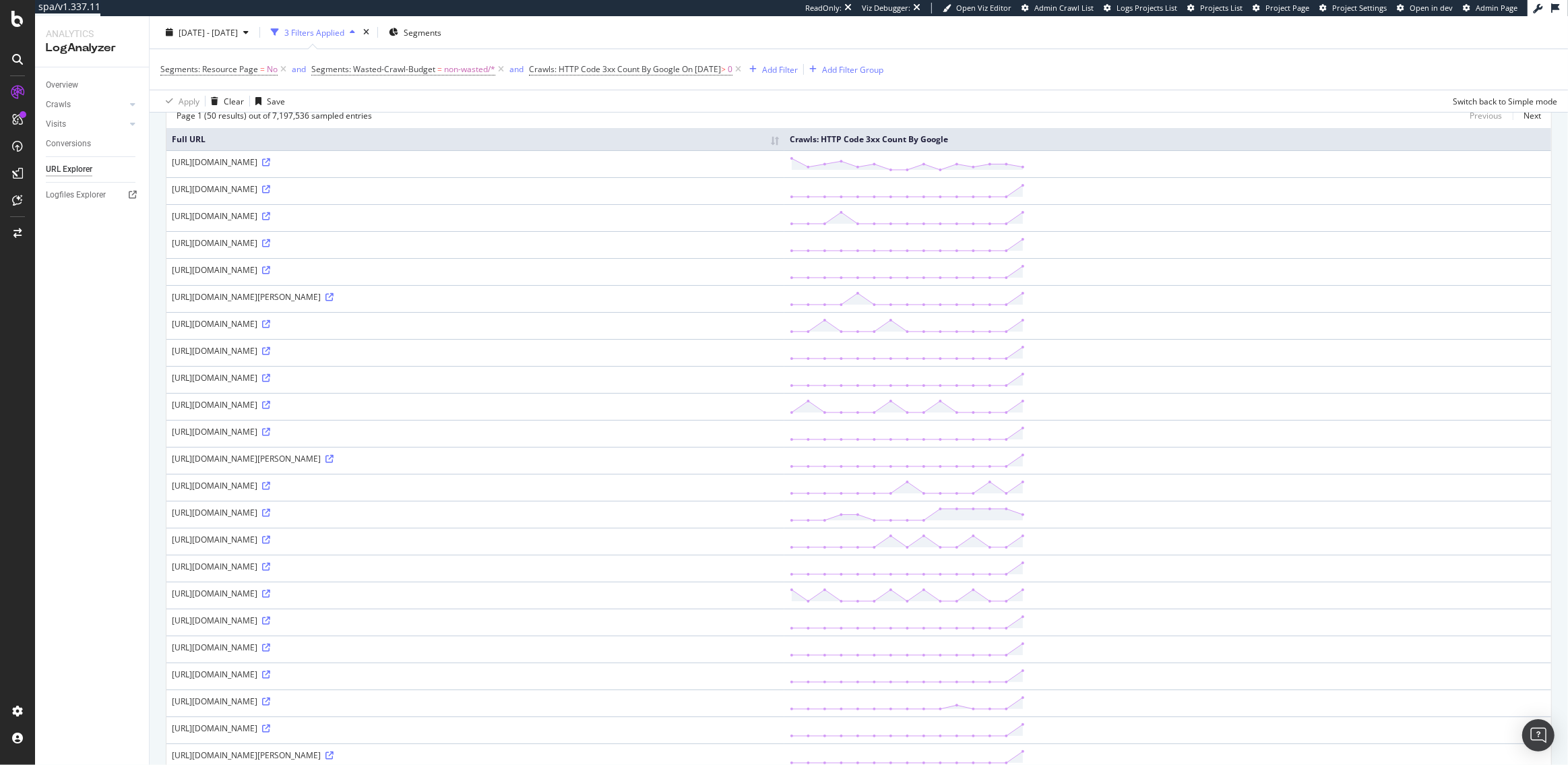
scroll to position [0, 0]
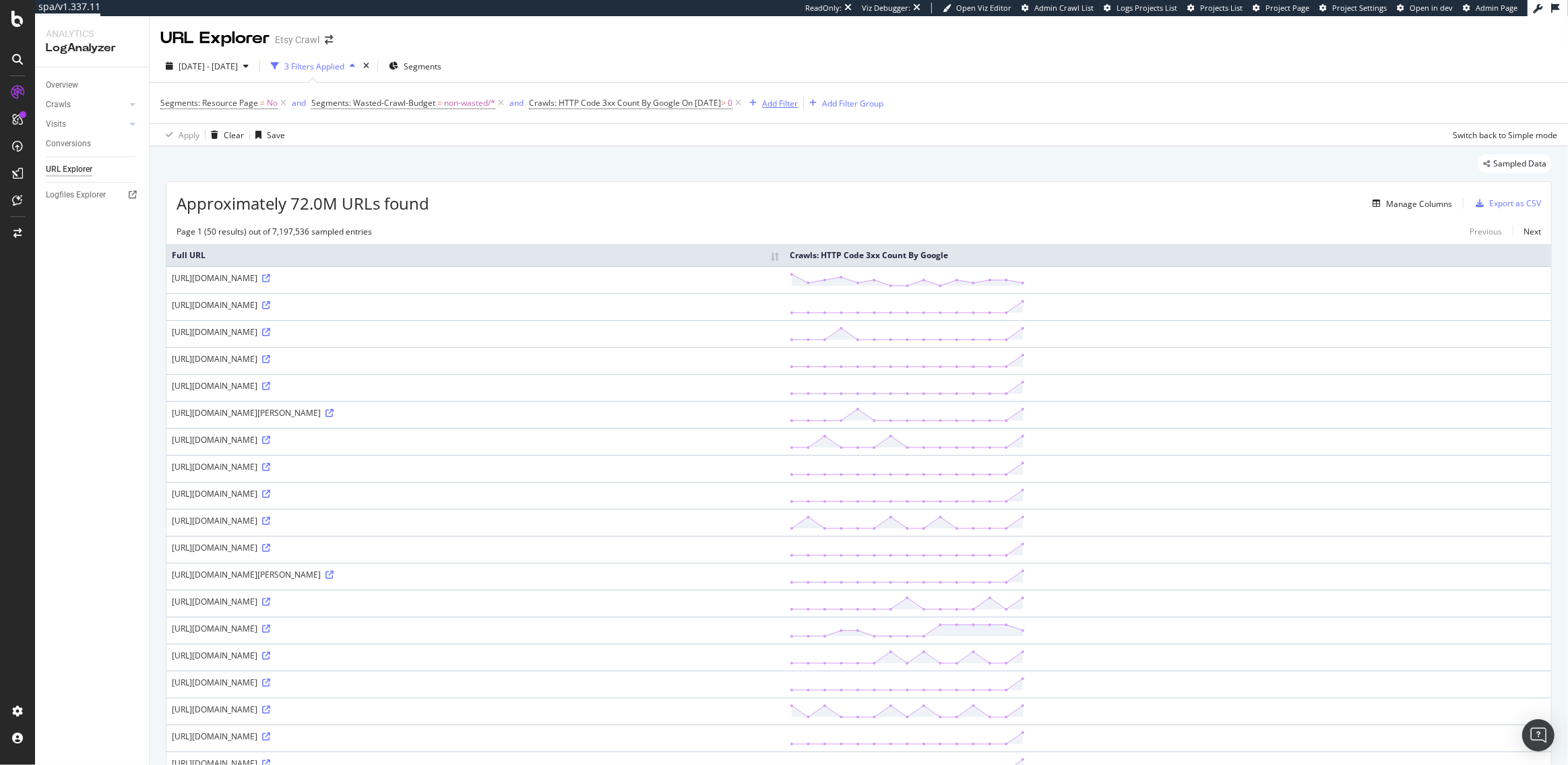
click at [798, 106] on div "Add Filter" at bounding box center [780, 104] width 36 height 12
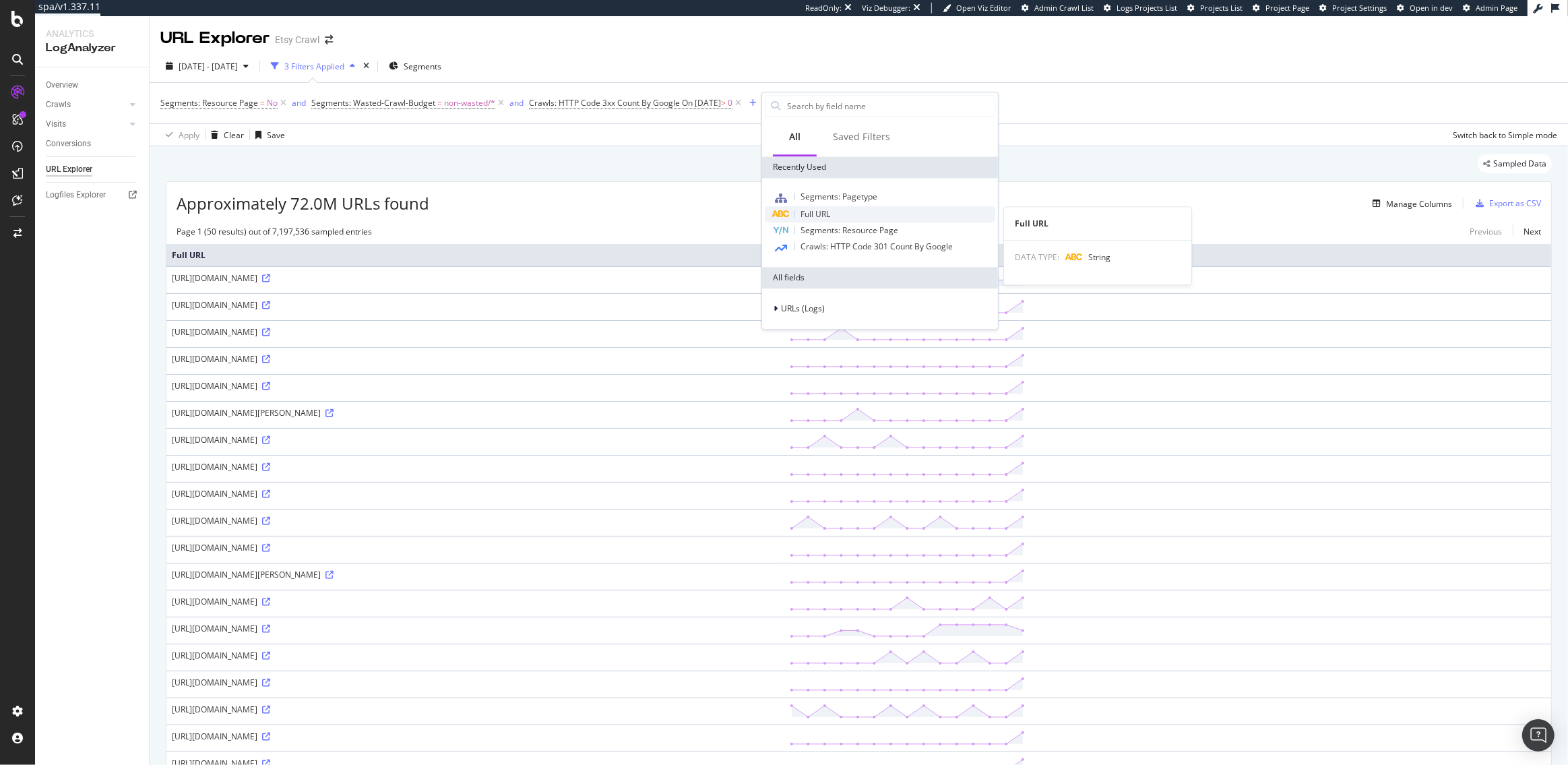
click at [827, 213] on span "Full URL" at bounding box center [815, 214] width 30 height 12
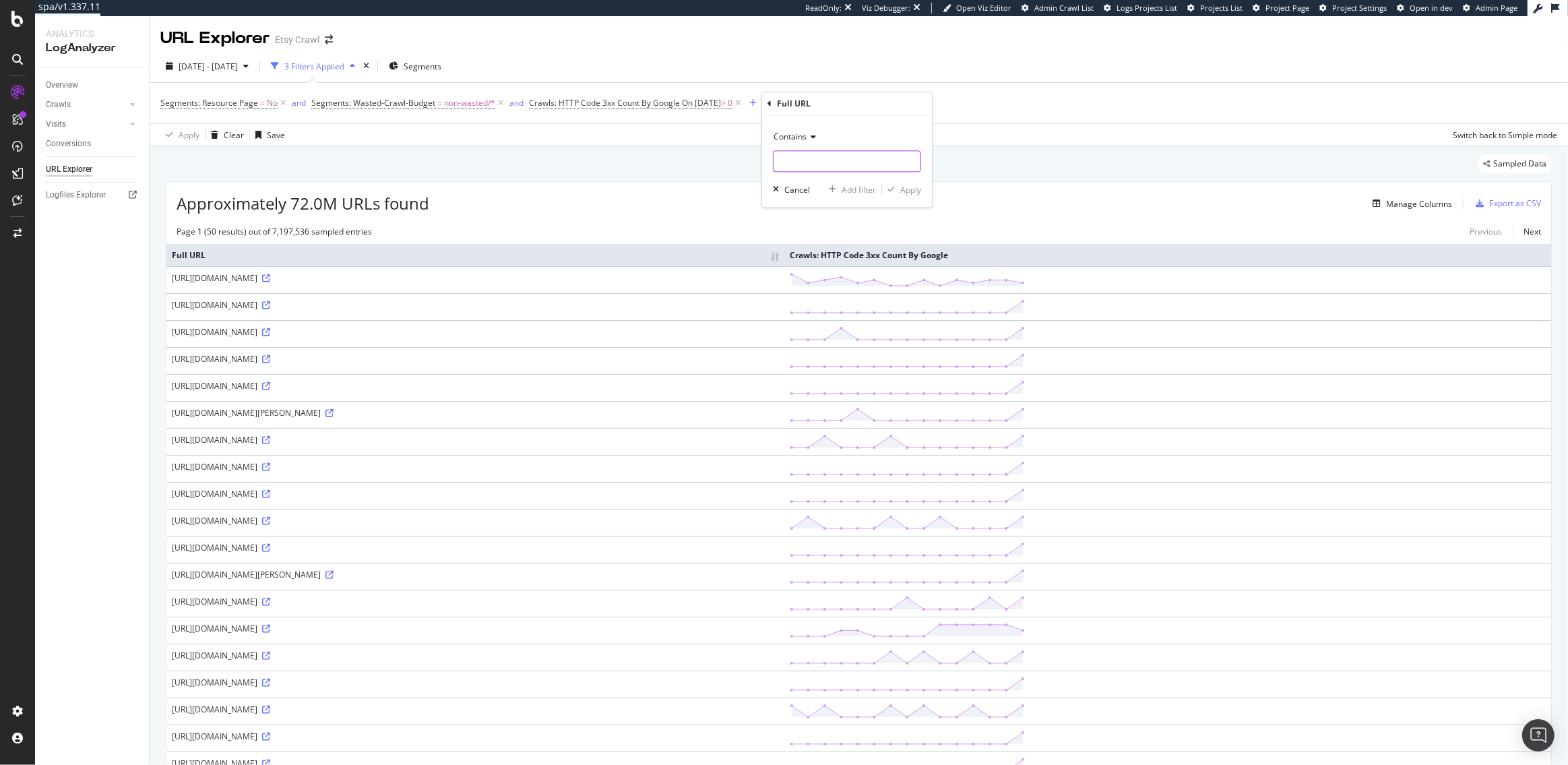
click at [796, 163] on input "text" at bounding box center [847, 162] width 147 height 21
type input "/at/"
click at [918, 189] on div "Apply" at bounding box center [911, 190] width 21 height 12
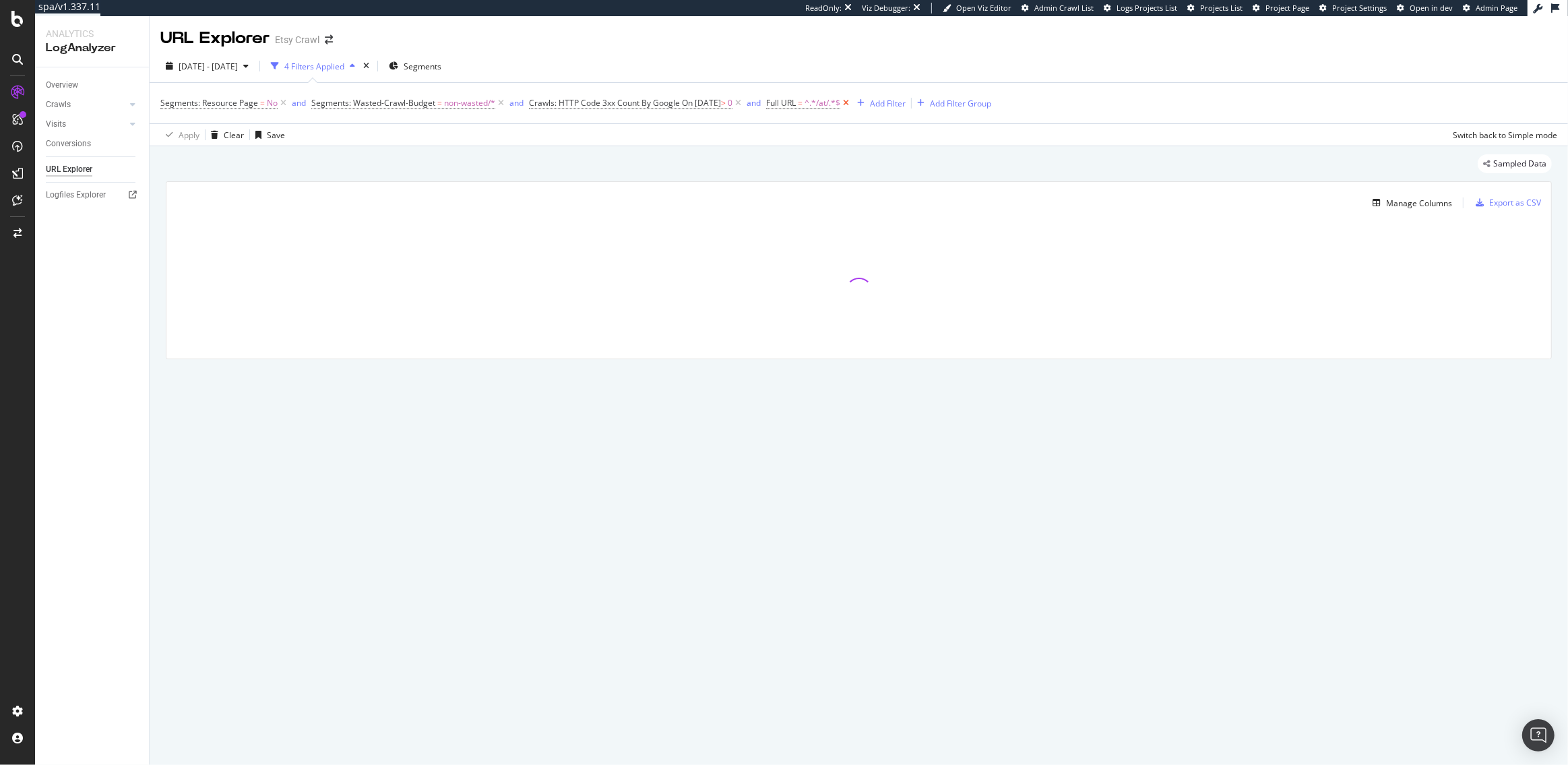
click at [852, 102] on icon at bounding box center [846, 104] width 12 height 14
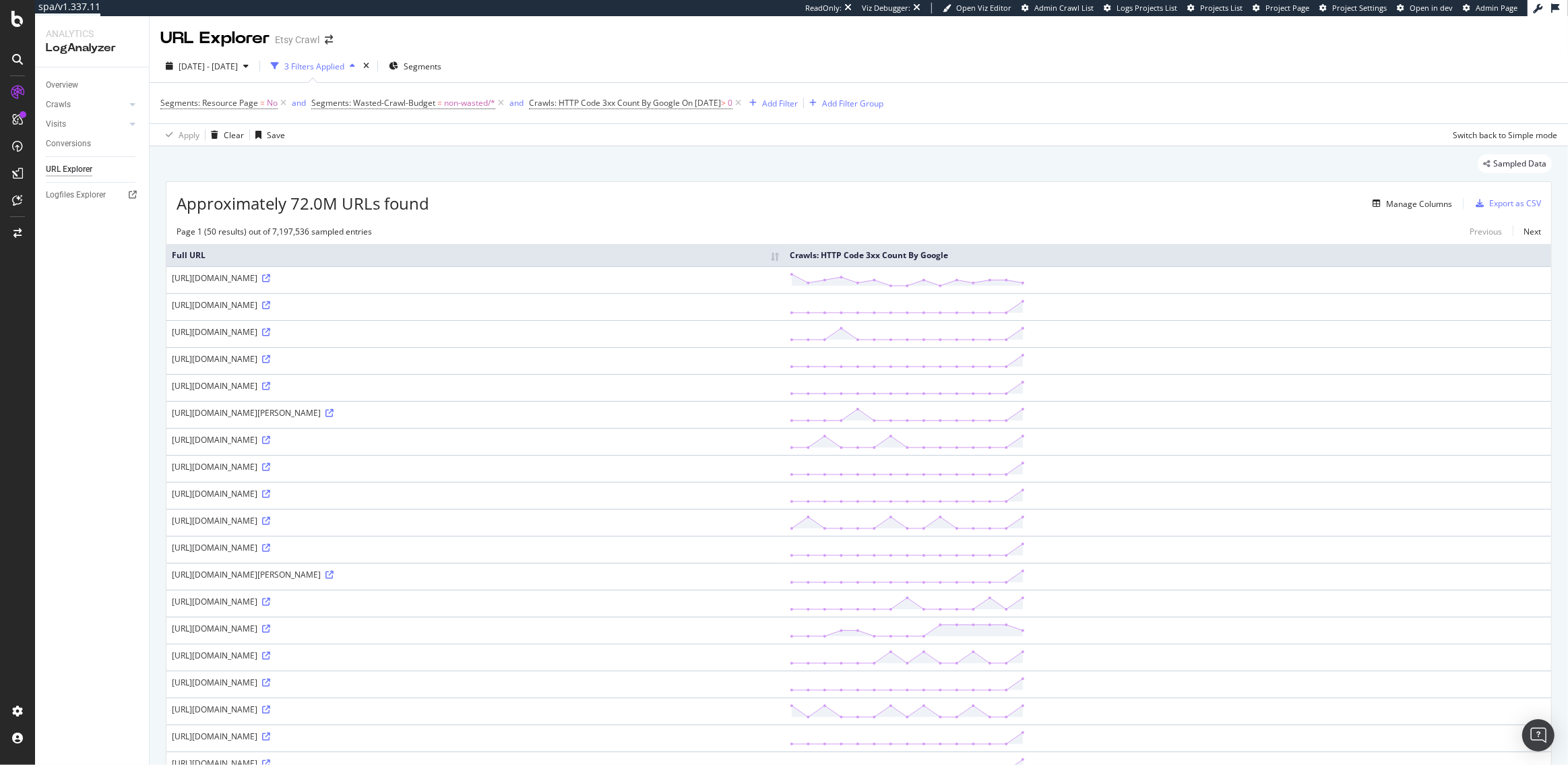
click at [580, 203] on div "Manage Columns" at bounding box center [941, 203] width 1023 height 16
click at [271, 305] on icon at bounding box center [266, 305] width 8 height 8
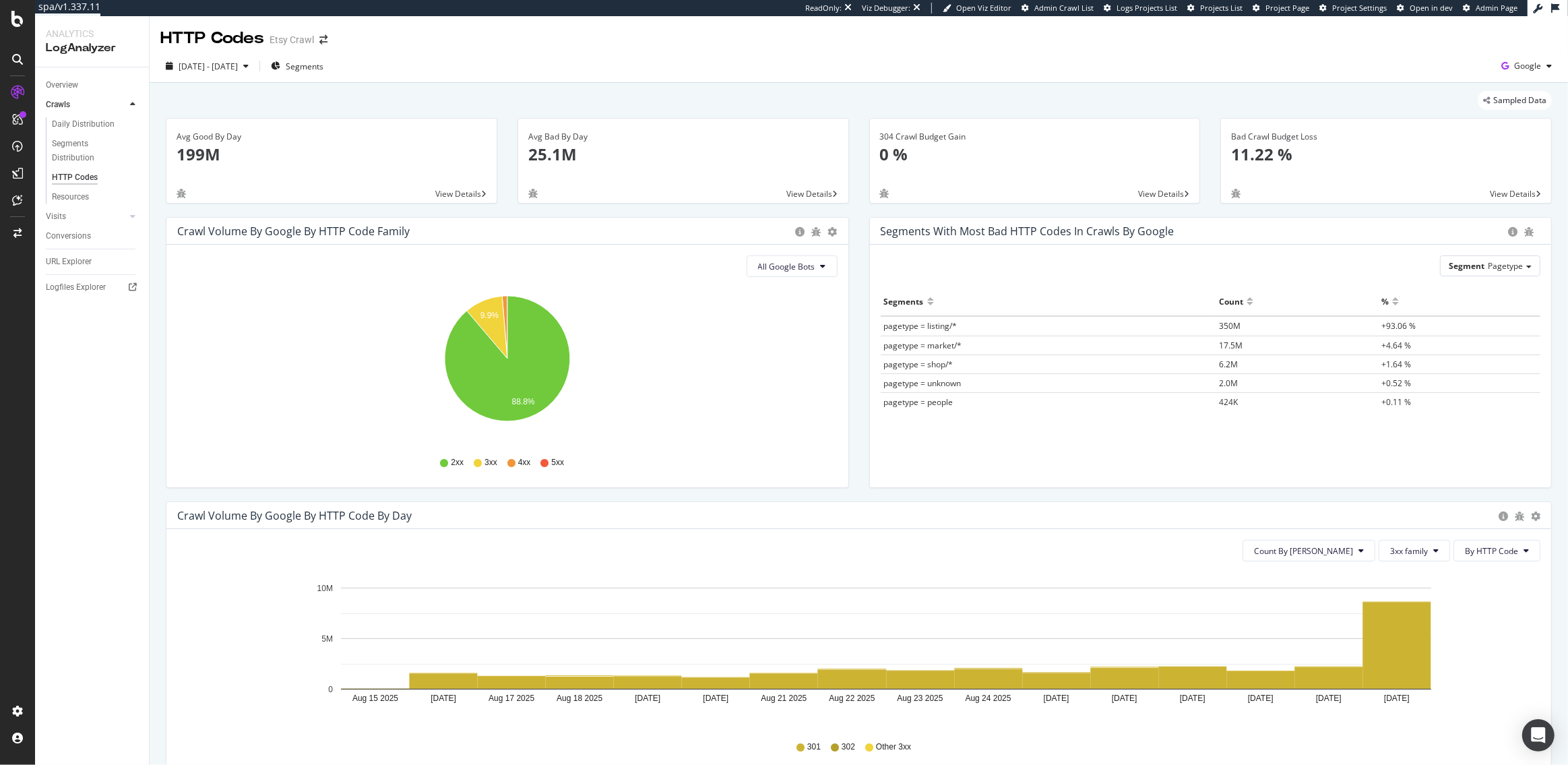
scroll to position [302, 0]
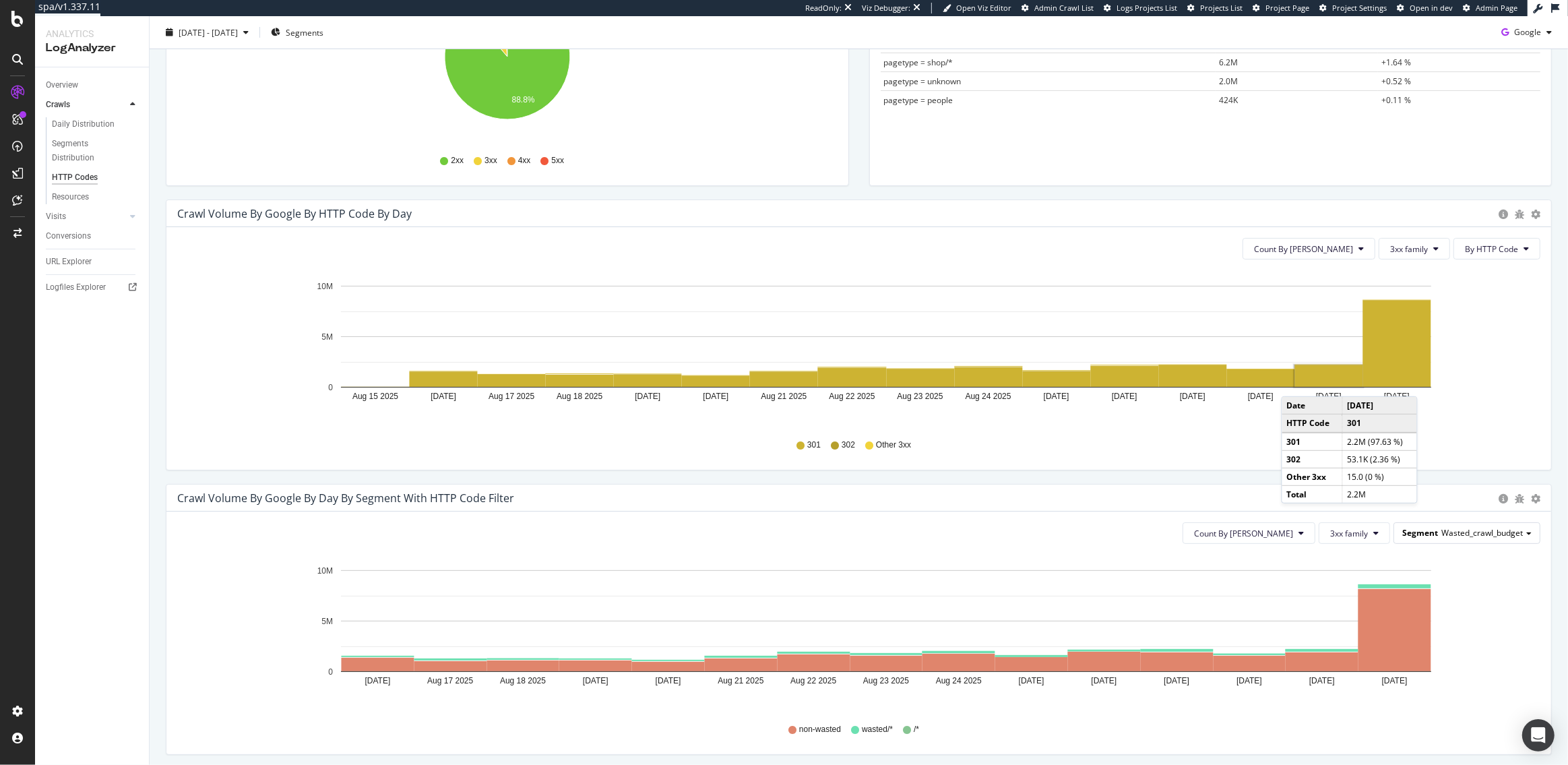
click at [1480, 525] on div "Segment Wasted_crawl_budget" at bounding box center [1467, 533] width 146 height 19
click at [1476, 590] on div "Param_count" at bounding box center [1480, 590] width 108 height 18
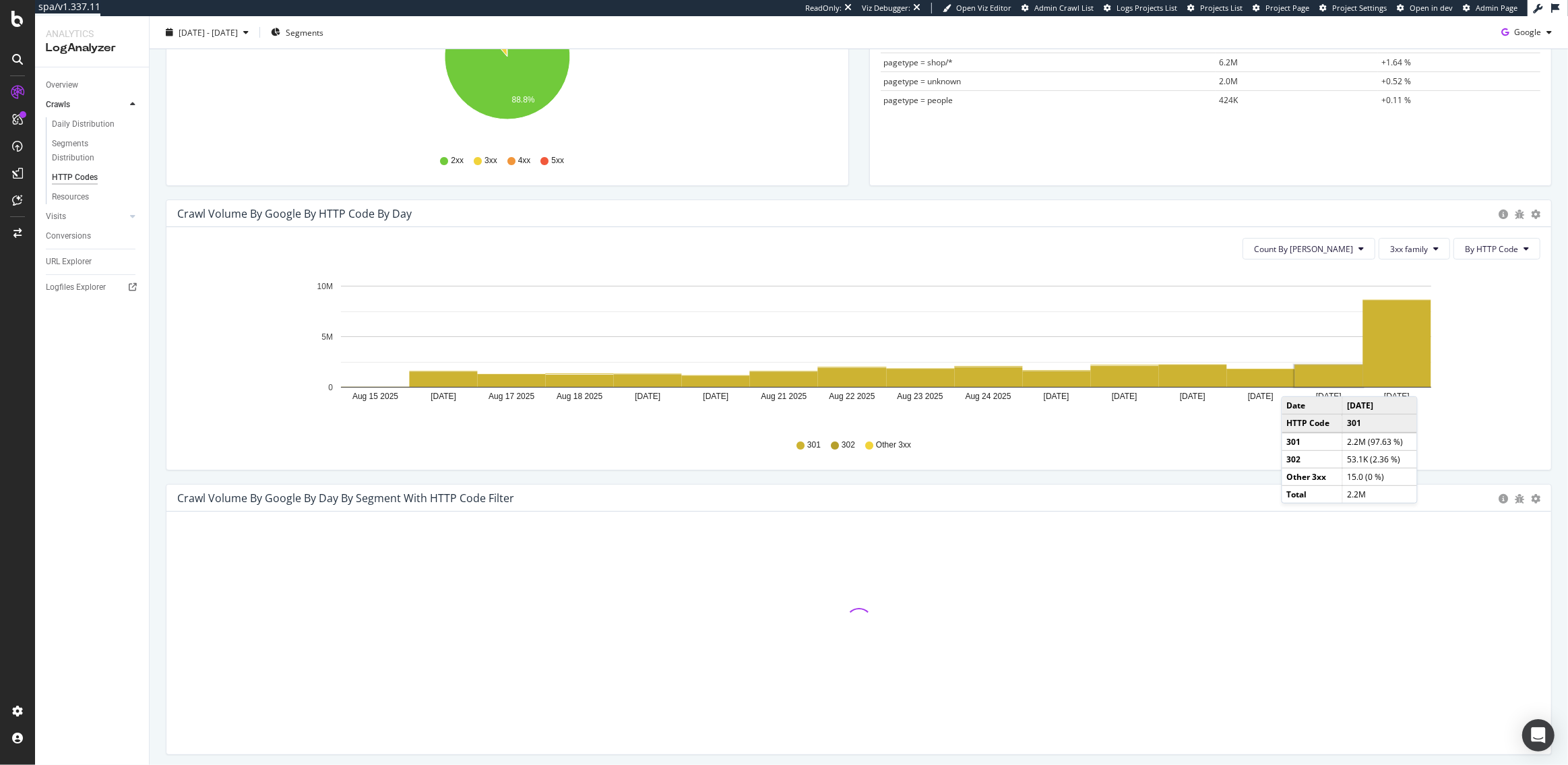
click at [1448, 474] on div "Crawl Volume by google by HTTP Code by Day Timeline (by Value) Timeline (by Per…" at bounding box center [859, 342] width 1407 height 284
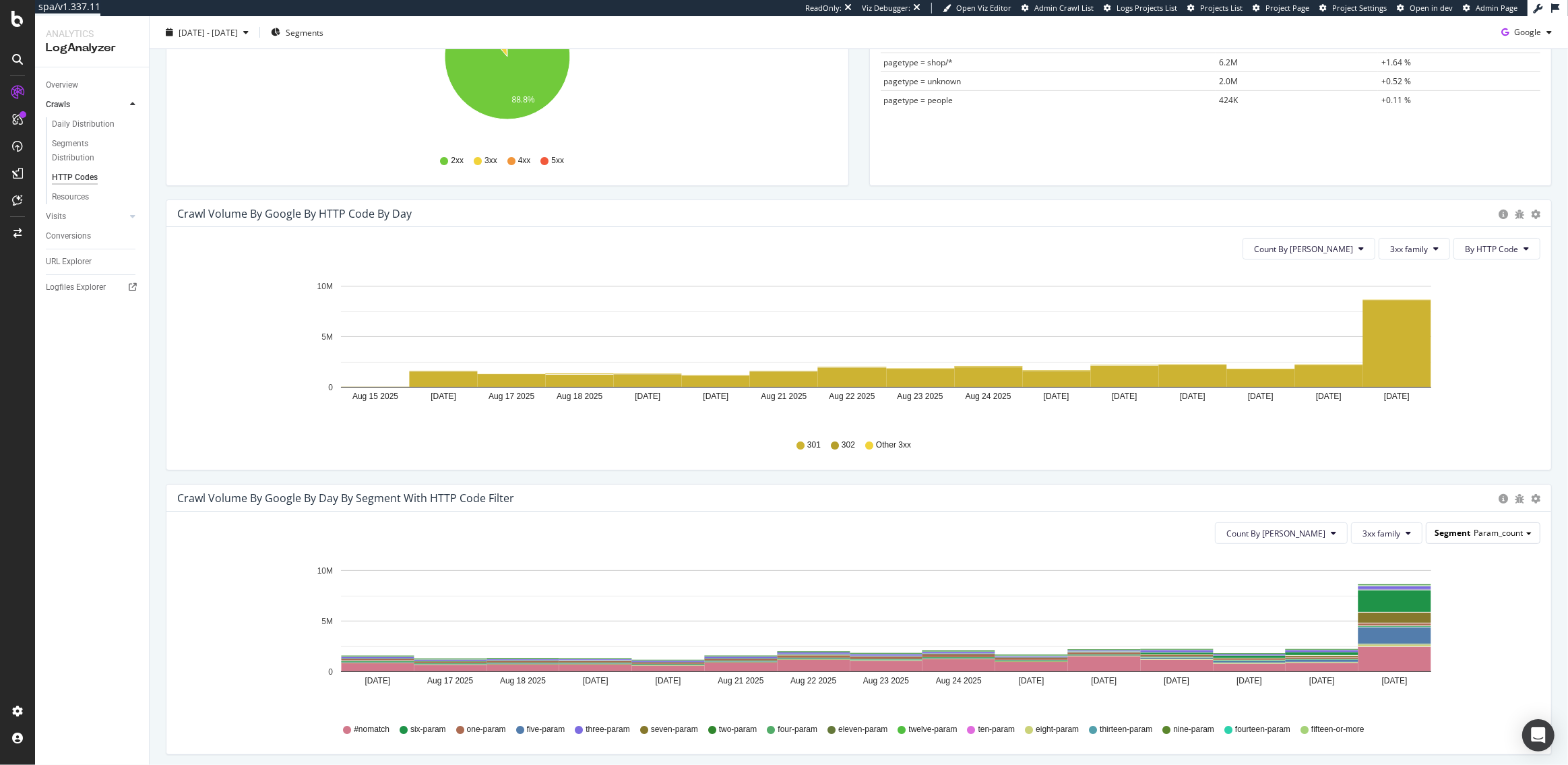
click at [1492, 534] on span "Param_count" at bounding box center [1498, 533] width 49 height 12
click at [1467, 569] on div "Country" at bounding box center [1480, 571] width 108 height 18
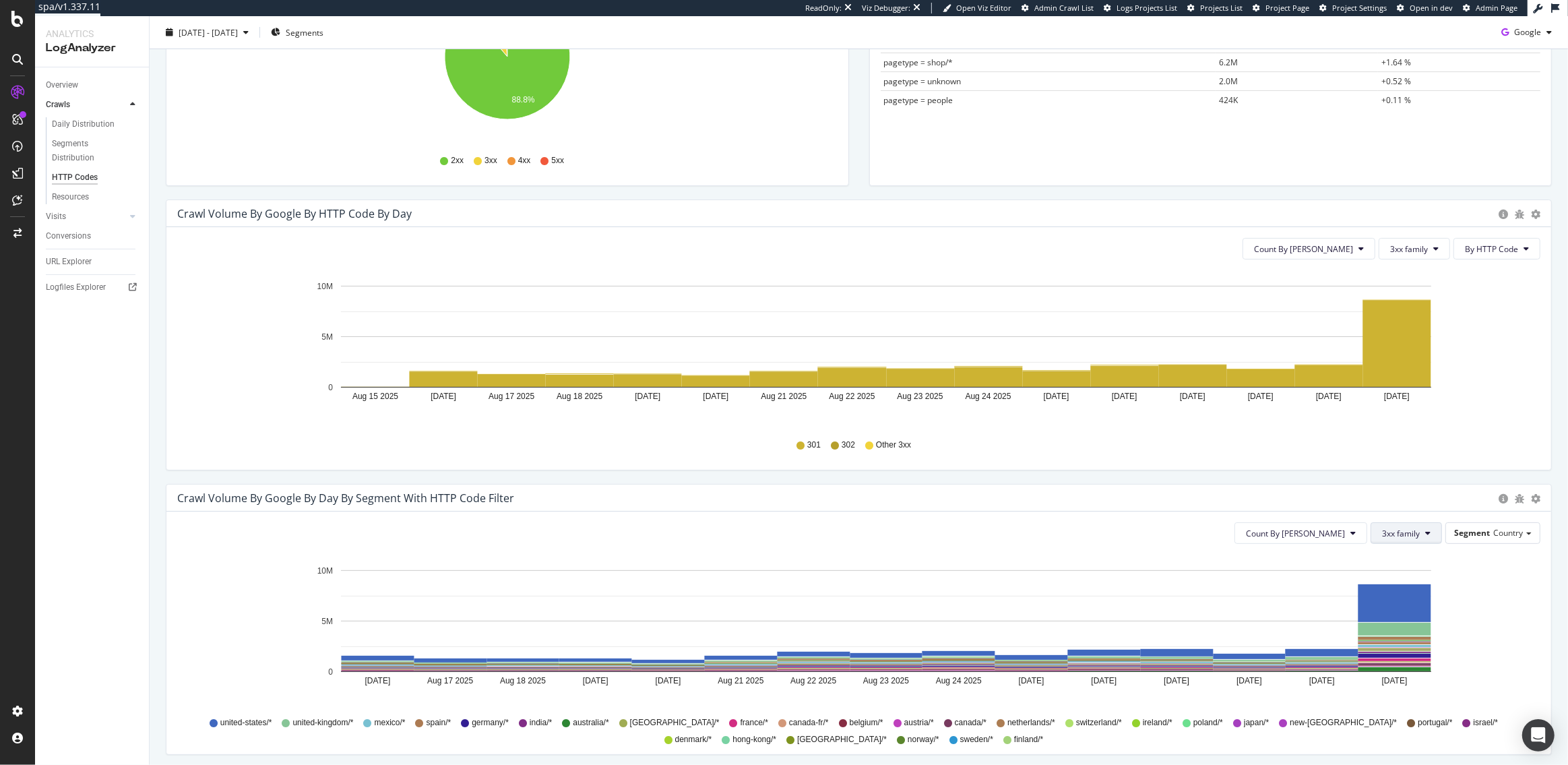
click at [1414, 531] on span "3xx family" at bounding box center [1401, 534] width 38 height 12
click at [1480, 533] on span "Segment" at bounding box center [1472, 533] width 36 height 12
click at [1473, 603] on div "Folder_paths" at bounding box center [1480, 608] width 108 height 18
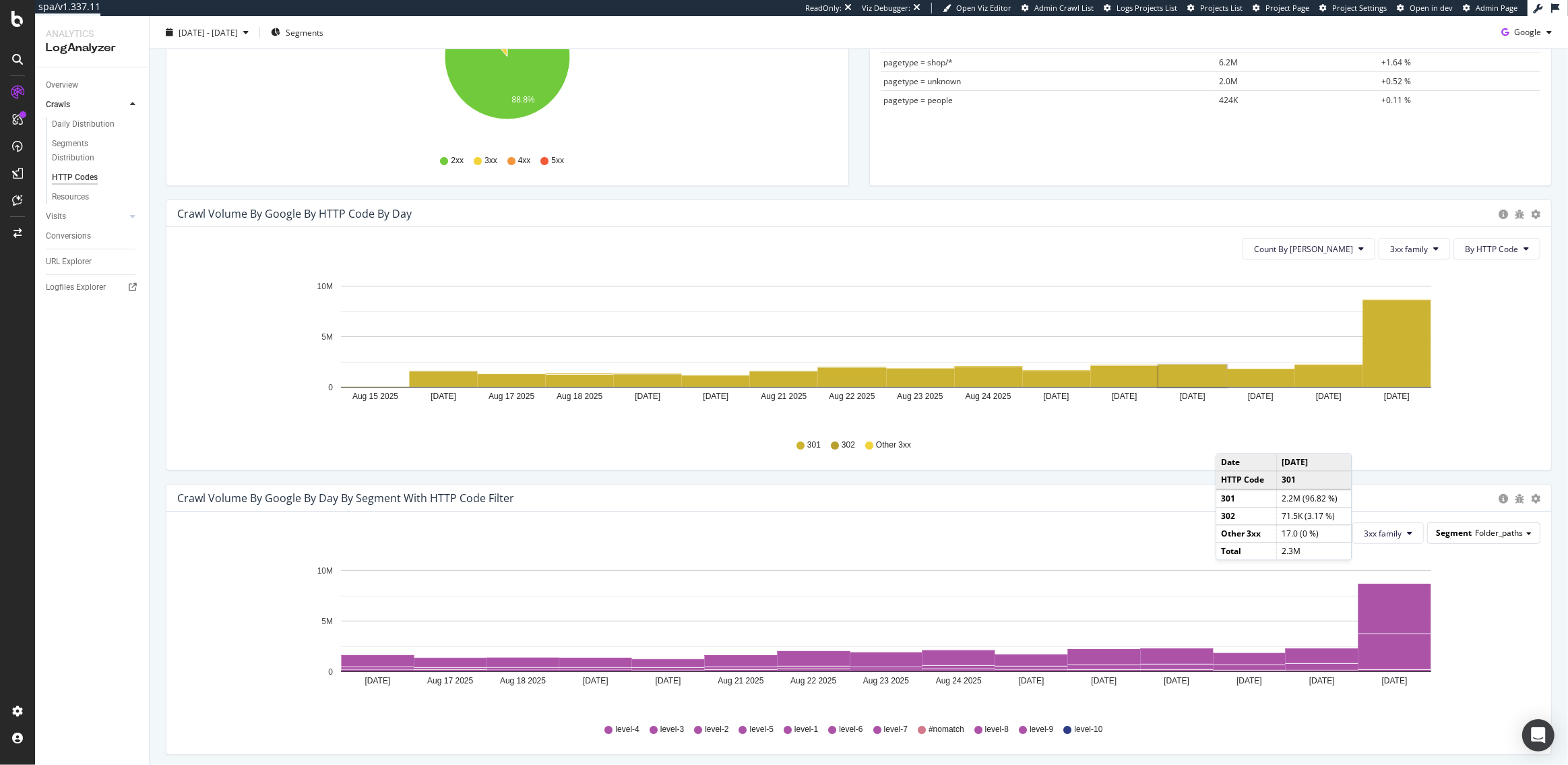
click at [1496, 533] on span "Folder_paths" at bounding box center [1499, 533] width 48 height 12
click at [1470, 701] on div "Parameter_values" at bounding box center [1480, 699] width 108 height 18
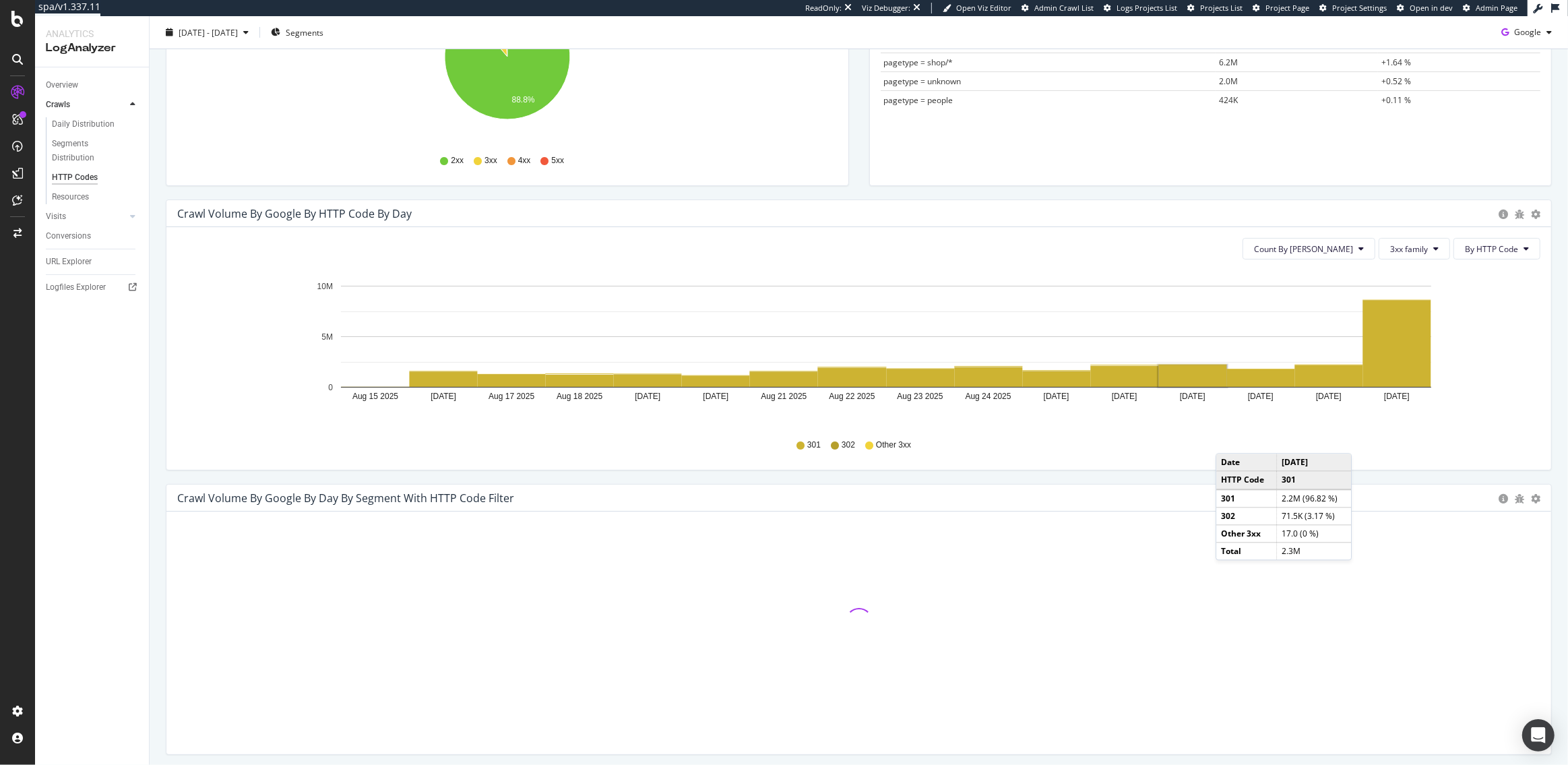
click at [1172, 480] on div "Crawl Volume by google by HTTP Code by Day Timeline (by Value) Timeline (by Per…" at bounding box center [859, 342] width 1407 height 284
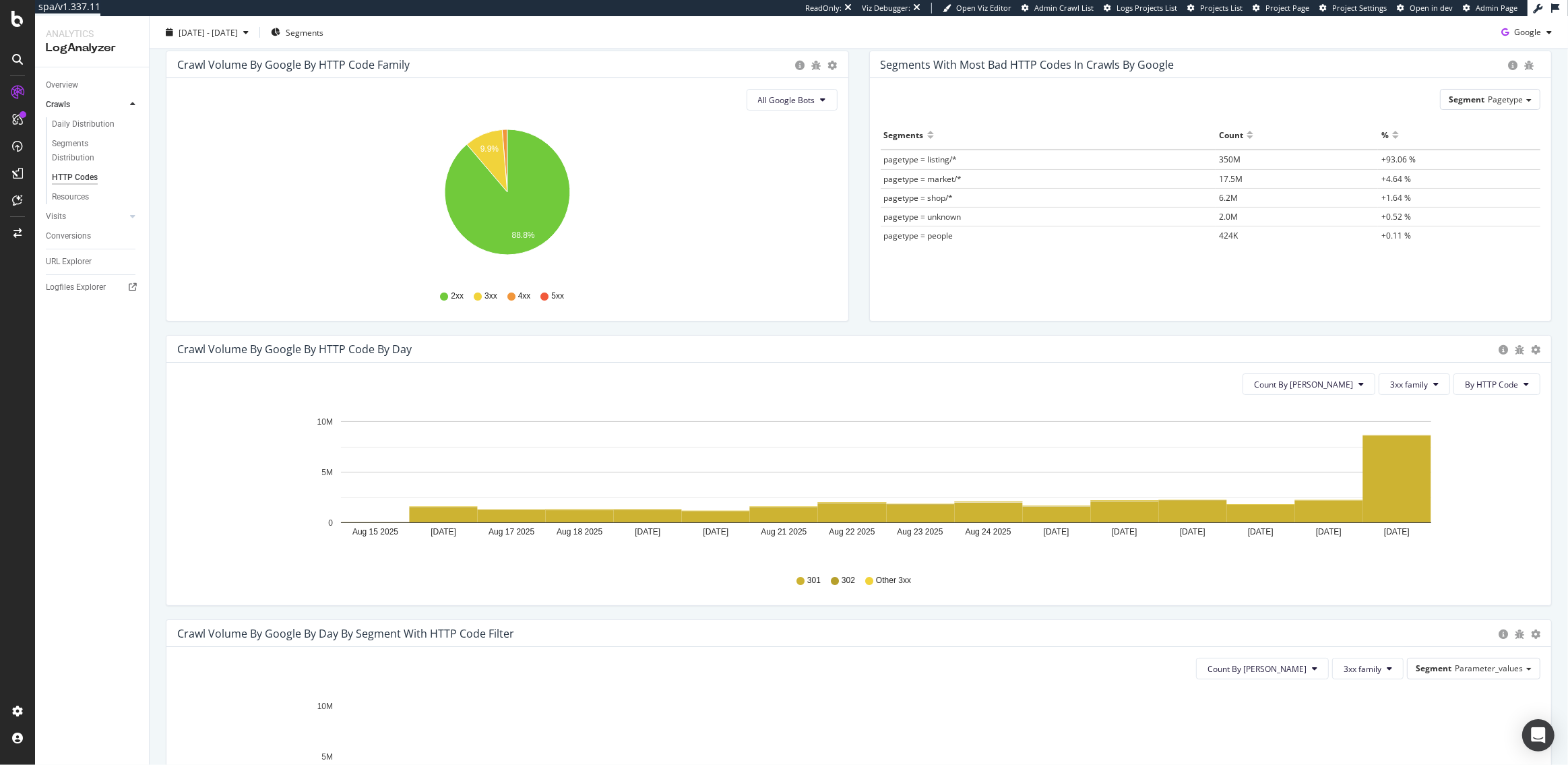
scroll to position [0, 0]
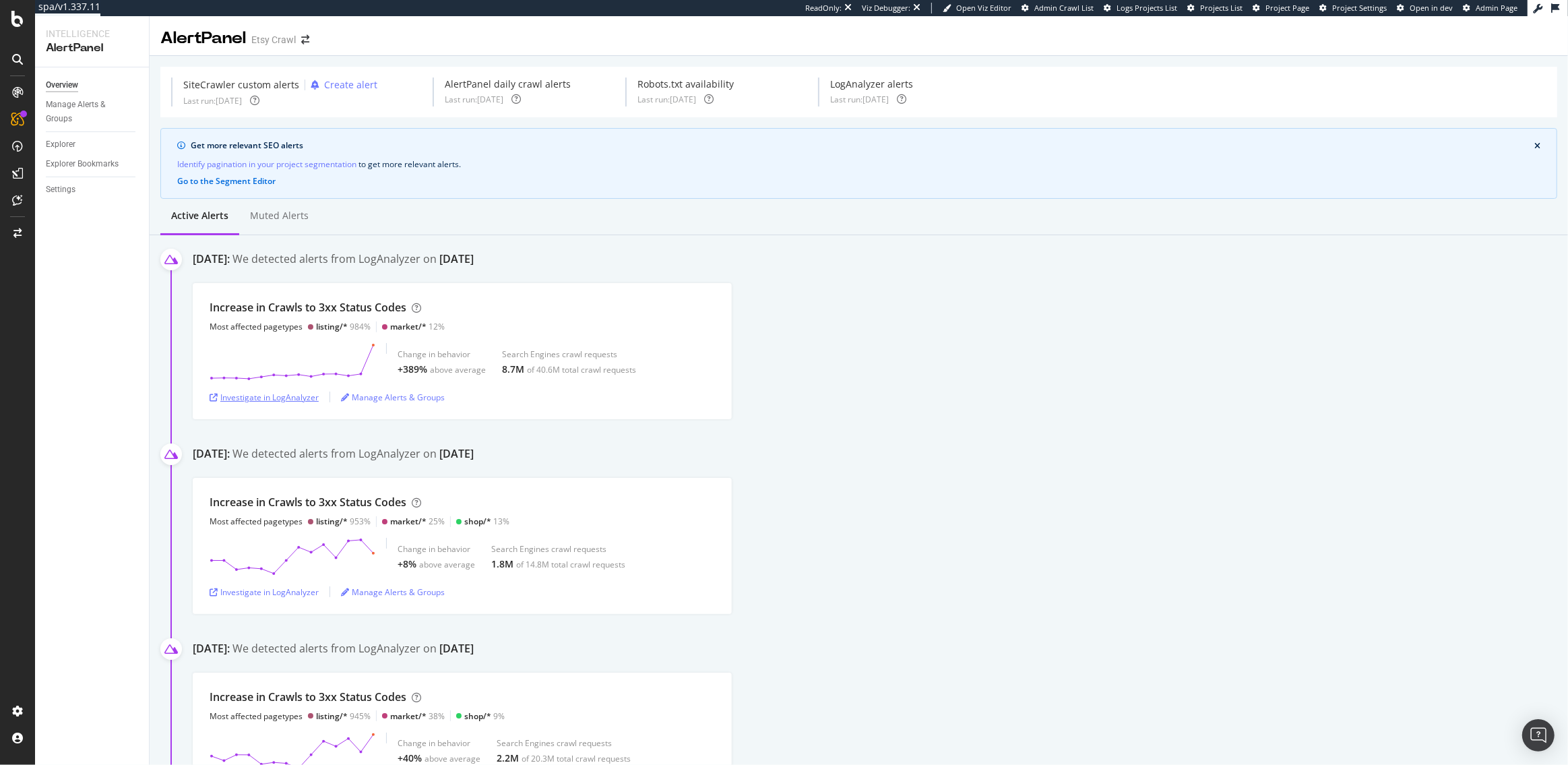
scroll to position [119, 0]
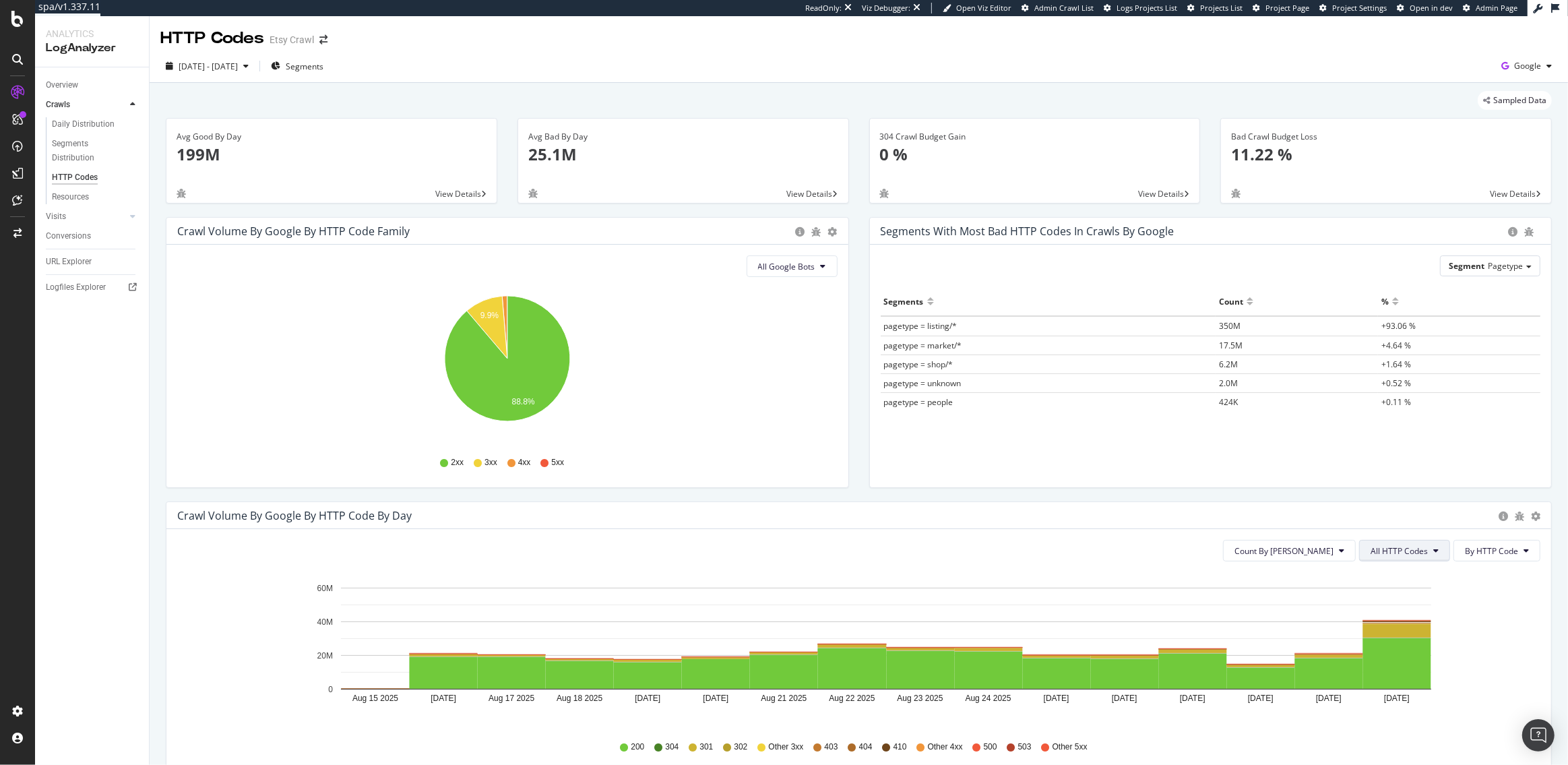
click at [1413, 558] on button "All HTTP Codes" at bounding box center [1405, 550] width 91 height 21
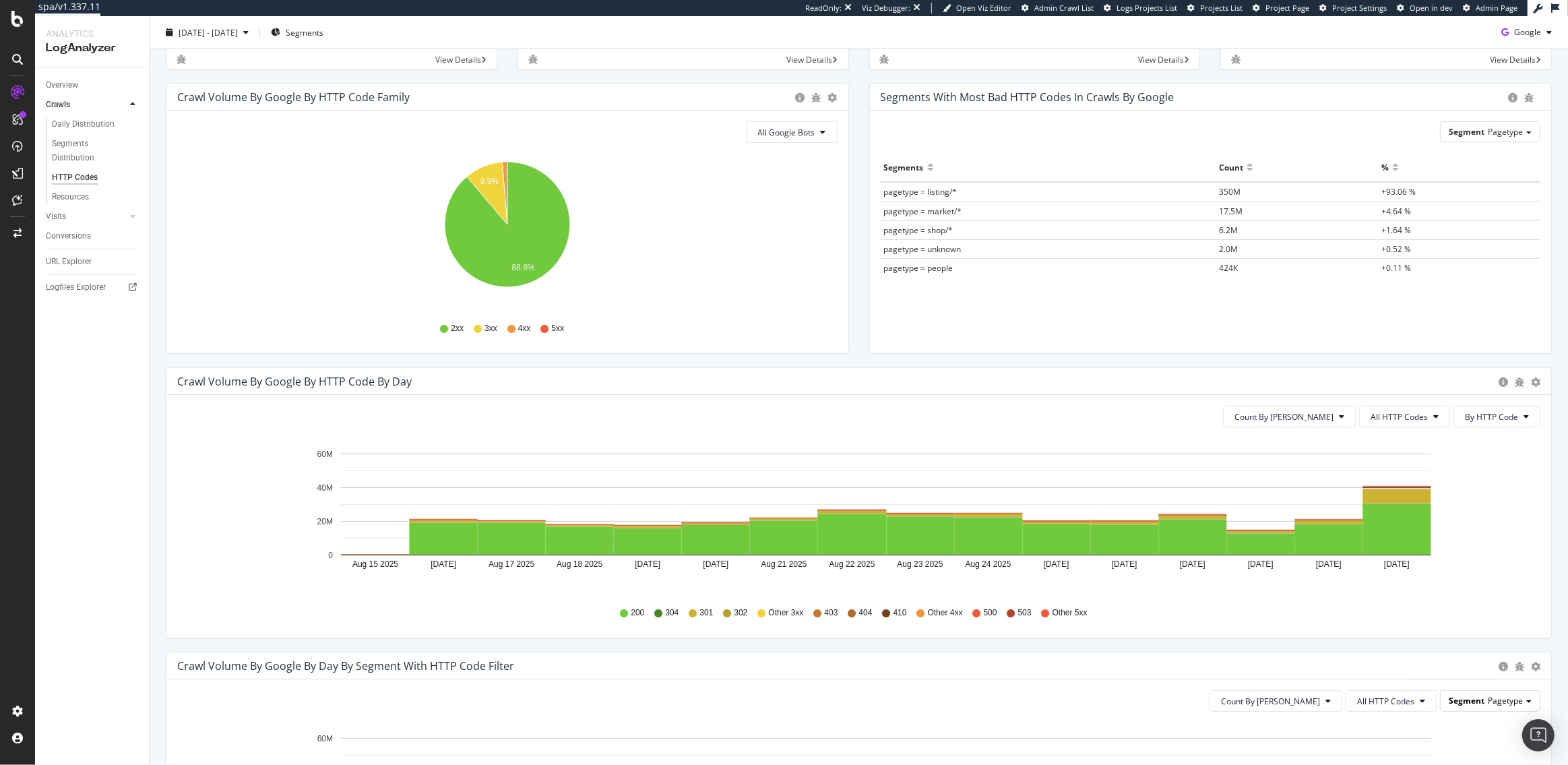
click at [1476, 699] on span "Segment" at bounding box center [1467, 701] width 36 height 12
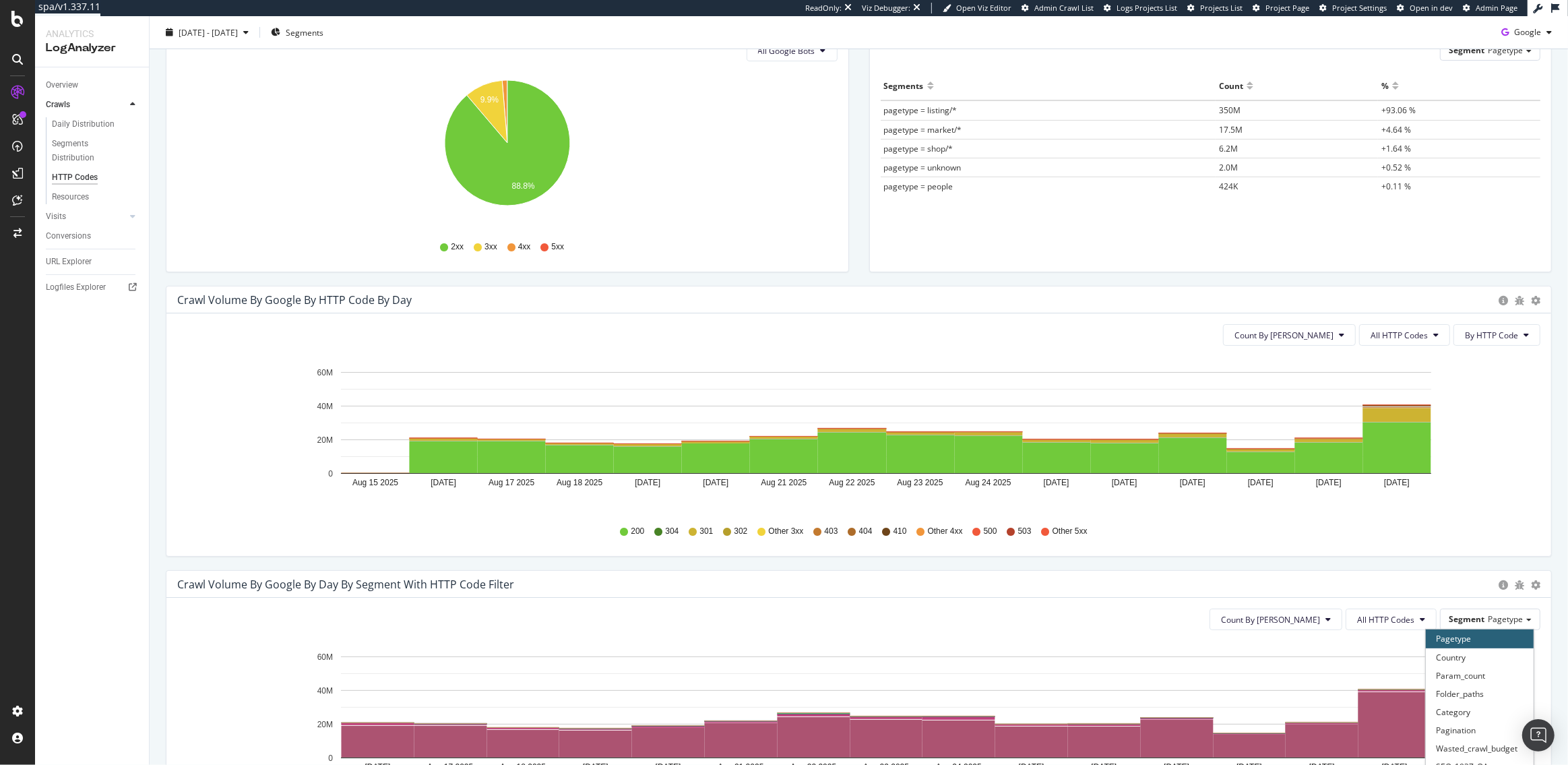
scroll to position [234, 0]
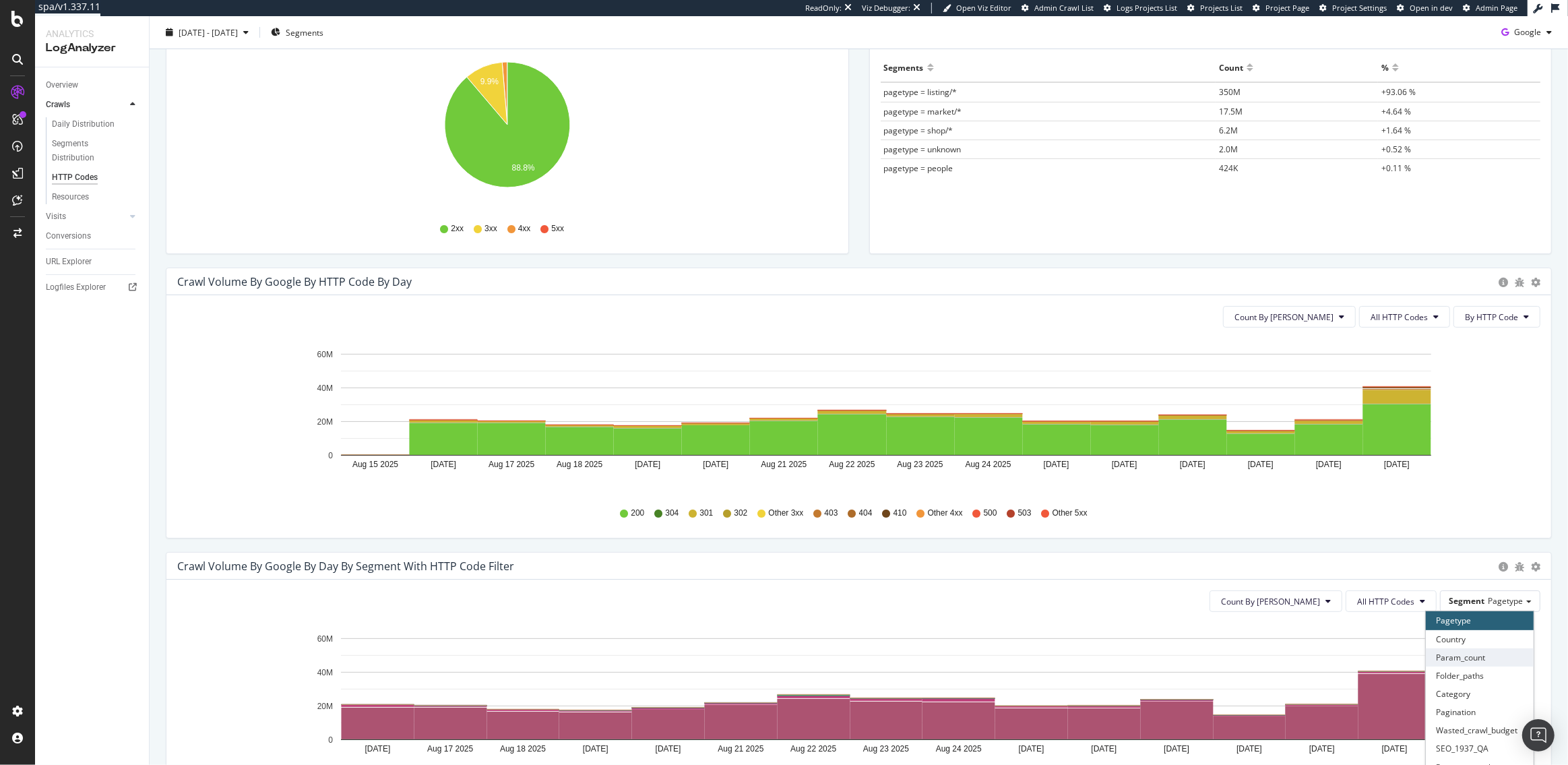
click at [1462, 663] on div "Param_count" at bounding box center [1480, 657] width 108 height 18
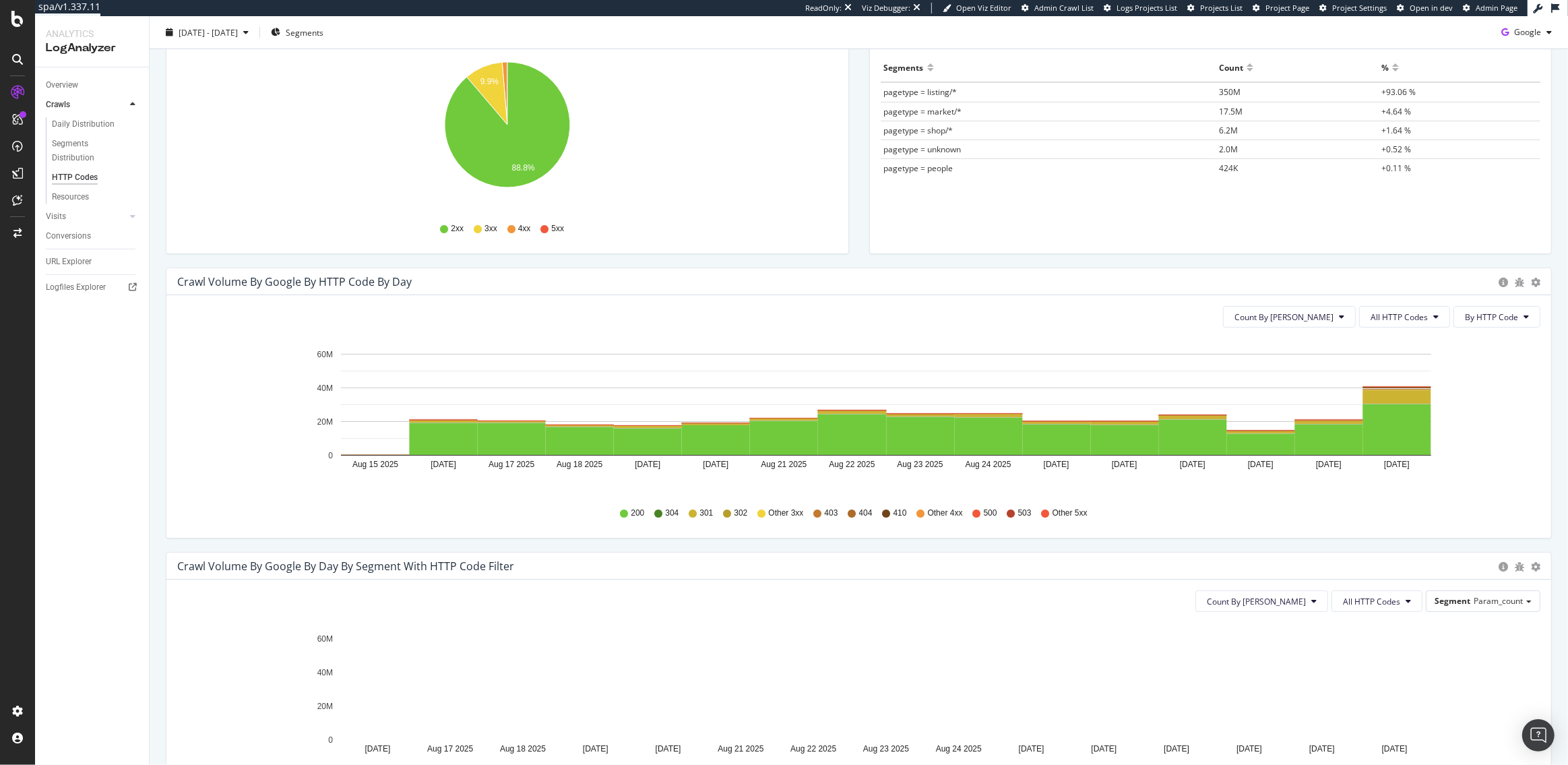
scroll to position [269, 0]
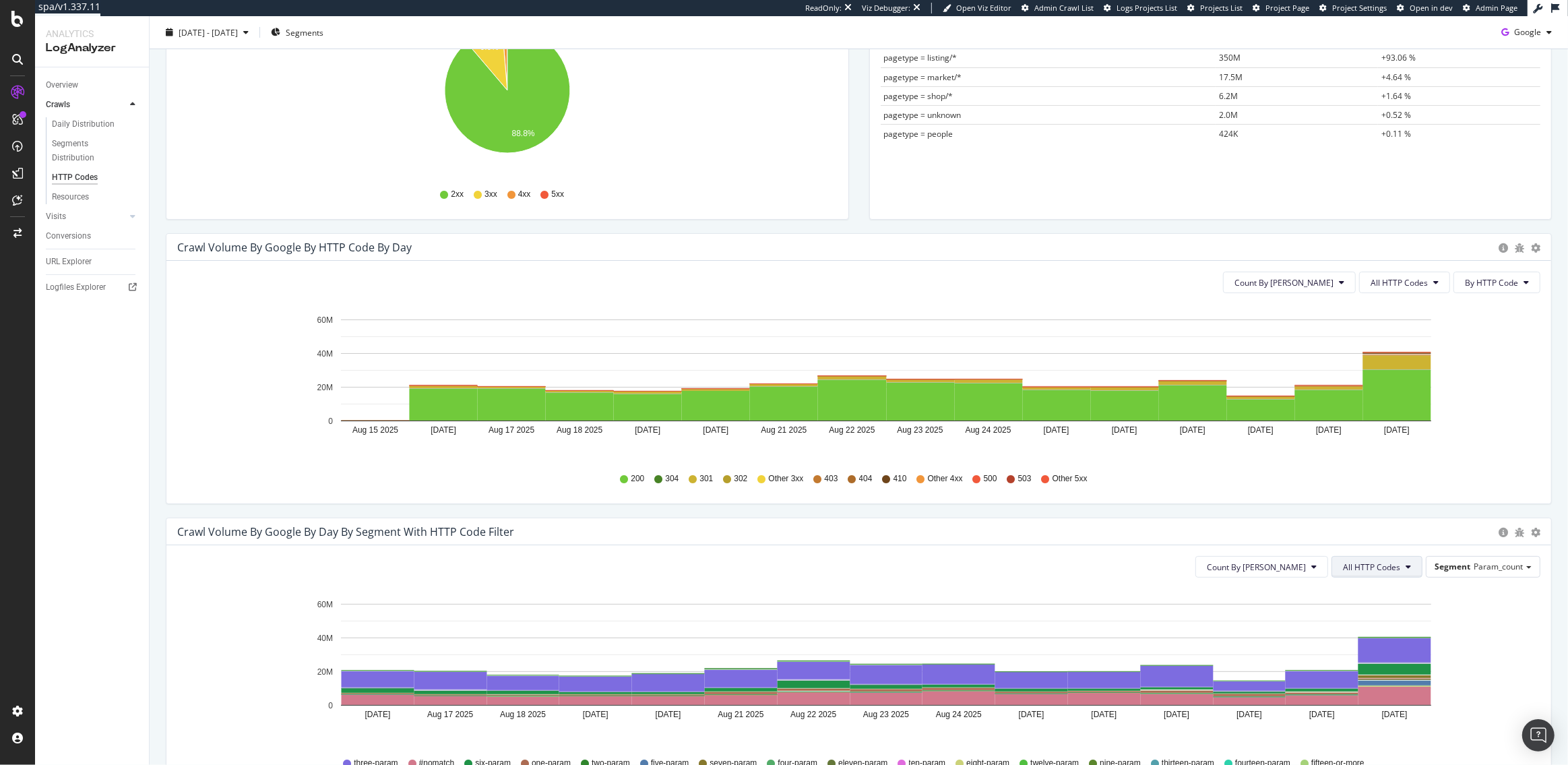
click at [1407, 563] on icon at bounding box center [1409, 567] width 6 height 8
click at [1382, 505] on span "3xx family" at bounding box center [1379, 505] width 68 height 12
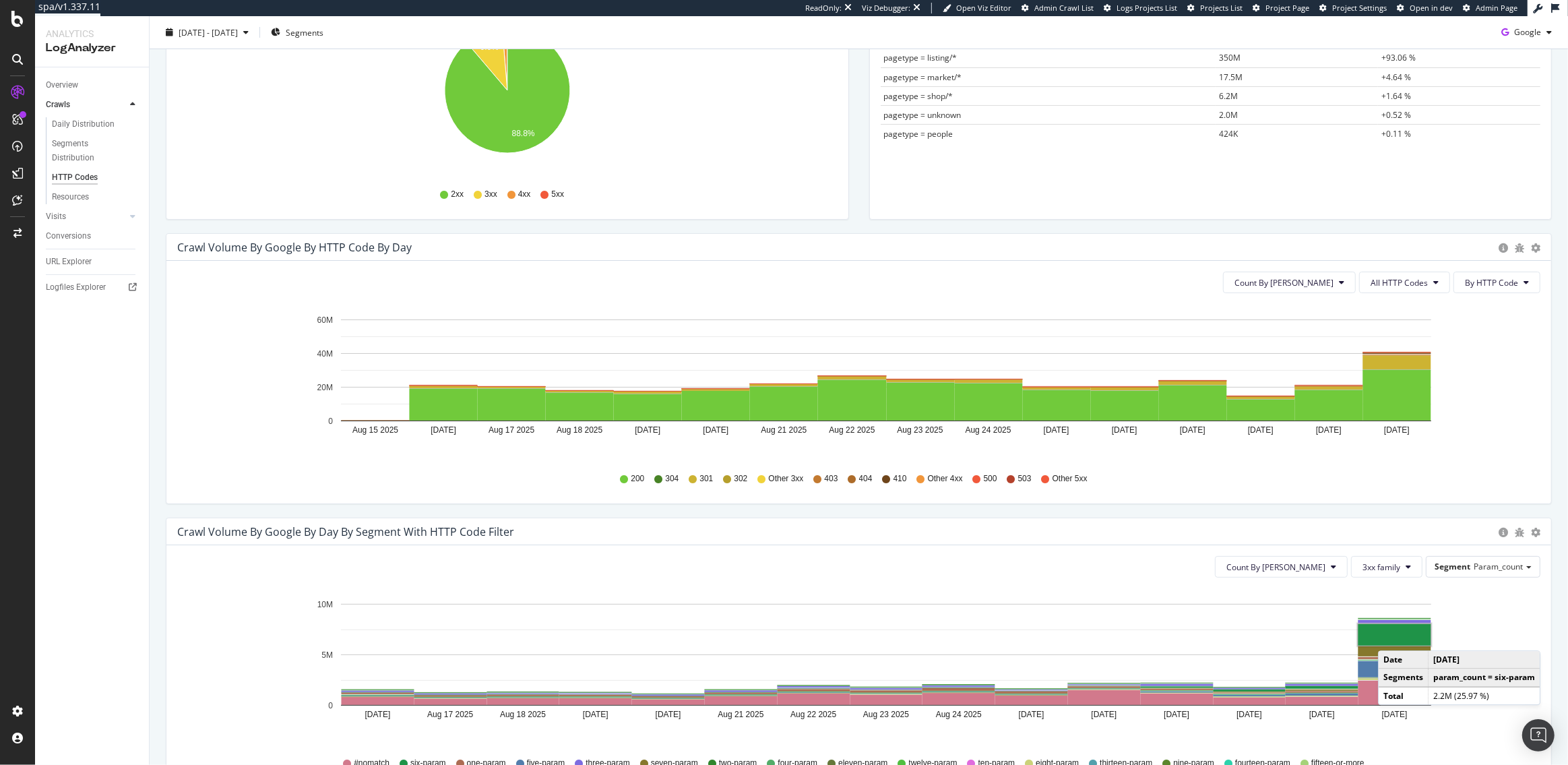
click at [1391, 637] on rect "A chart." at bounding box center [1395, 635] width 72 height 21
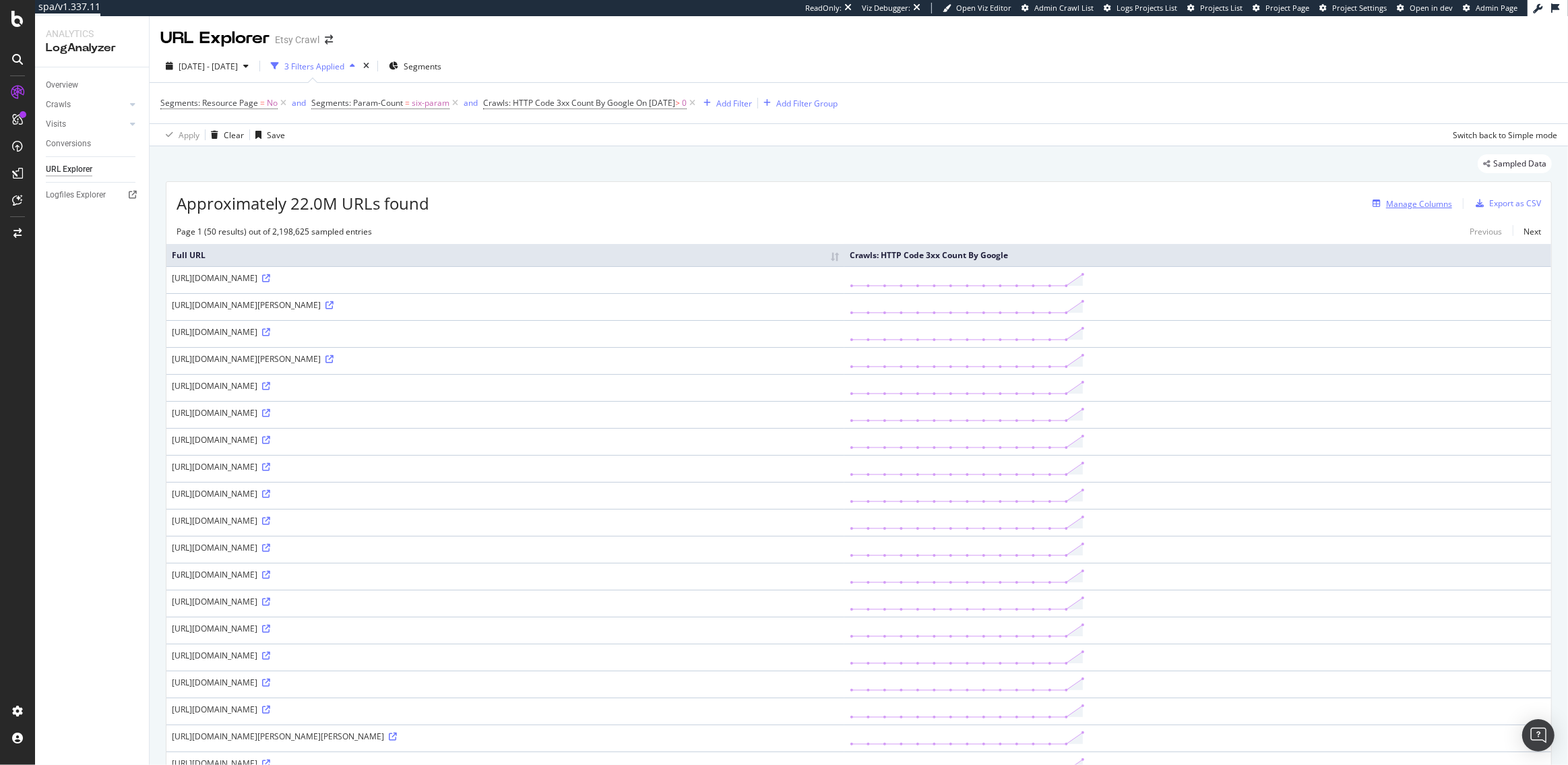
click at [1432, 203] on div "Manage Columns" at bounding box center [1420, 204] width 66 height 12
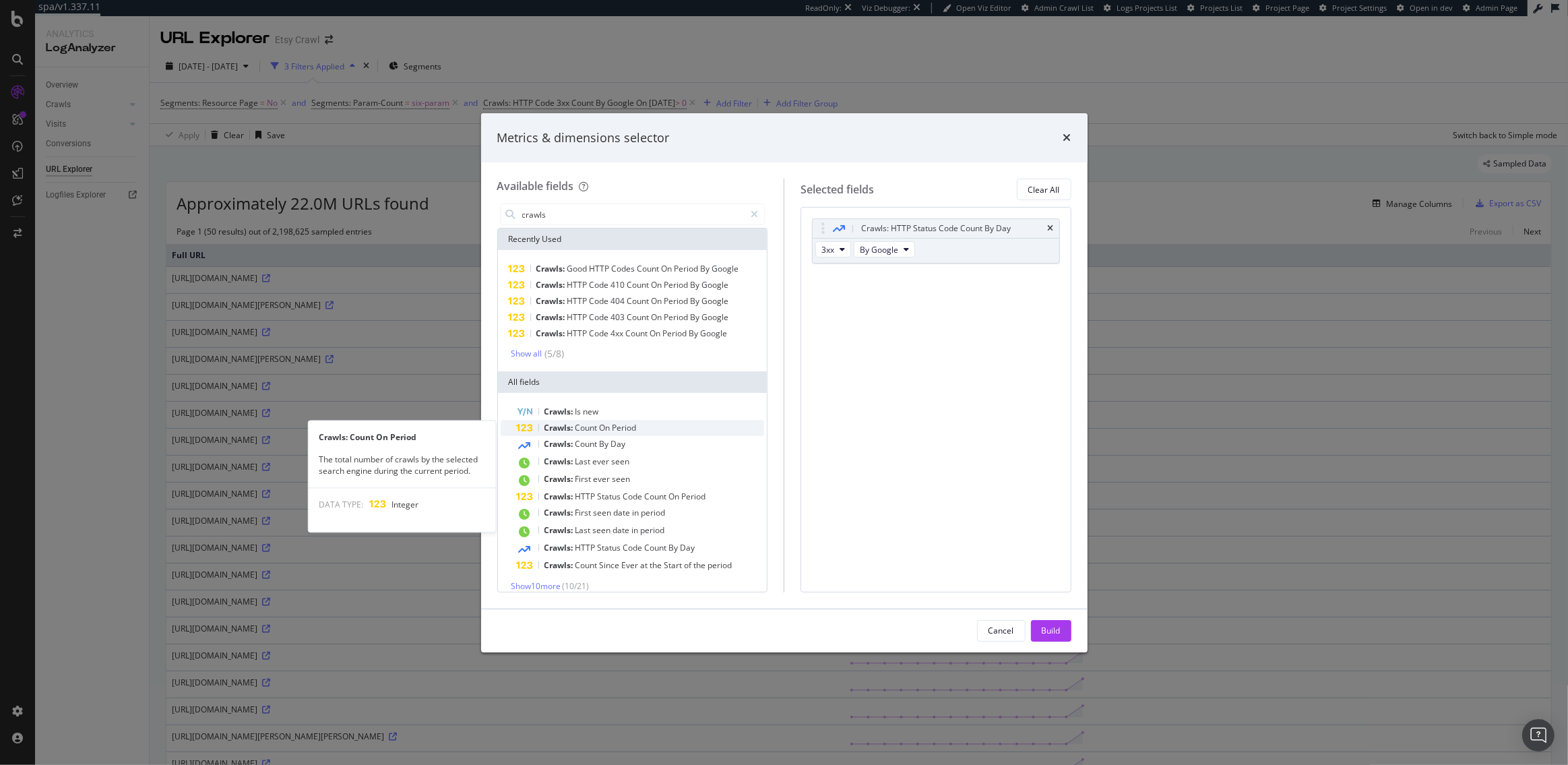
type input "crawls"
click at [617, 432] on span "Period" at bounding box center [625, 427] width 24 height 12
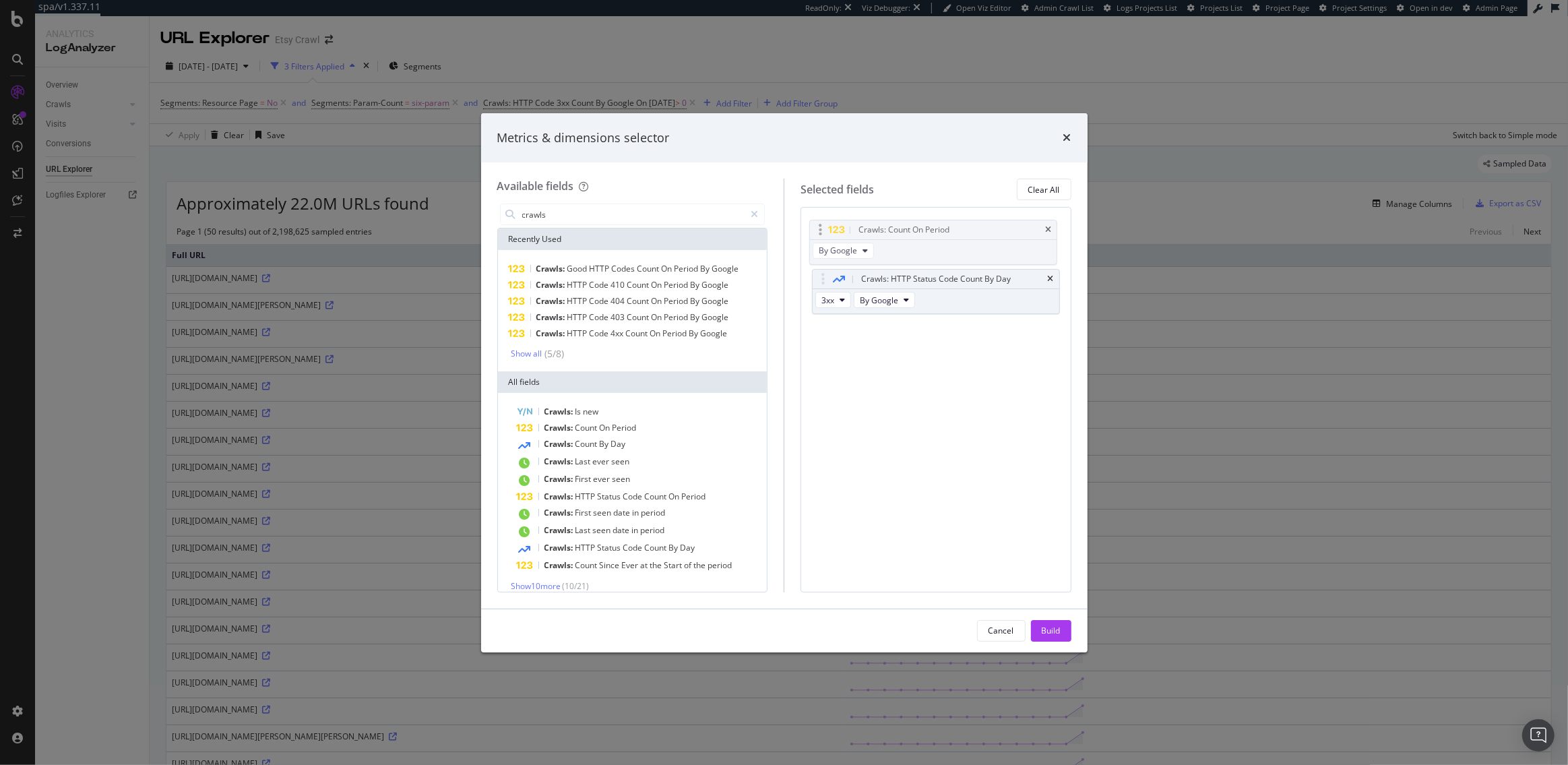
drag, startPoint x: 819, startPoint y: 289, endPoint x: 819, endPoint y: 229, distance: 60.0
click at [819, 229] on body "spa/v1.337.11 ReadOnly: Viz Debugger: Open Viz Editor Admin Crawl List Logs Pro…" at bounding box center [784, 382] width 1568 height 765
click at [1058, 627] on div "Build" at bounding box center [1051, 630] width 19 height 12
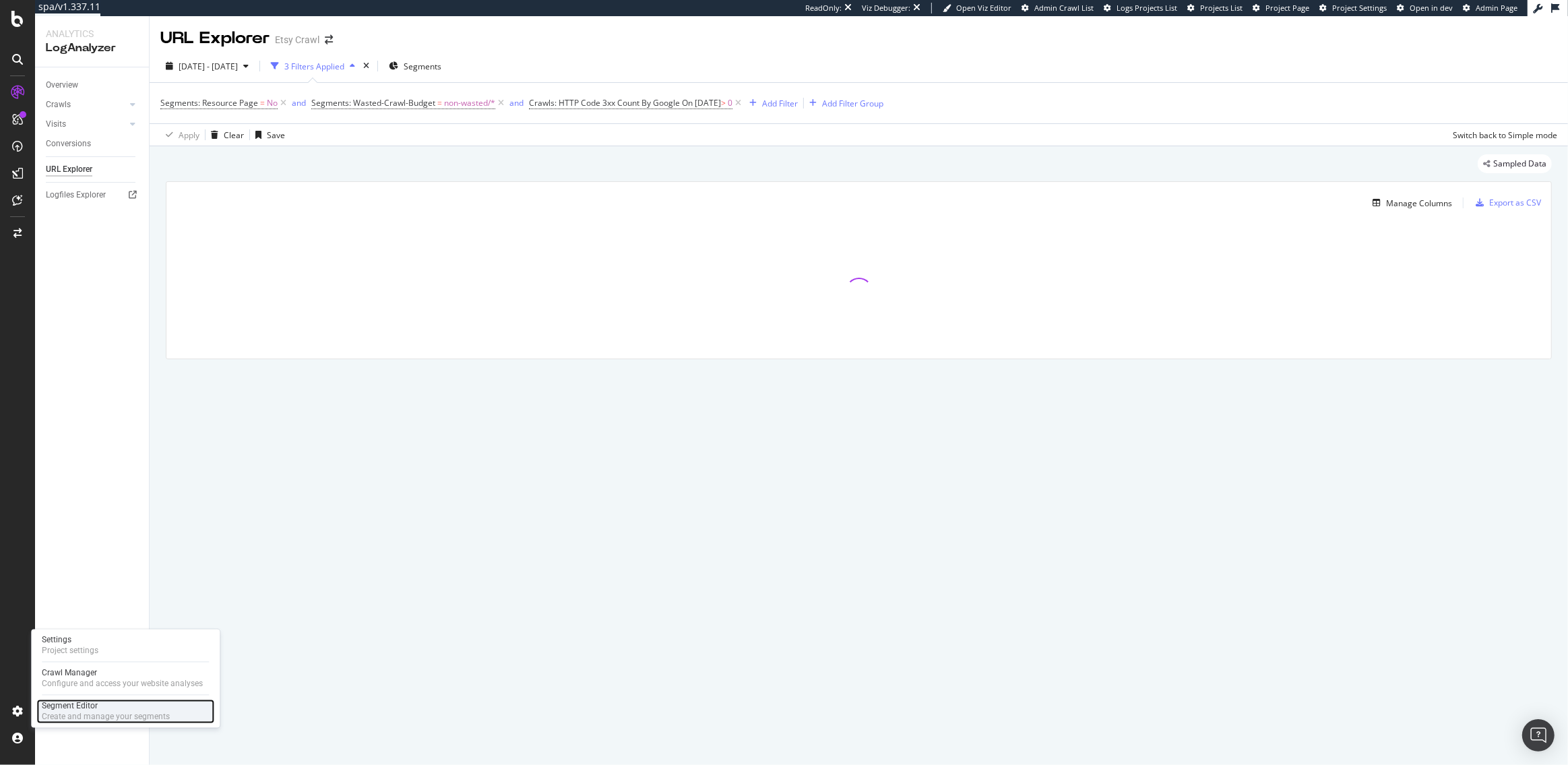
click at [77, 705] on div "Segment Editor" at bounding box center [106, 707] width 128 height 11
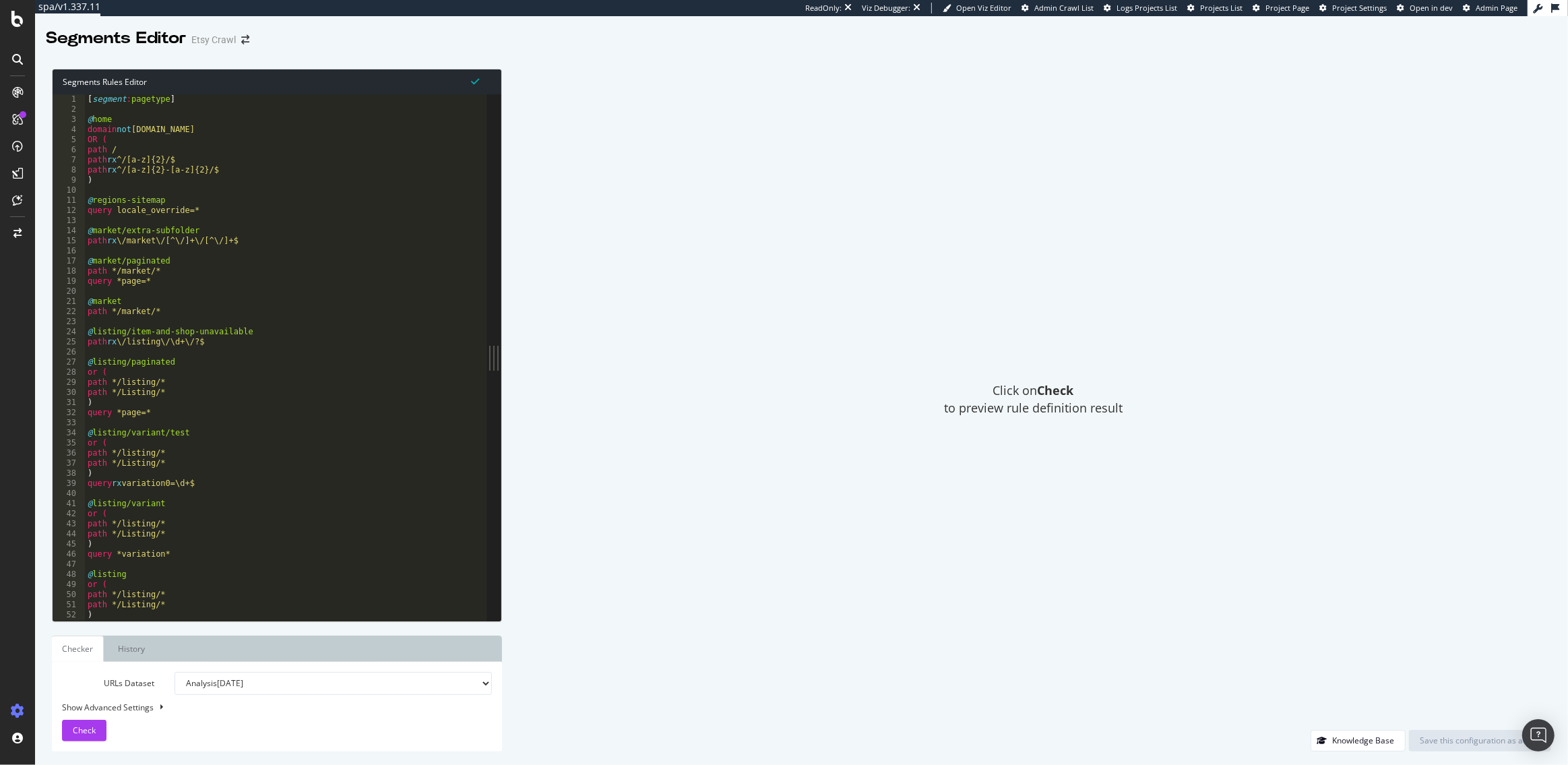
type textarea "@listing/variant/test"
click at [283, 429] on div "[ segment : pagetype ] @ home domain not advocacy.etsy.com OR ( path / path rx …" at bounding box center [330, 368] width 491 height 548
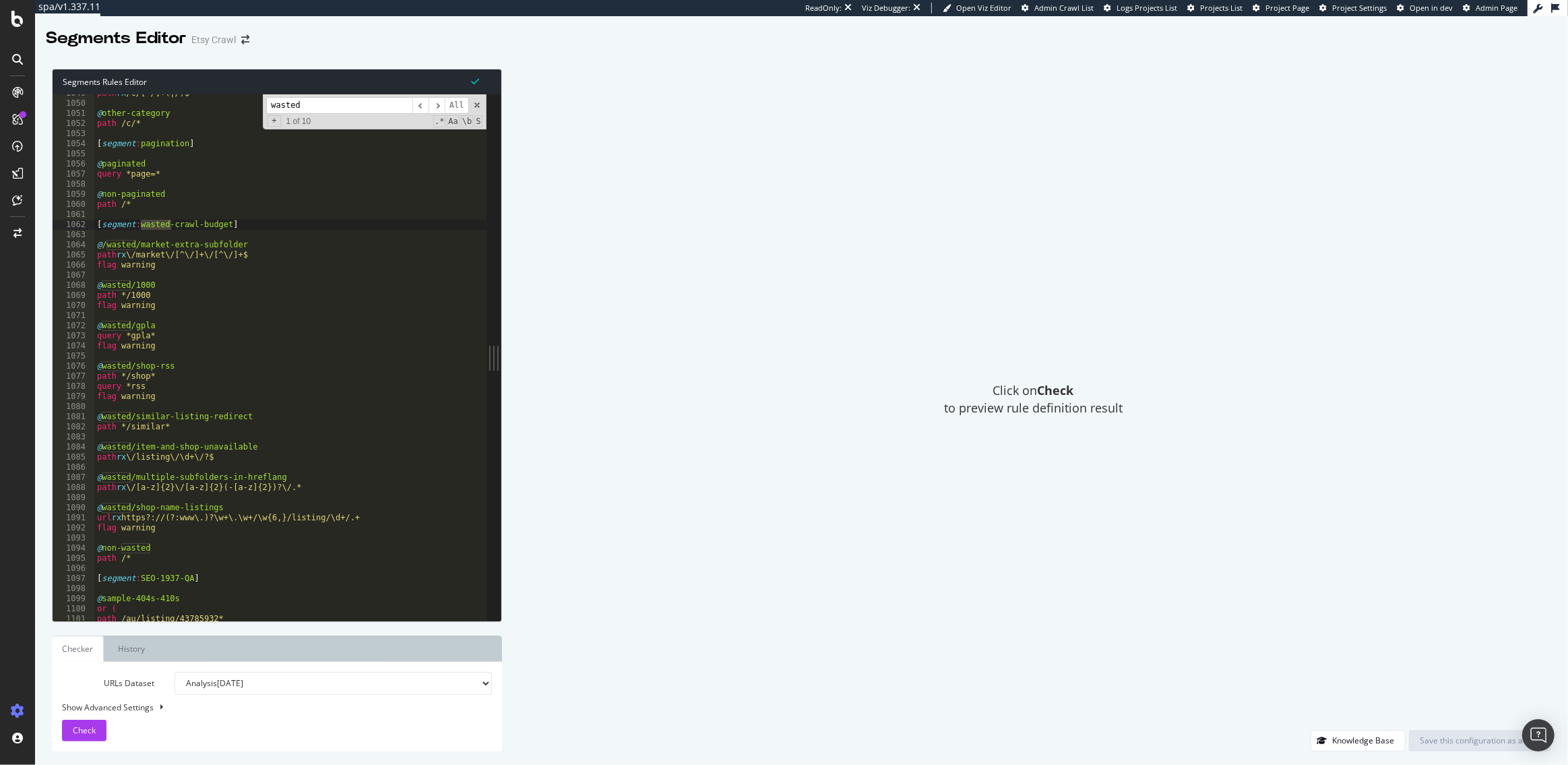
scroll to position [3789, 0]
type input "wasted"
type textarea "url rx https?://(?:www\.)?\w+\.\w+/\w{6,}/listing/\d+/.+"
click at [286, 519] on div "path rx /c/[^/]+(|/)$ @ other-category path /c/* [ segment : pagination ] @ pag…" at bounding box center [340, 359] width 491 height 548
click at [218, 356] on div "path rx /c/[^/]+(|/)$ @ other-category path /c/* [ segment : pagination ] @ pag…" at bounding box center [340, 359] width 491 height 548
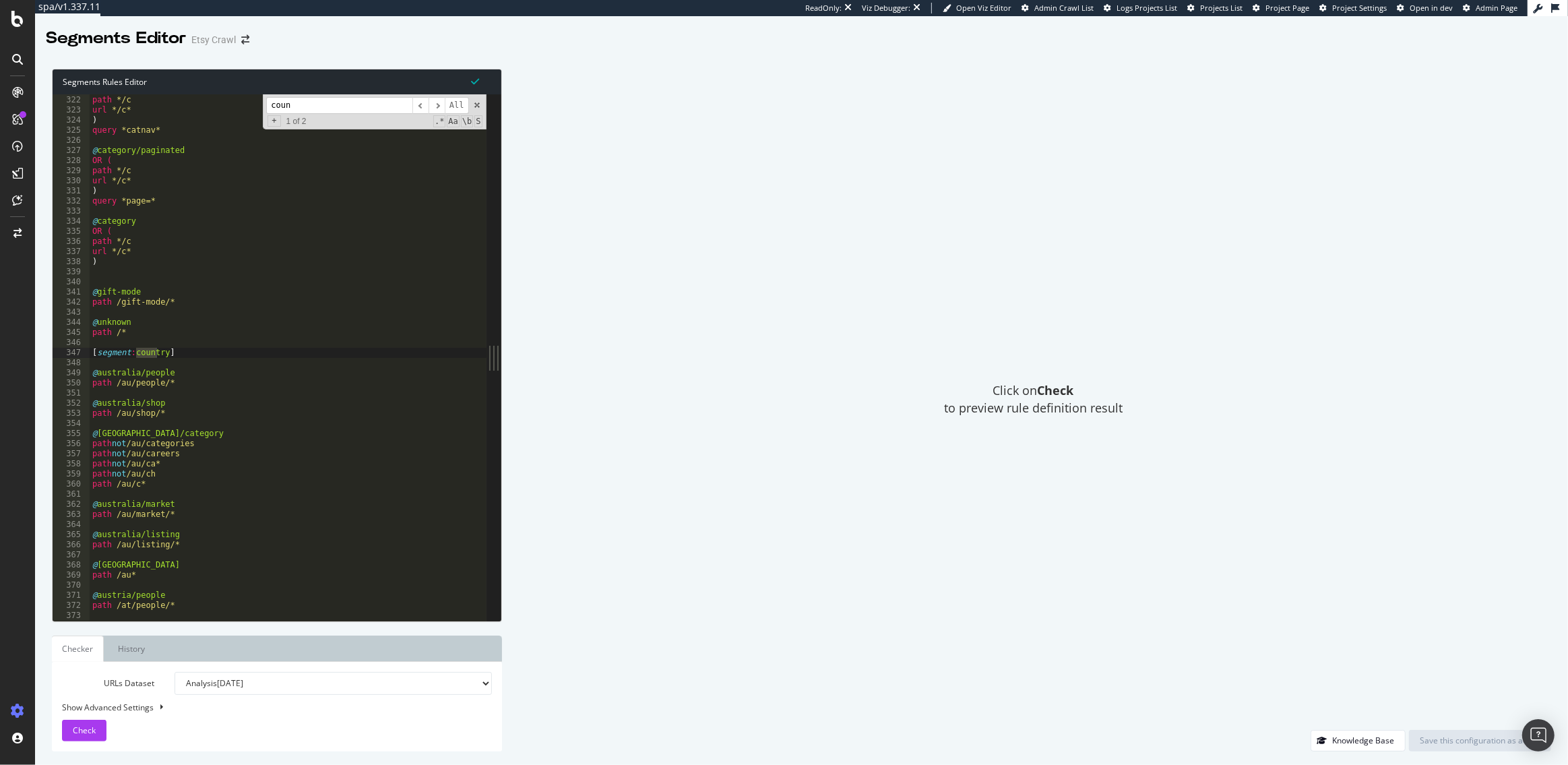
scroll to position [1160, 0]
type input "country"
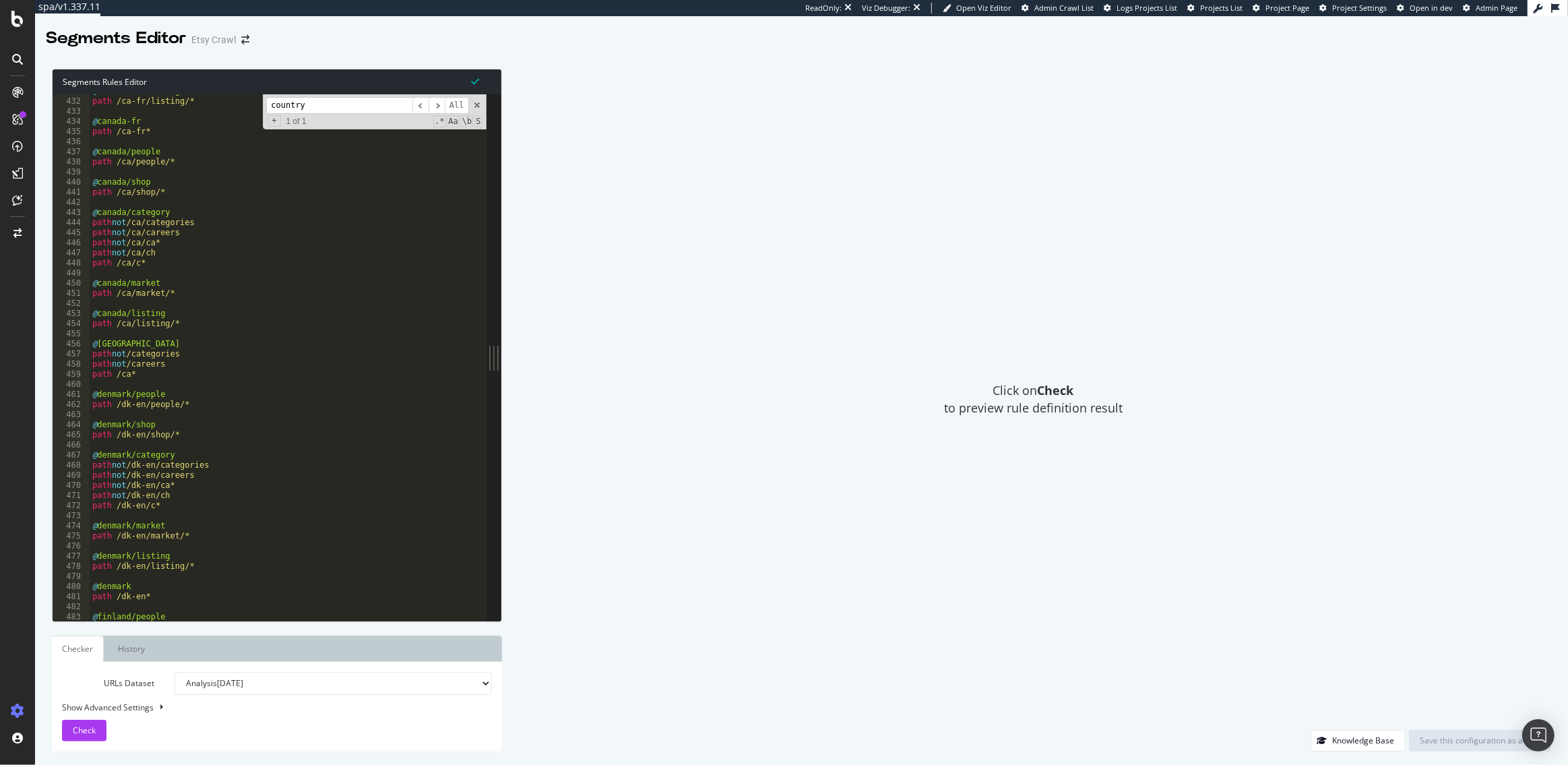
scroll to position [1558, 0]
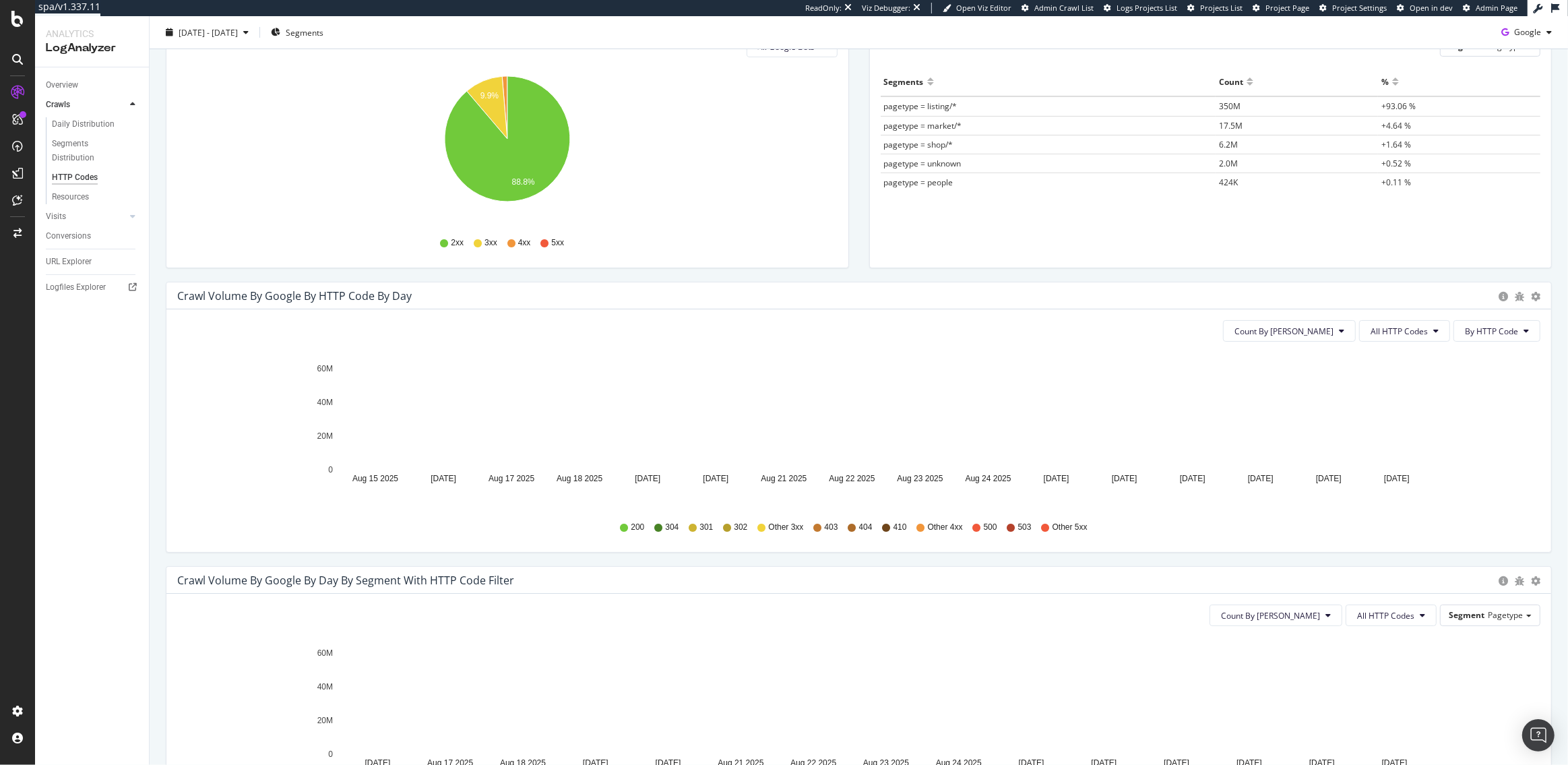
scroll to position [391, 0]
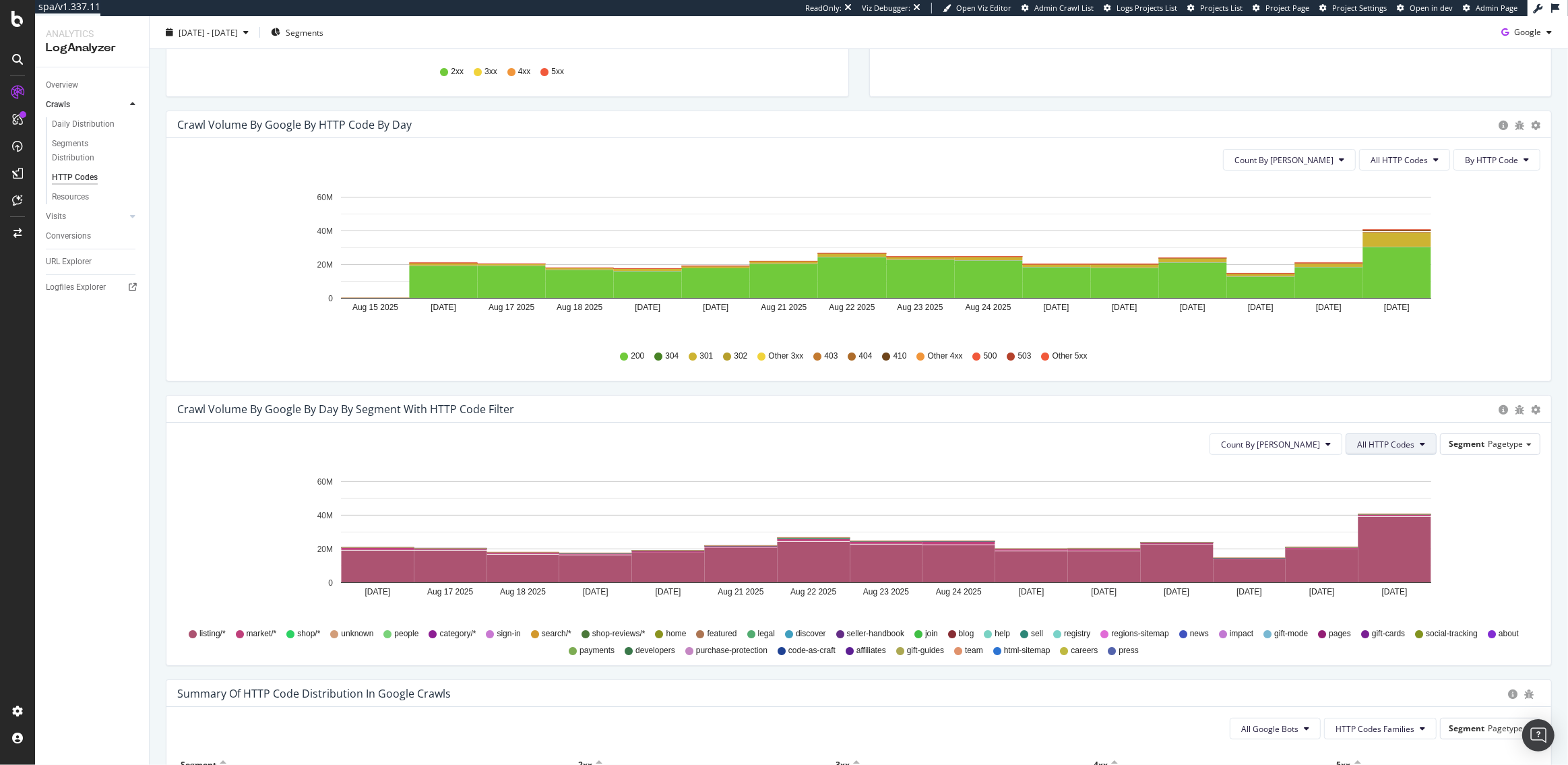
click at [1383, 443] on span "All HTTP Codes" at bounding box center [1386, 445] width 57 height 12
click at [1379, 591] on span "3xx family" at bounding box center [1394, 595] width 68 height 12
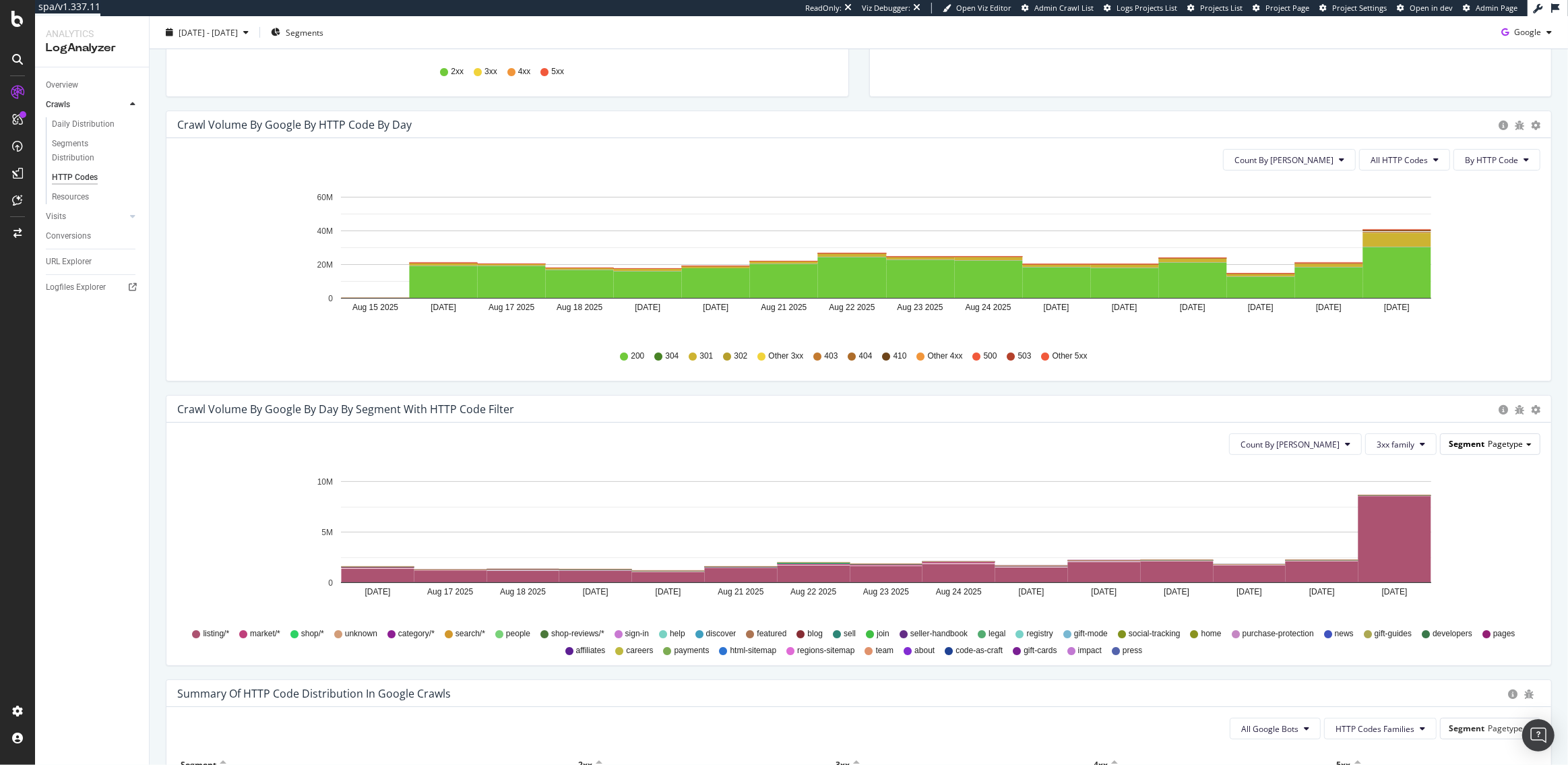
click at [1498, 453] on div "Segment Pagetype" at bounding box center [1491, 444] width 99 height 19
click at [1469, 607] on div "Parameter_values" at bounding box center [1480, 610] width 108 height 18
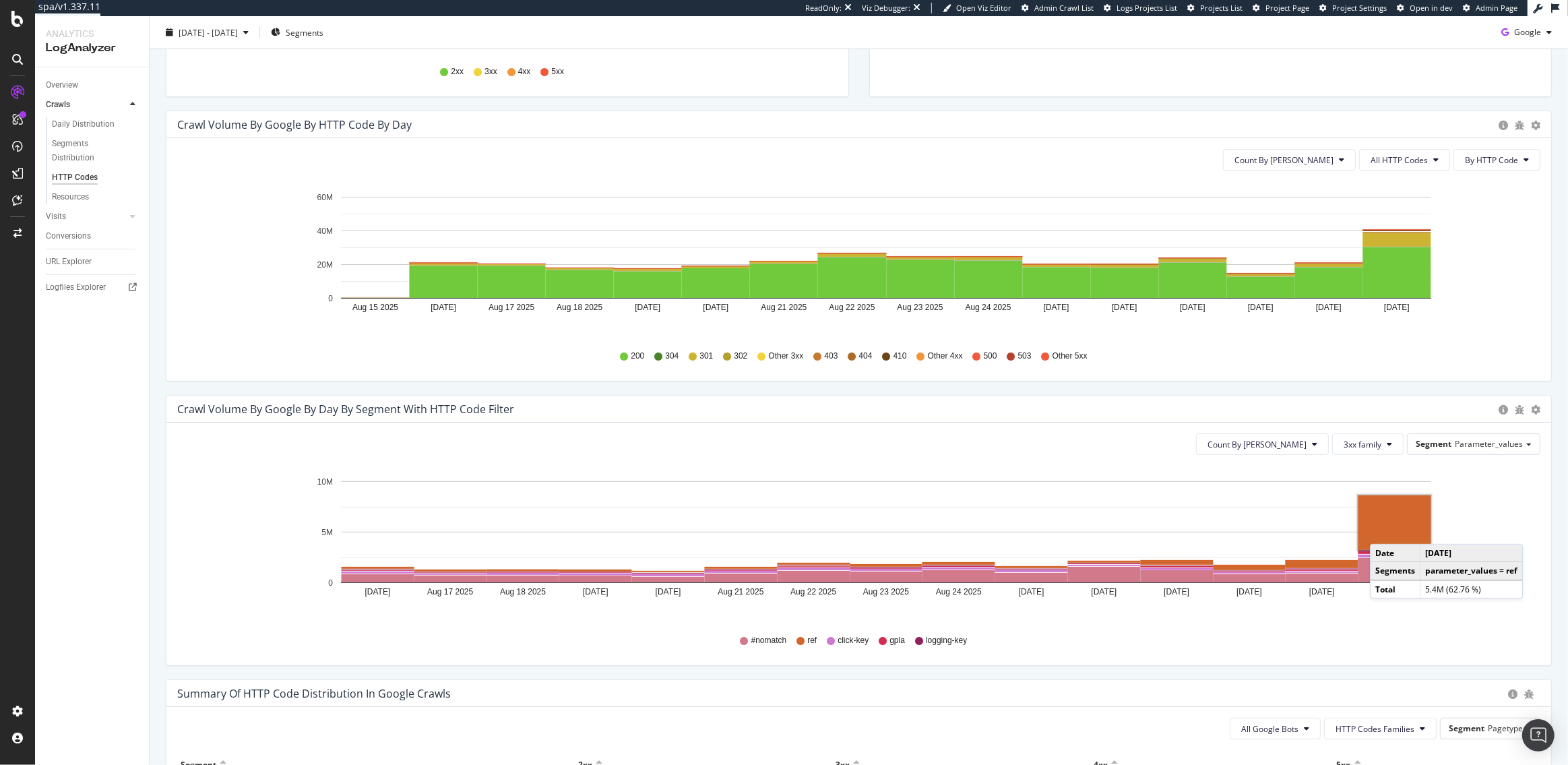
click at [1384, 530] on rect "A chart." at bounding box center [1395, 523] width 72 height 55
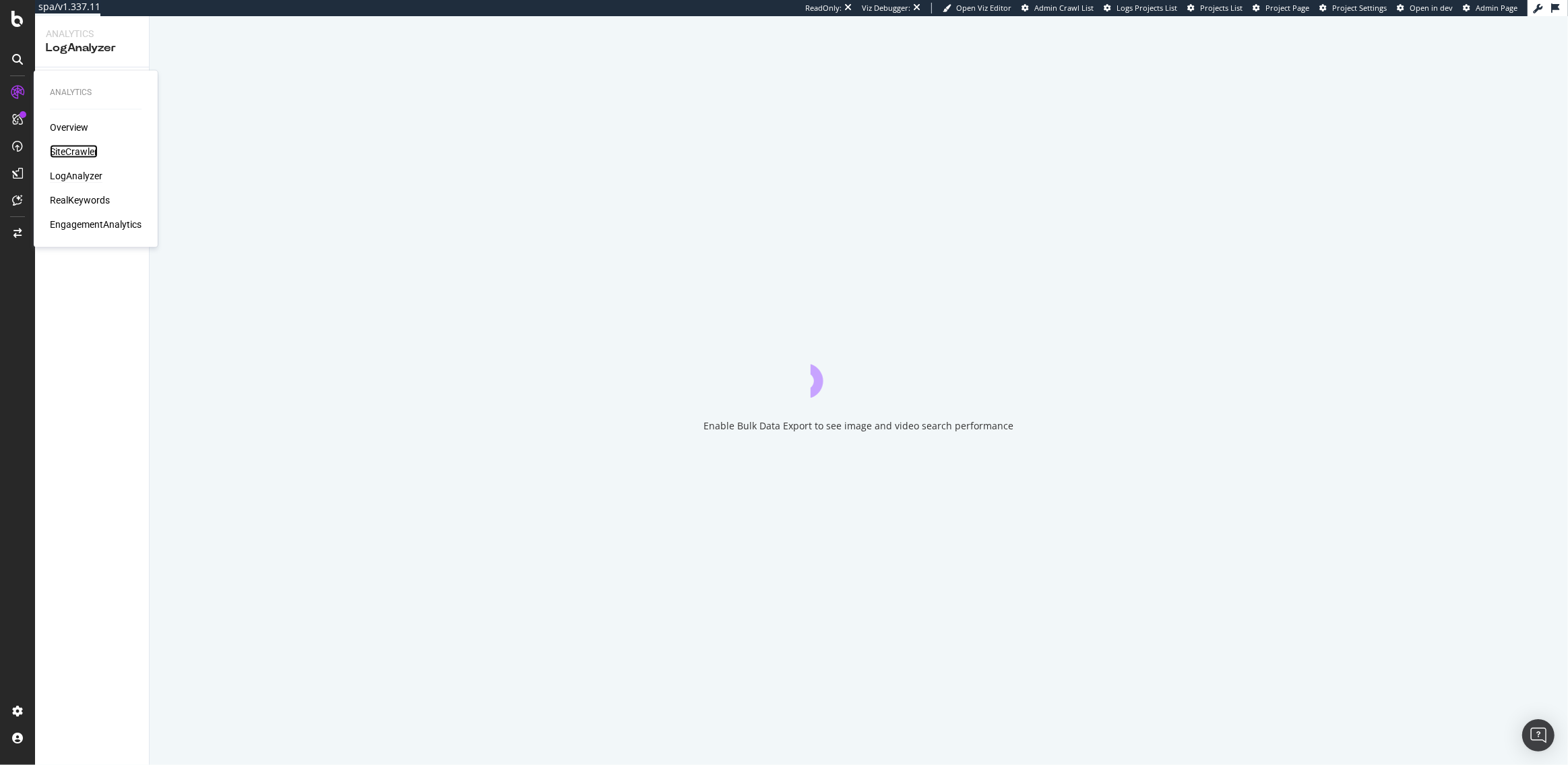
click at [74, 153] on div "SiteCrawler" at bounding box center [73, 152] width 48 height 14
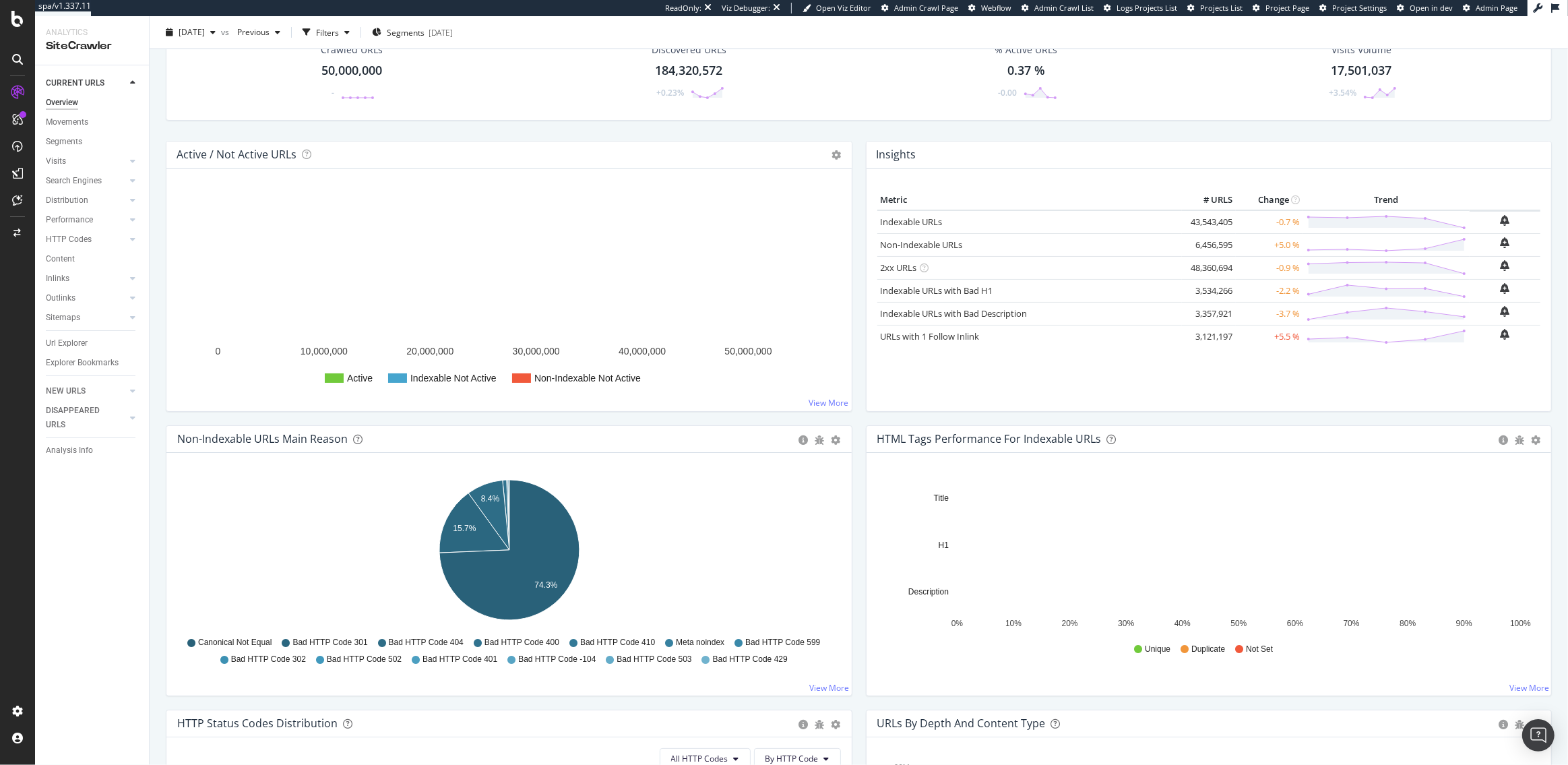
scroll to position [89, 0]
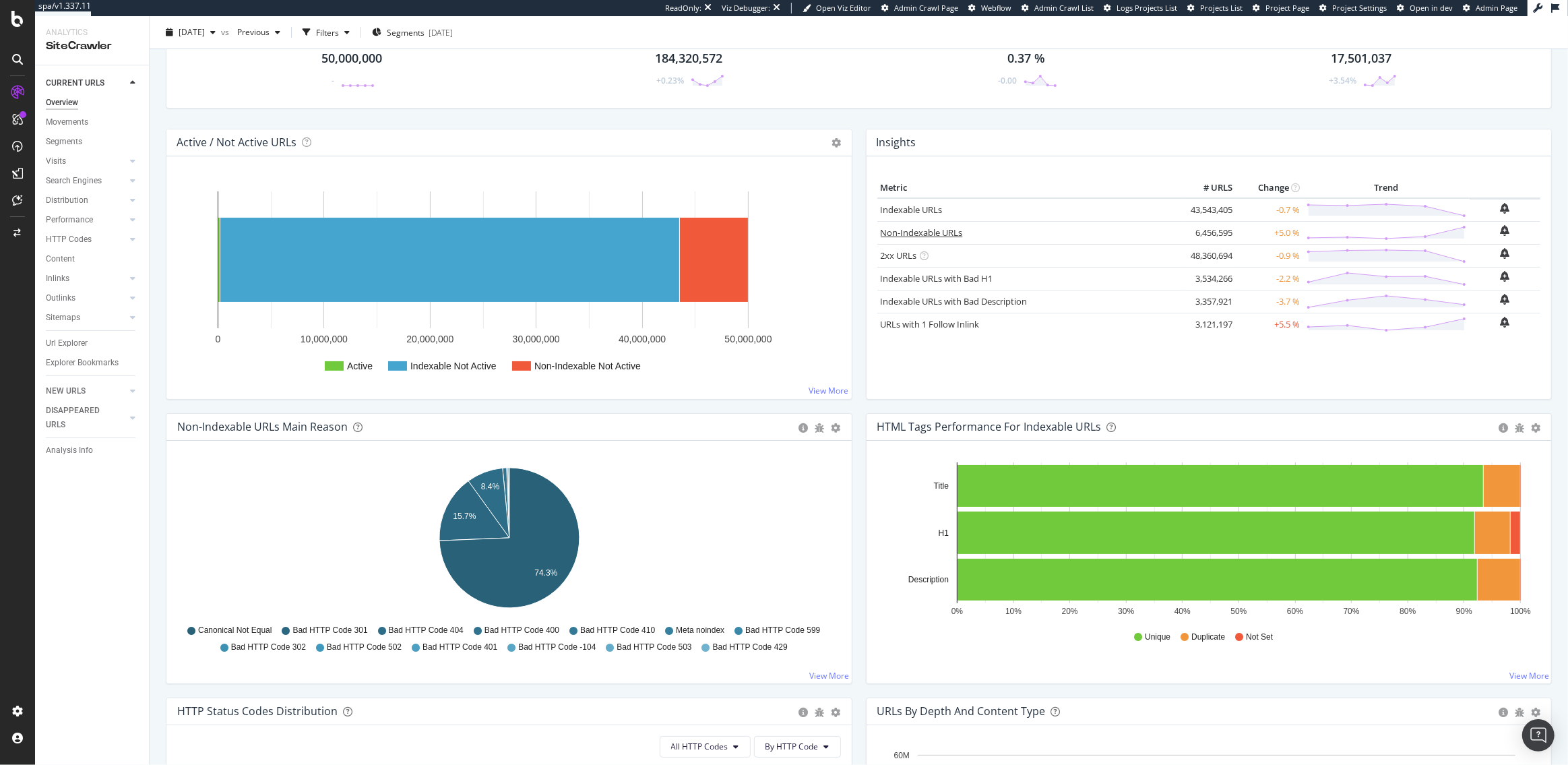
click at [932, 231] on link "Non-Indexable URLs" at bounding box center [921, 233] width 82 height 12
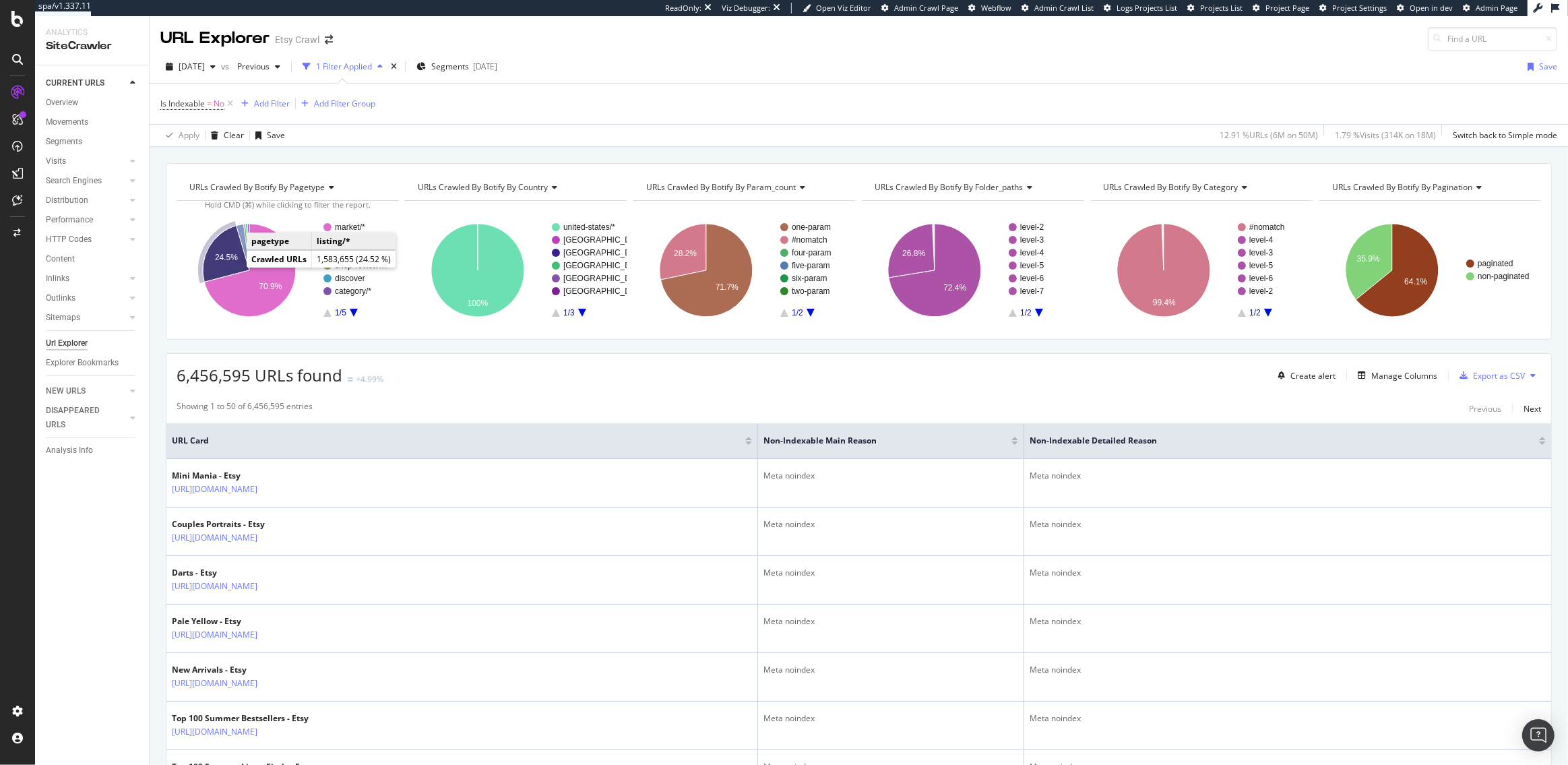
click at [229, 262] on text "24.5%" at bounding box center [226, 258] width 23 height 10
click at [57, 280] on div "Inlinks" at bounding box center [57, 279] width 23 height 14
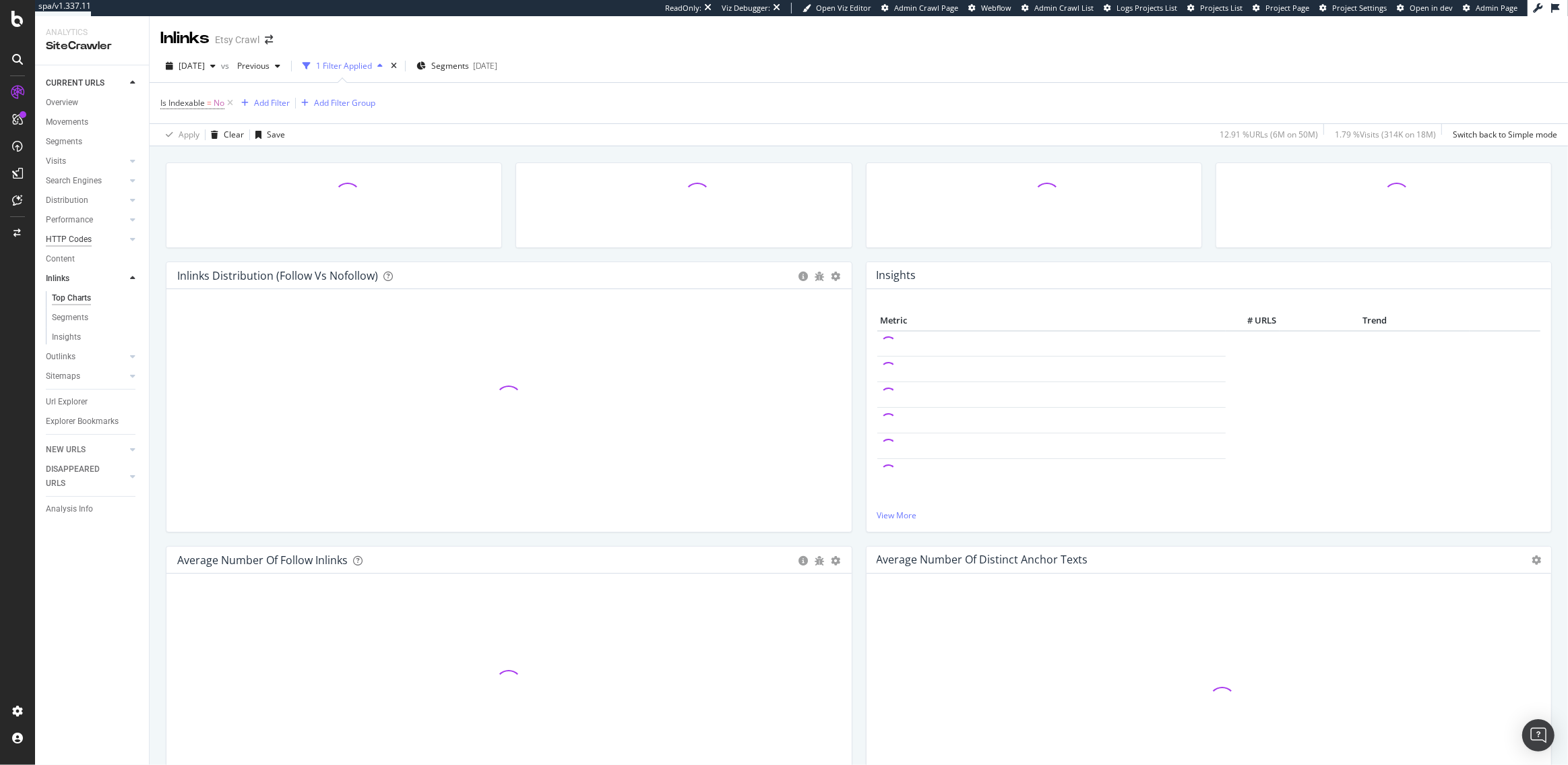
click at [63, 240] on div "HTTP Codes" at bounding box center [68, 240] width 46 height 14
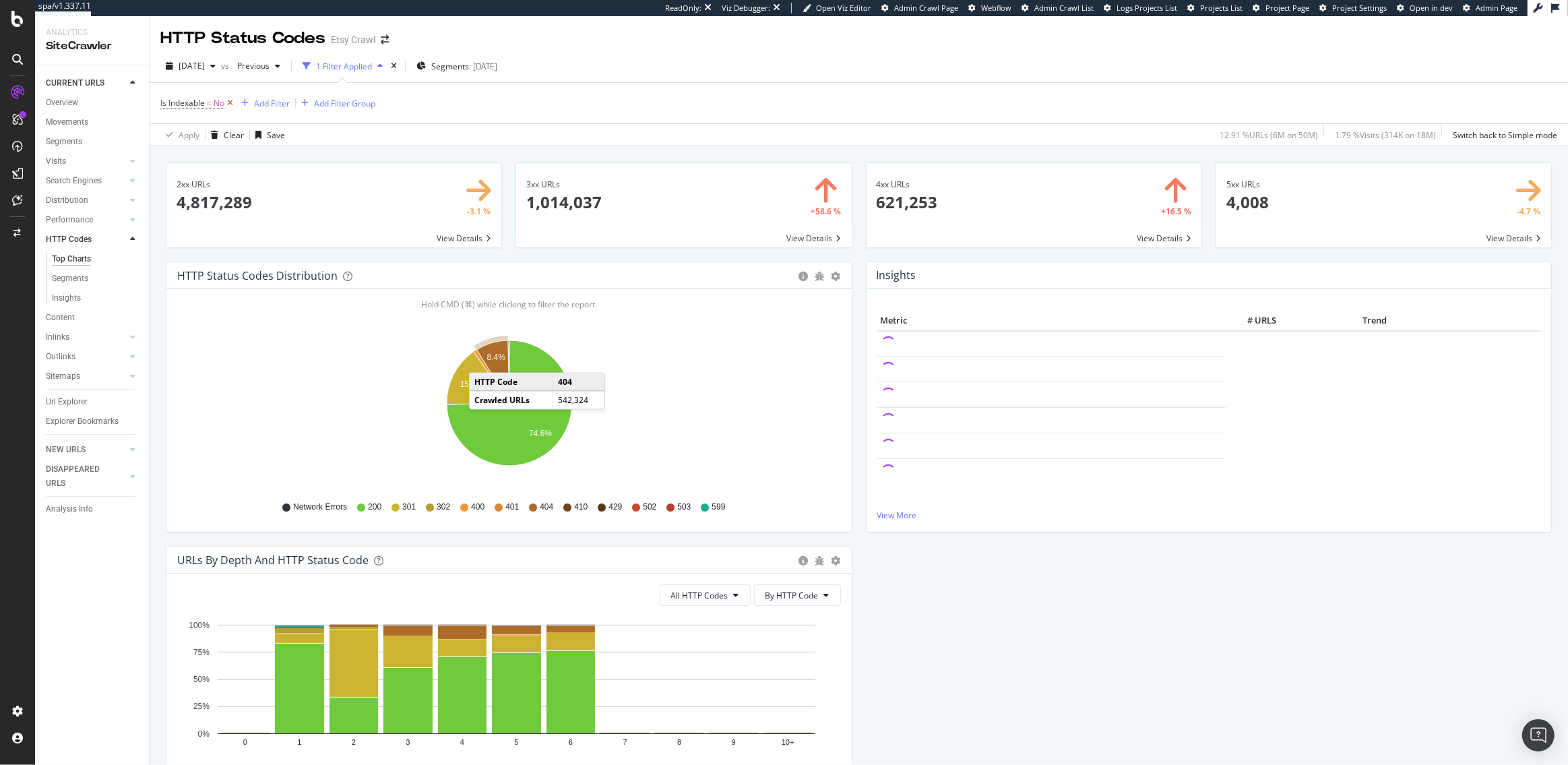
click at [230, 104] on icon at bounding box center [230, 104] width 12 height 14
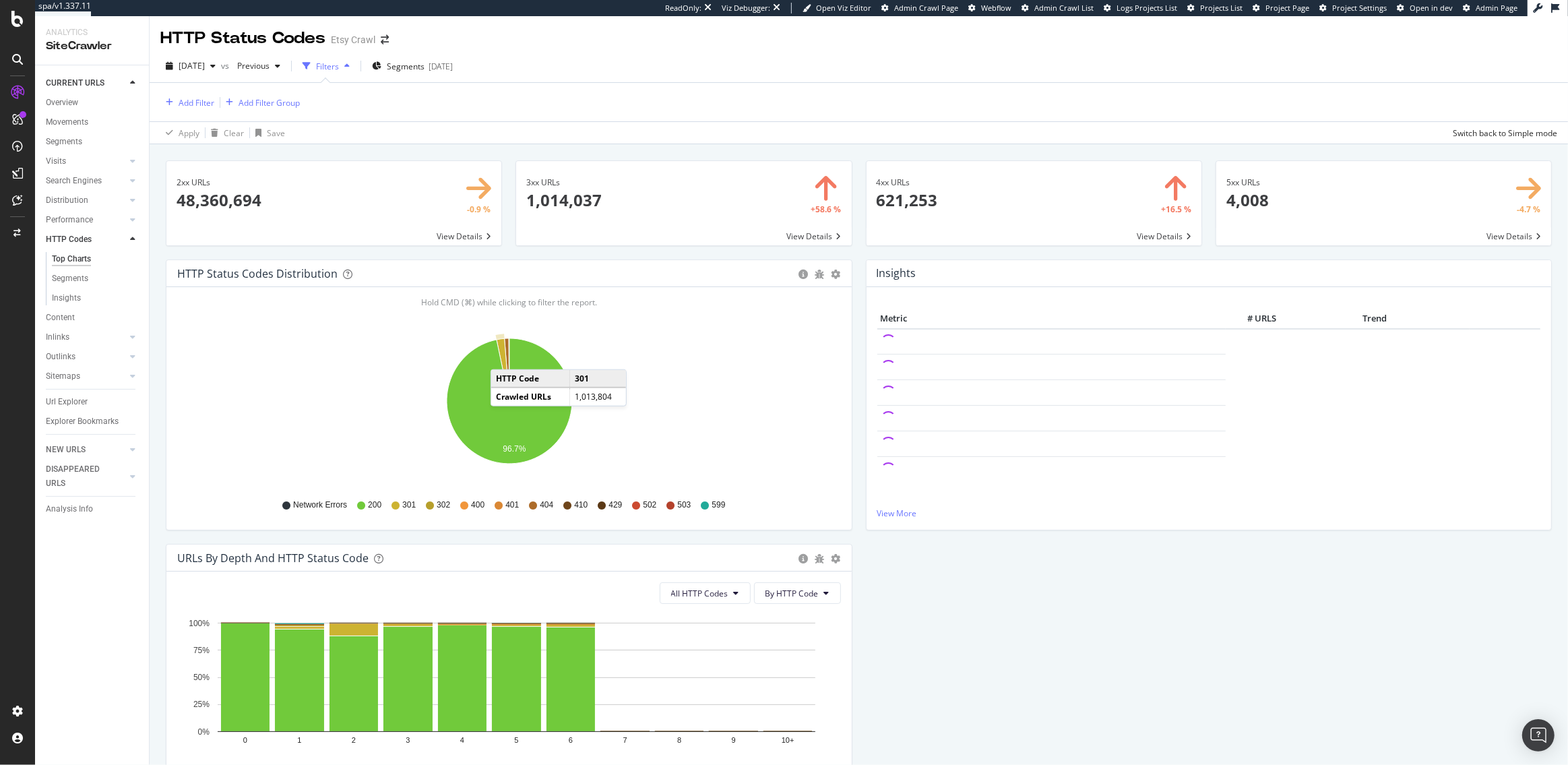
click at [504, 356] on icon "A chart." at bounding box center [503, 370] width 13 height 63
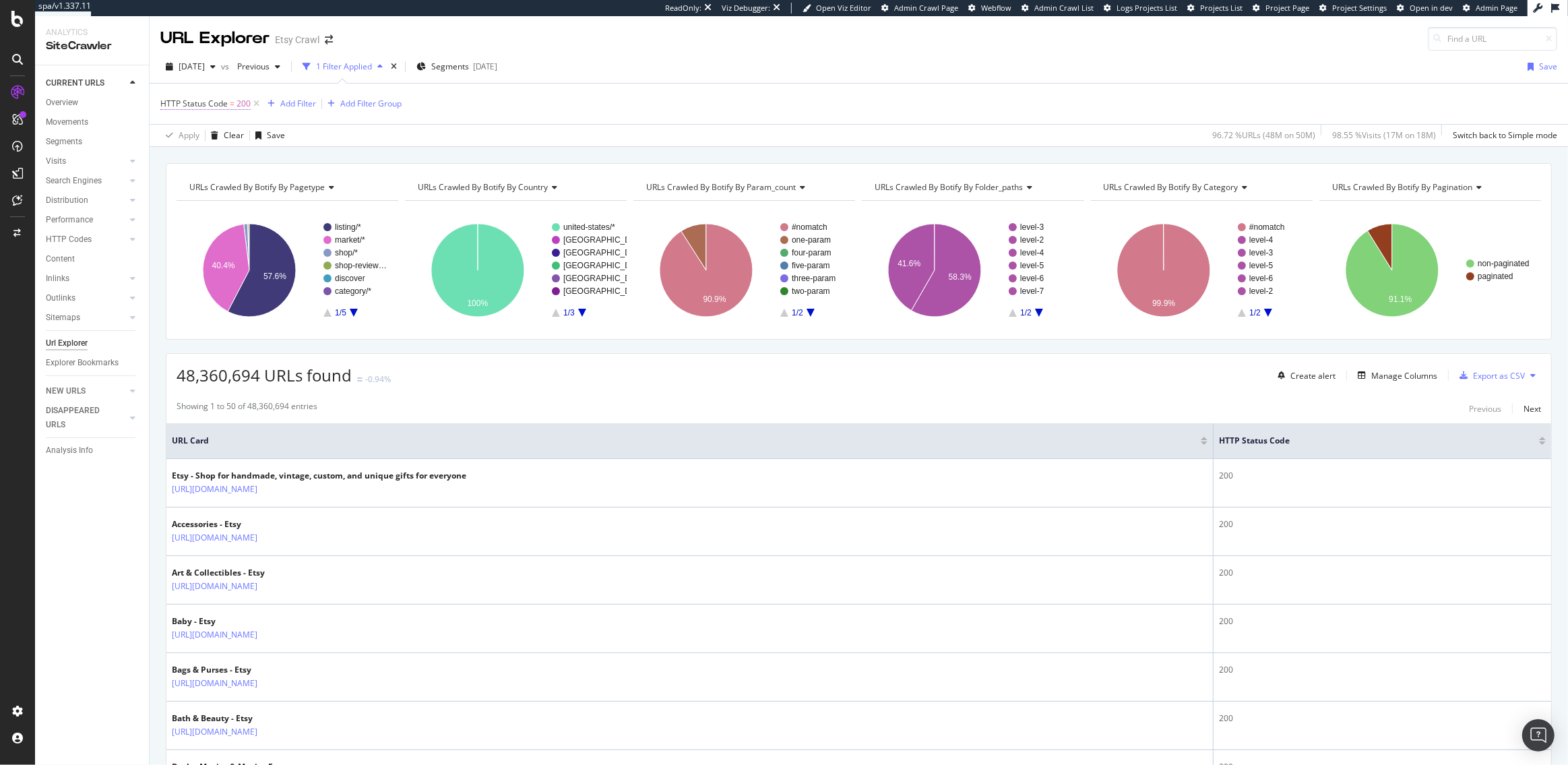
click at [230, 102] on span "=" at bounding box center [232, 104] width 5 height 12
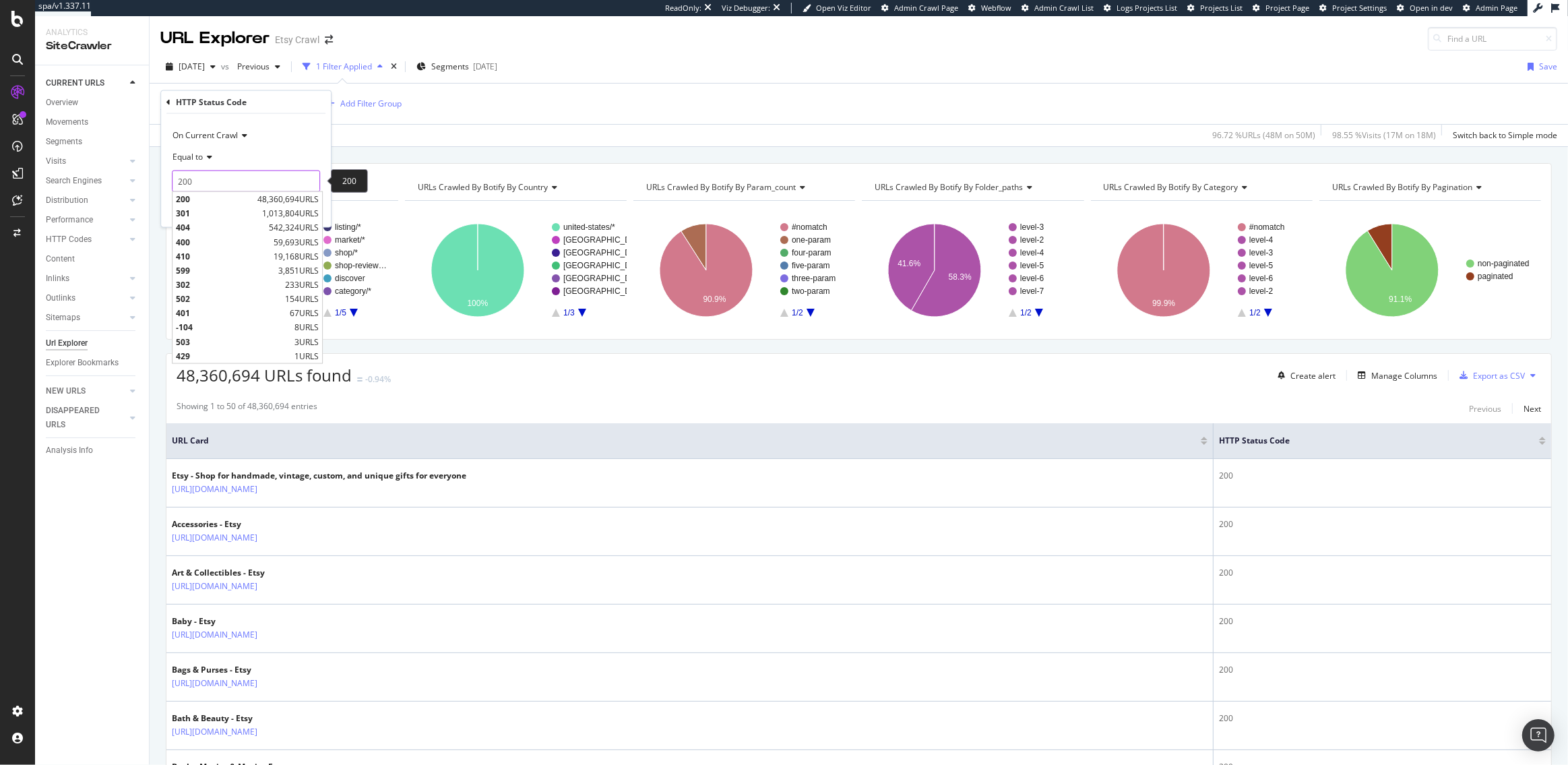
click at [206, 184] on input "200" at bounding box center [246, 181] width 148 height 21
click at [197, 211] on span "301" at bounding box center [217, 213] width 83 height 12
type input "301"
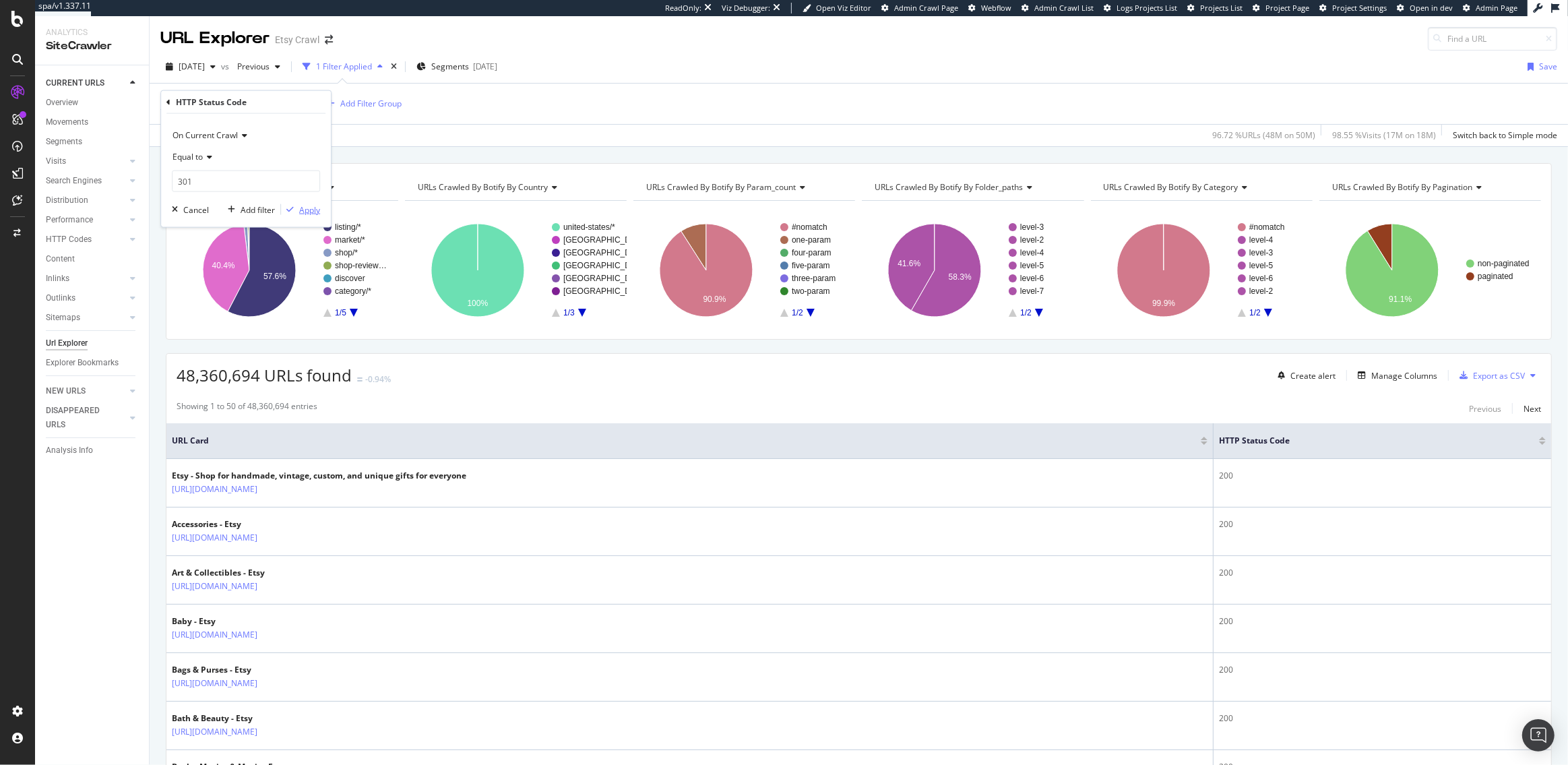
click at [304, 209] on div "Apply" at bounding box center [310, 209] width 21 height 12
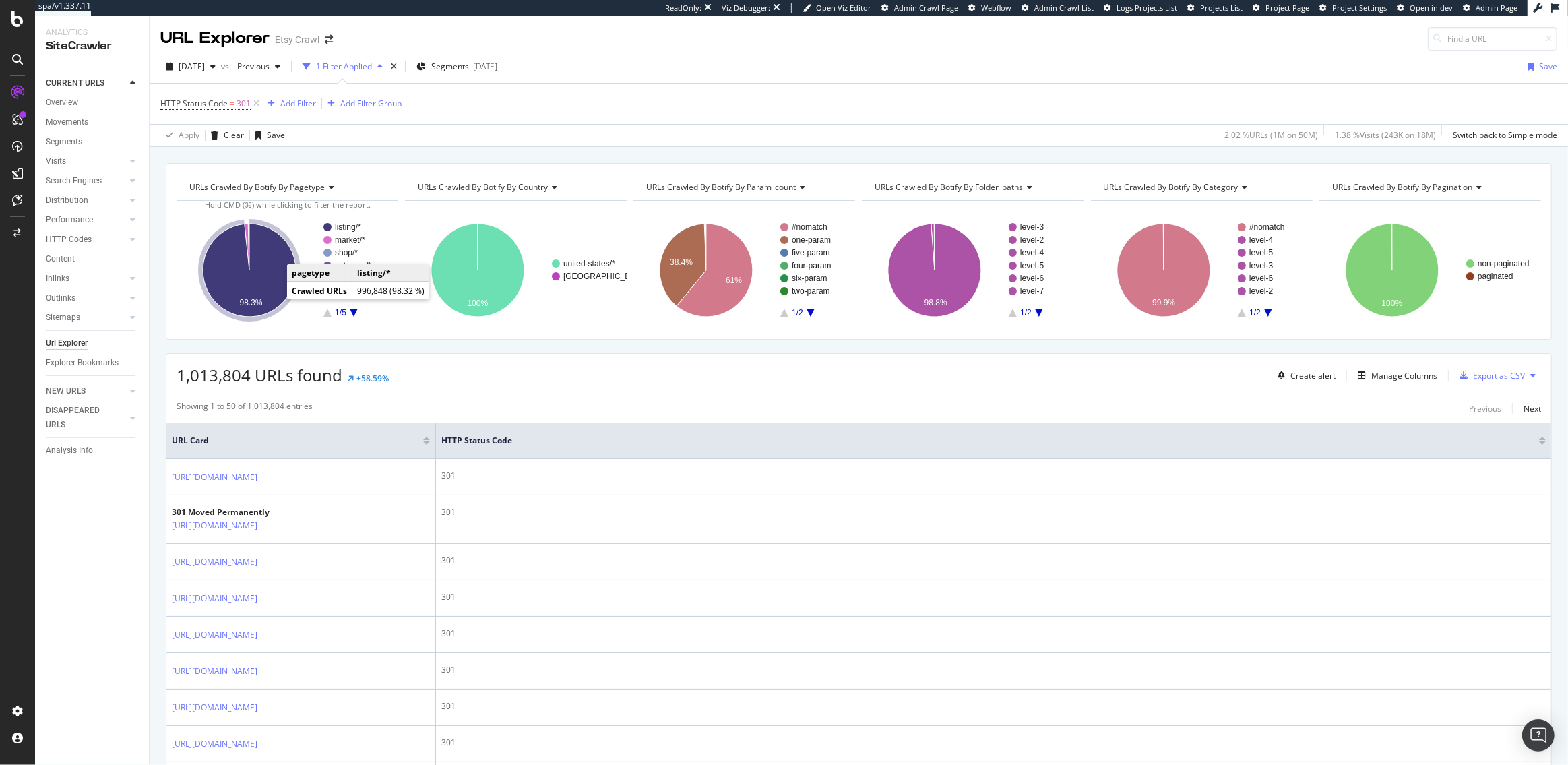
click at [267, 275] on icon "A chart." at bounding box center [249, 270] width 93 height 93
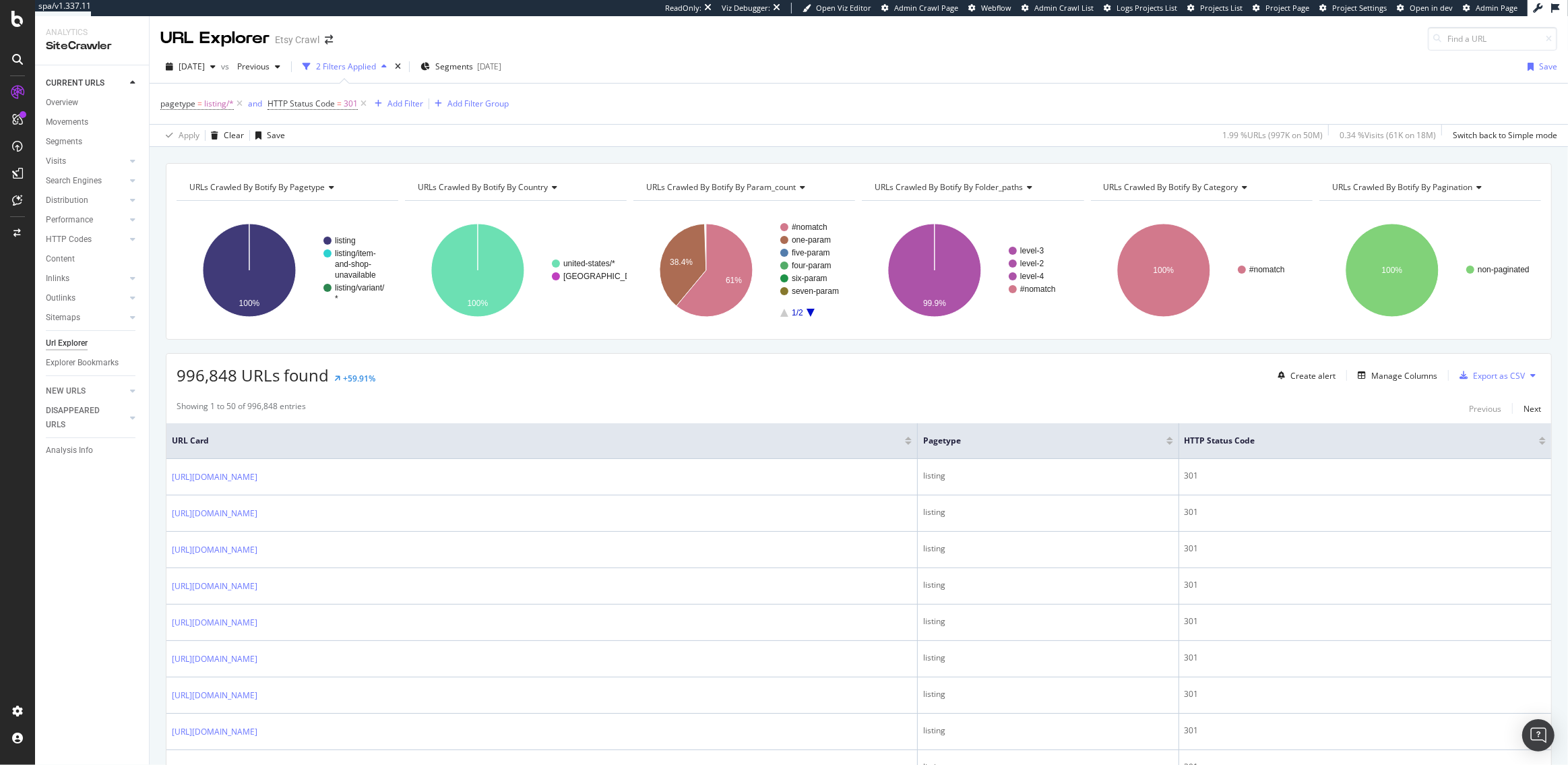
click at [548, 188] on icon at bounding box center [553, 188] width 10 height 8
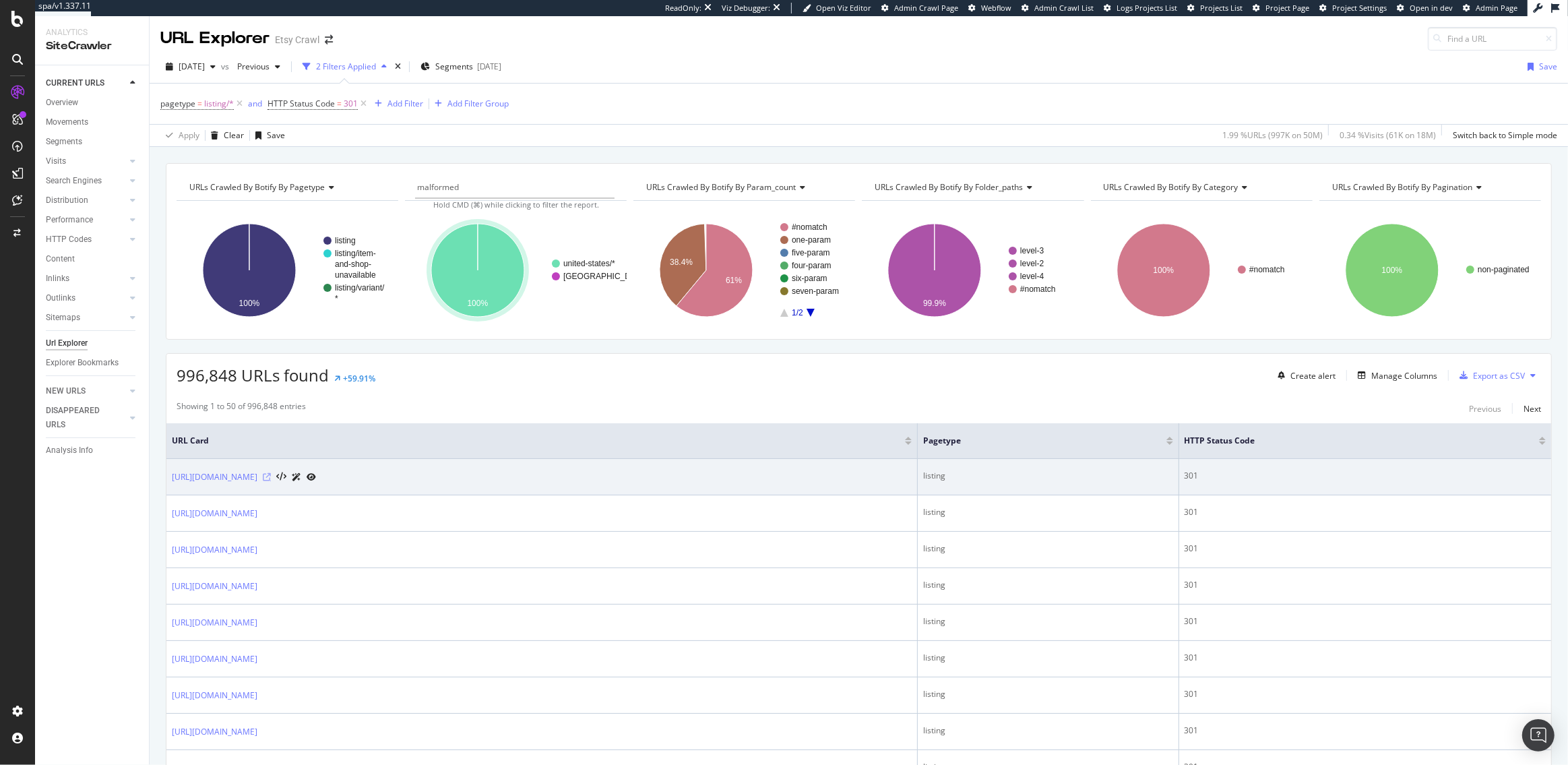
type input "malformed"
click at [271, 479] on icon at bounding box center [267, 477] width 8 height 8
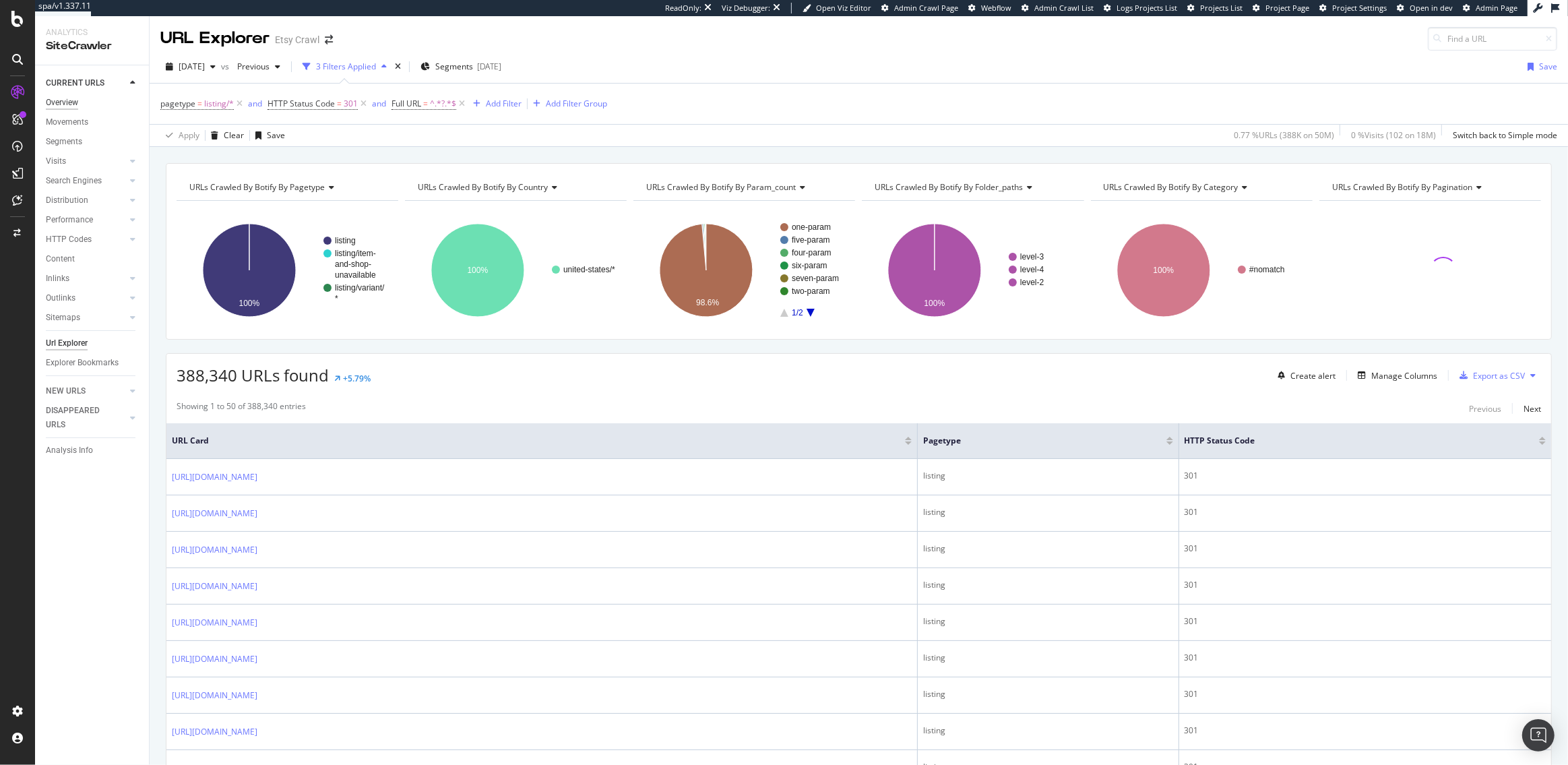
click at [69, 106] on div "Overview" at bounding box center [61, 103] width 32 height 14
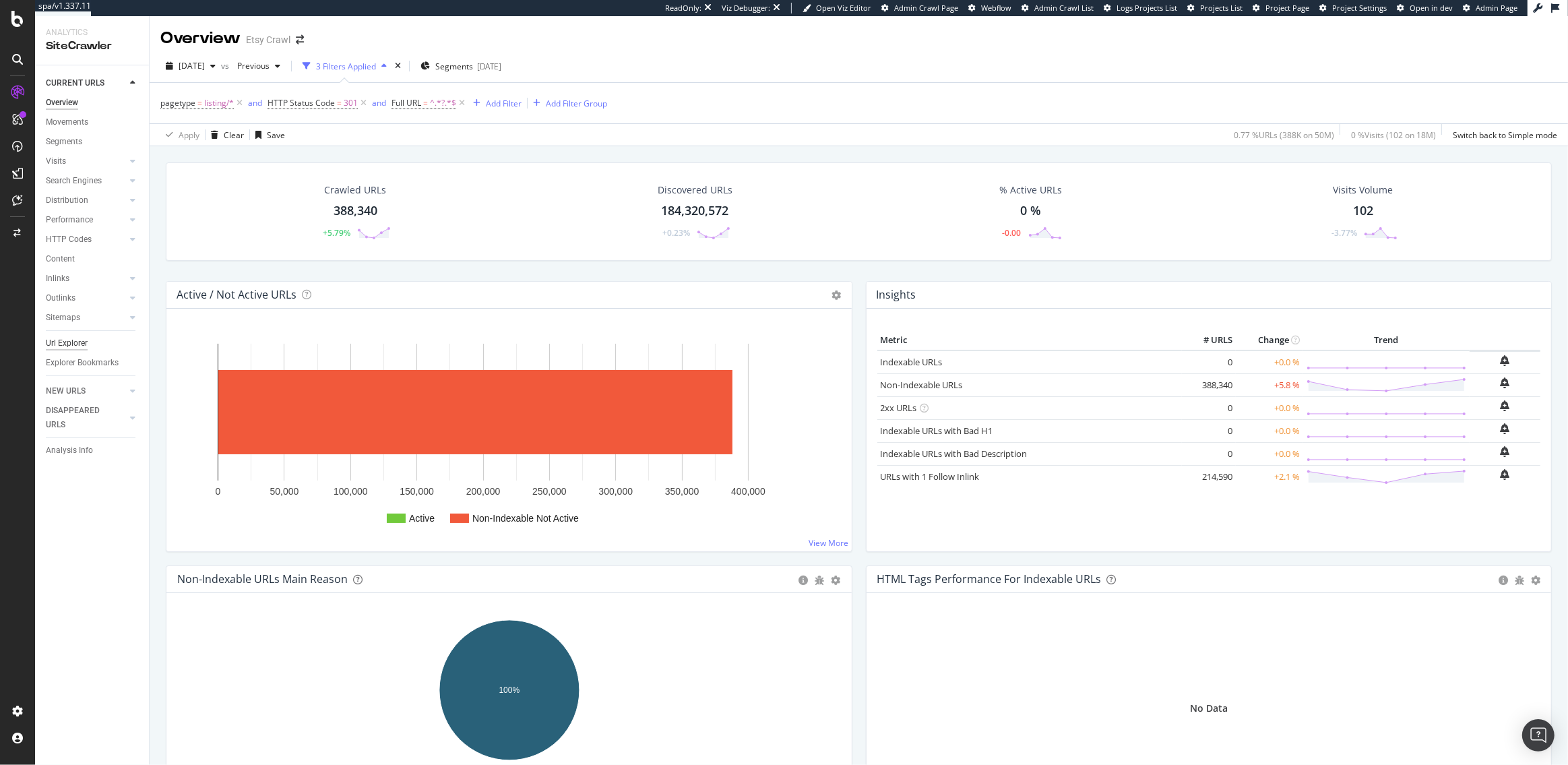
click at [73, 342] on div "Url Explorer" at bounding box center [66, 343] width 42 height 14
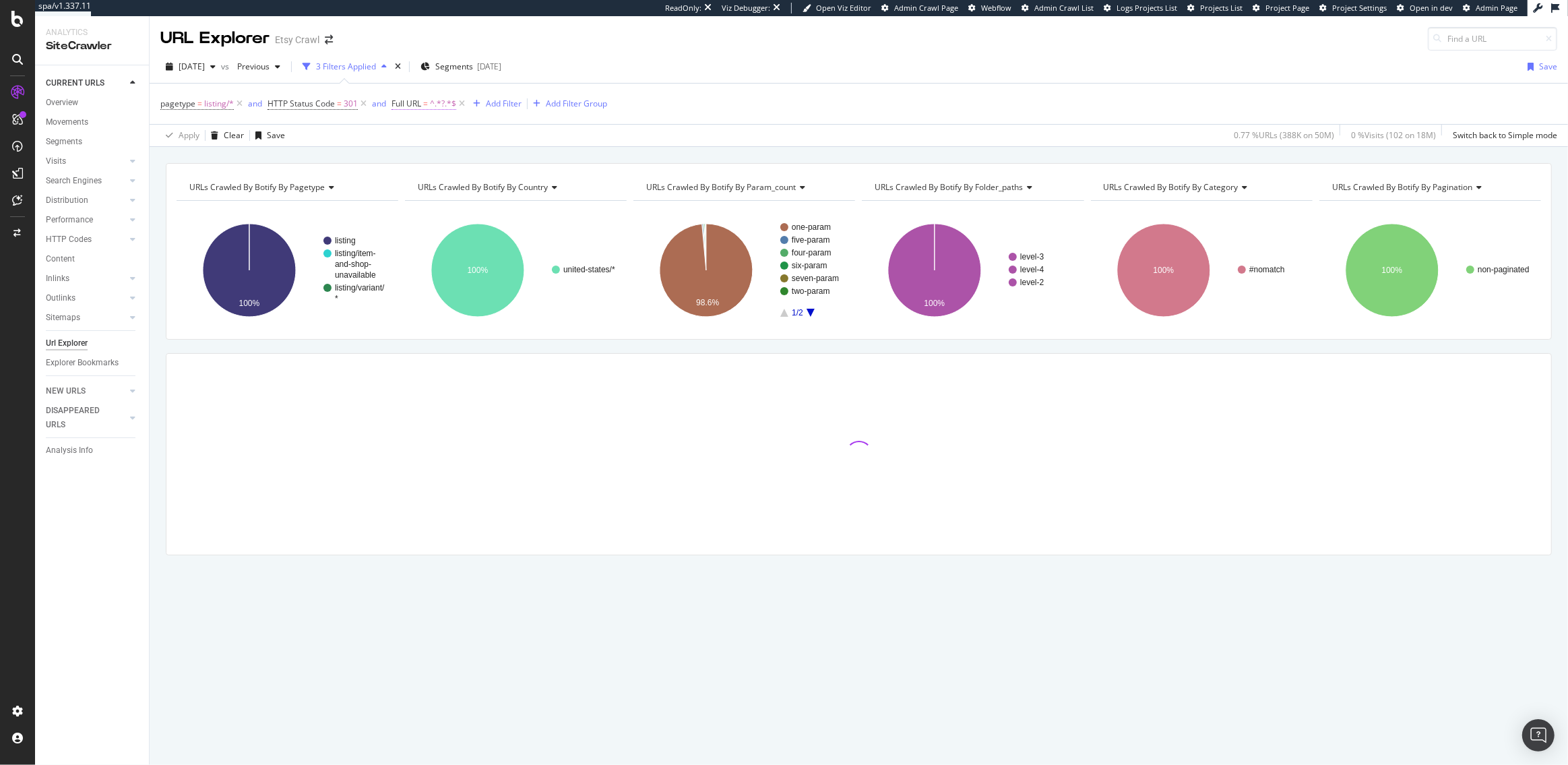
click at [421, 102] on span "Full URL = ^.*?.*$" at bounding box center [424, 104] width 65 height 12
click at [426, 131] on span "Contains" at bounding box center [420, 135] width 33 height 12
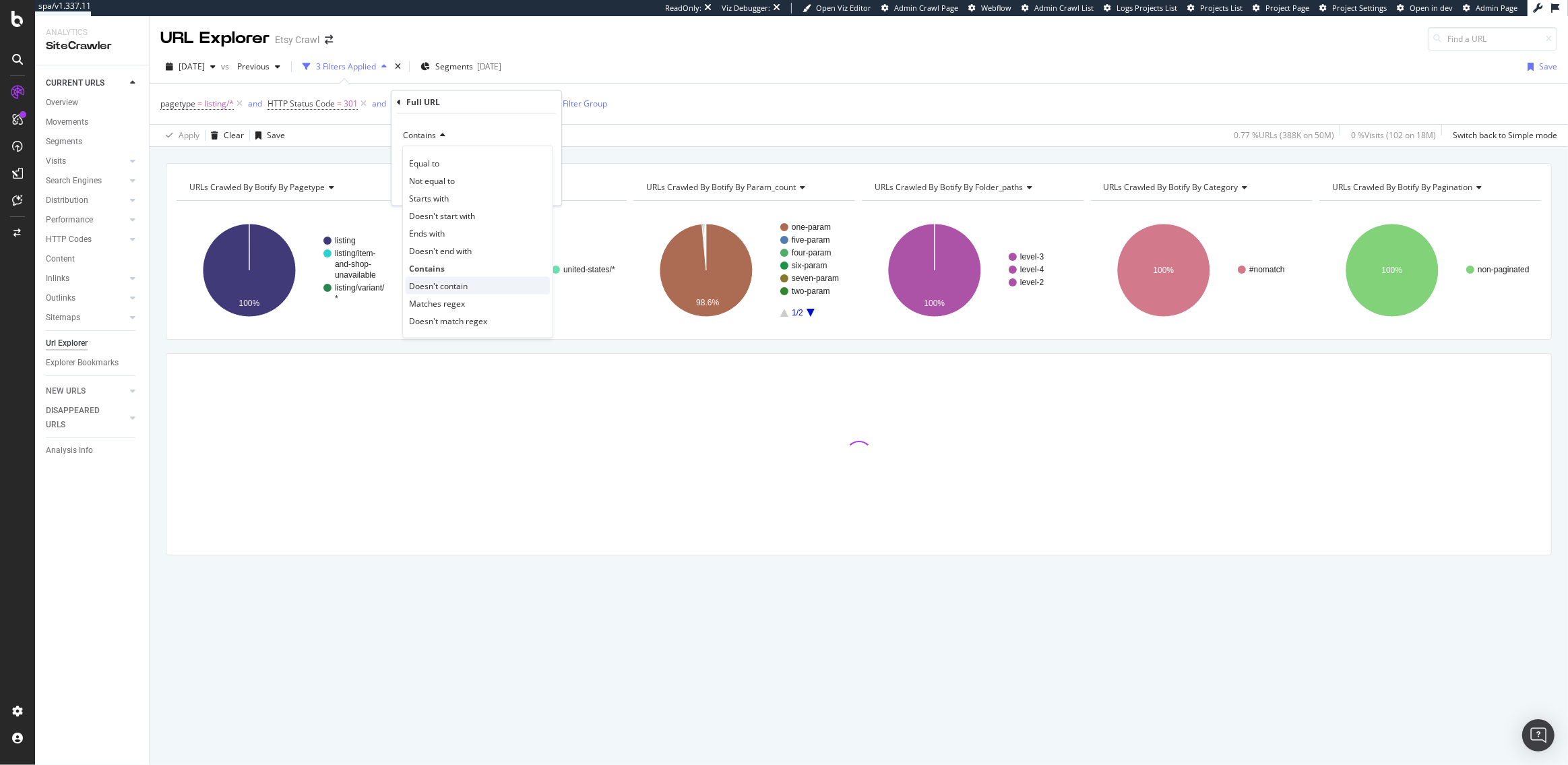
click at [432, 280] on span "Doesn't contain" at bounding box center [438, 285] width 59 height 12
click at [530, 185] on div "Apply" at bounding box center [540, 188] width 21 height 12
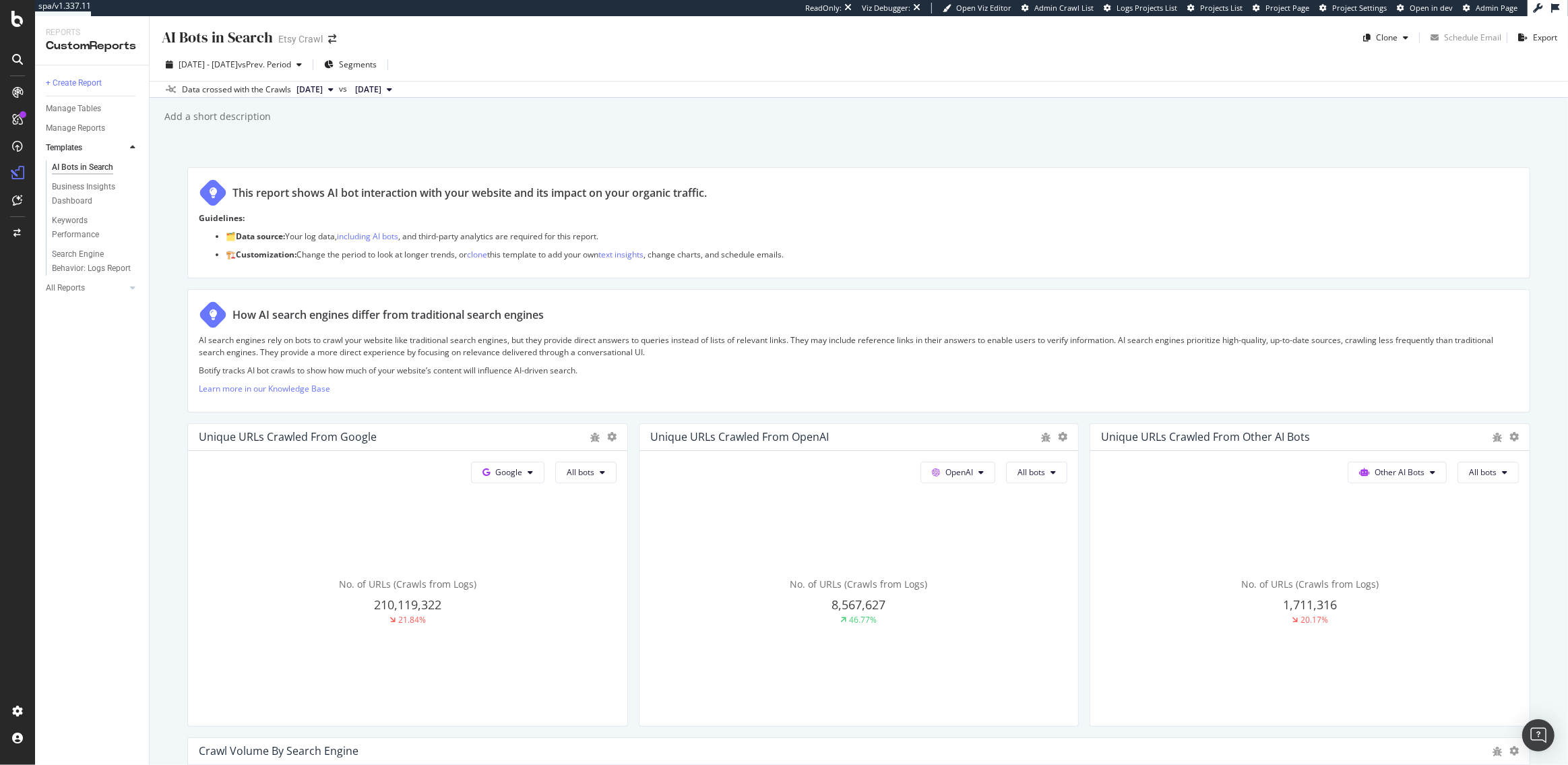
scroll to position [1417, 0]
